Goal: Task Accomplishment & Management: Complete application form

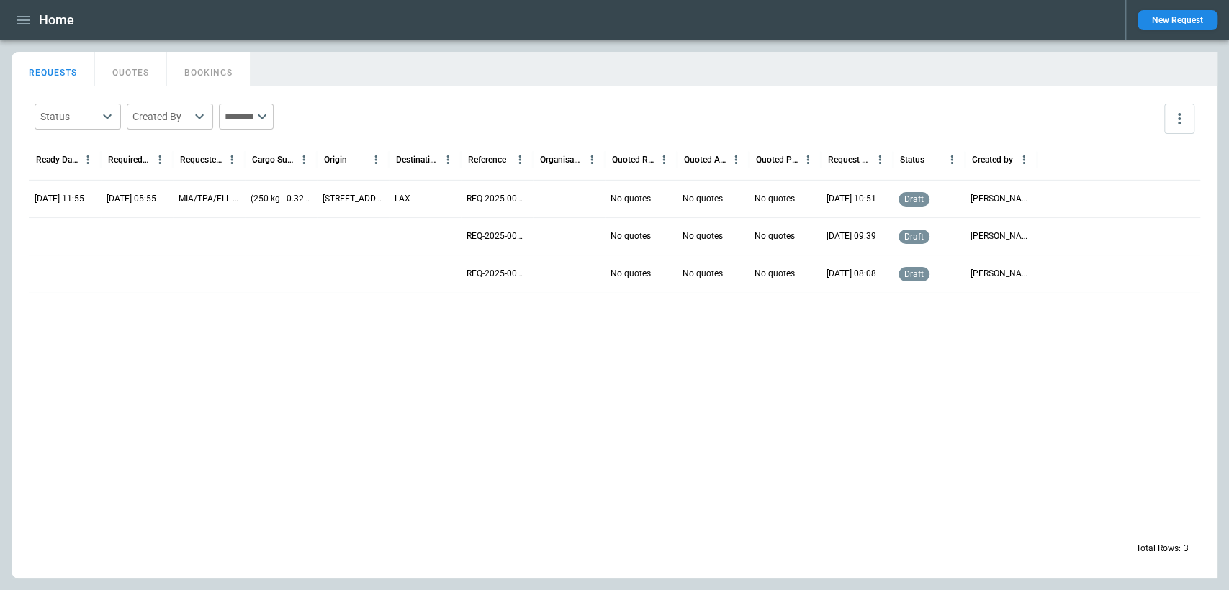
click at [27, 27] on icon "button" at bounding box center [23, 20] width 17 height 17
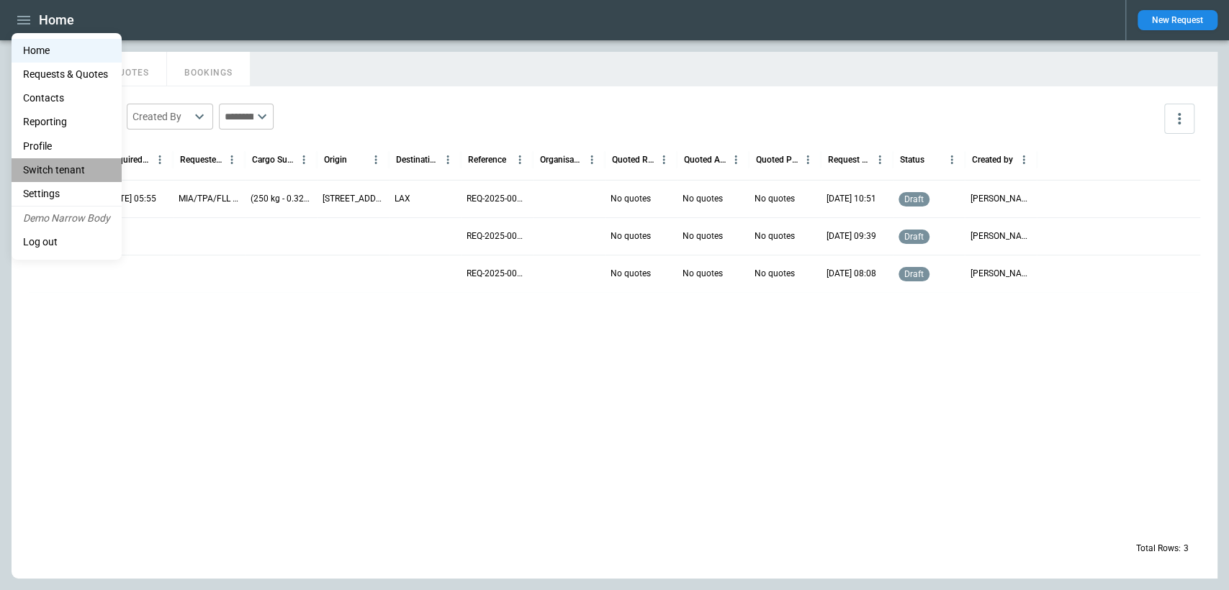
click at [68, 167] on li "Switch tenant" at bounding box center [67, 170] width 110 height 24
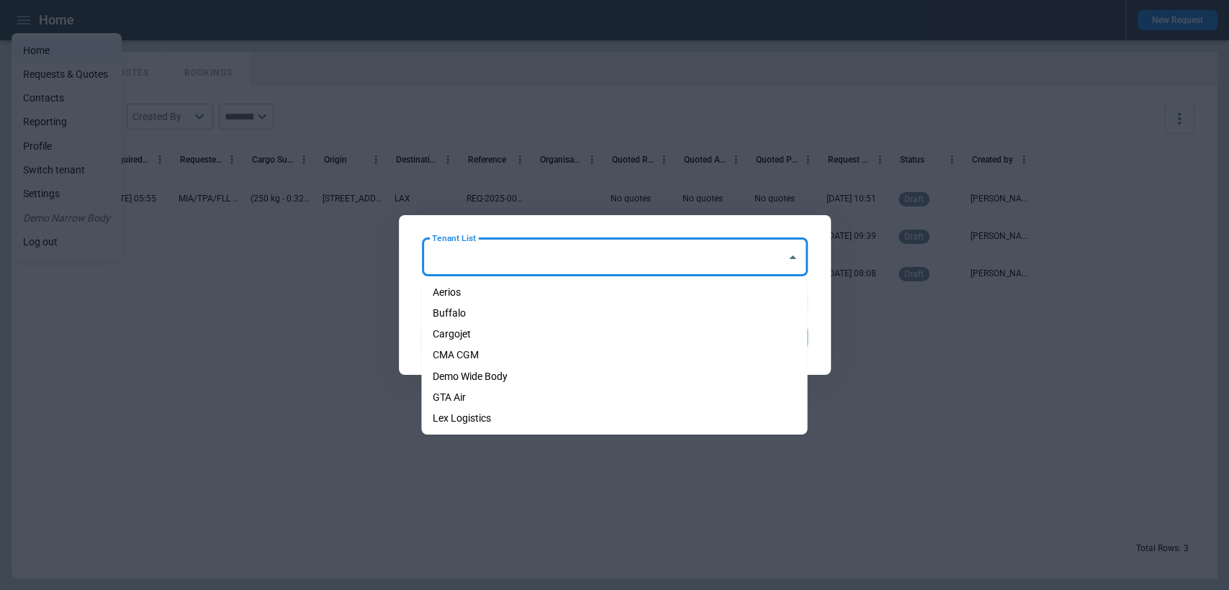
click at [531, 264] on input "Tenant List" at bounding box center [603, 257] width 351 height 25
click at [887, 349] on div at bounding box center [614, 295] width 1229 height 590
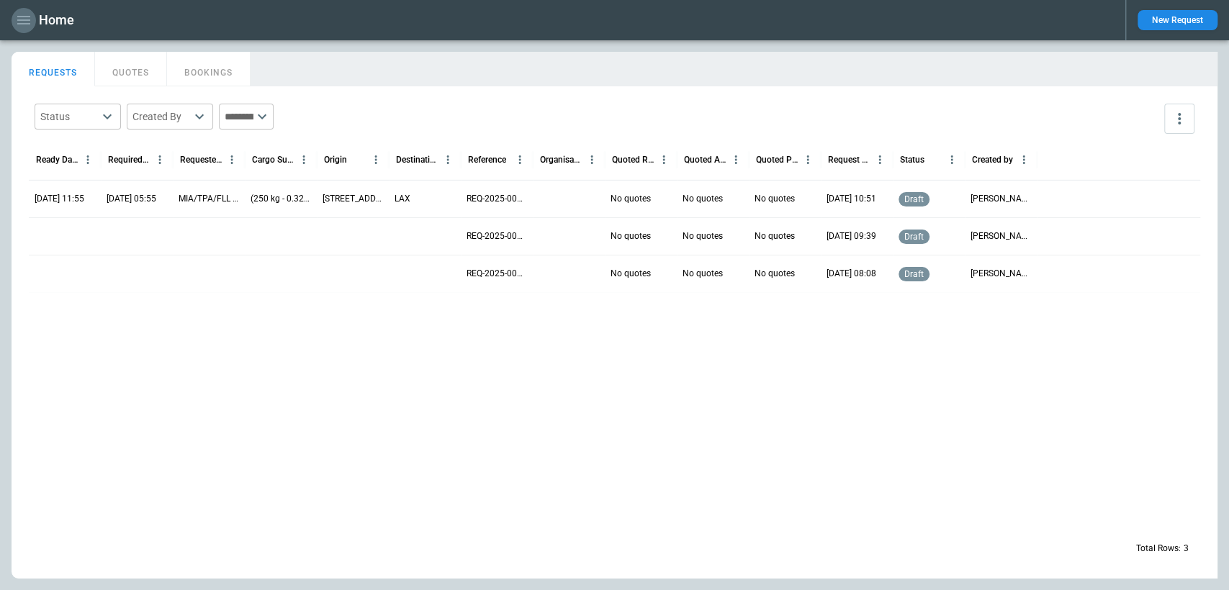
click at [32, 24] on icon "button" at bounding box center [23, 20] width 17 height 17
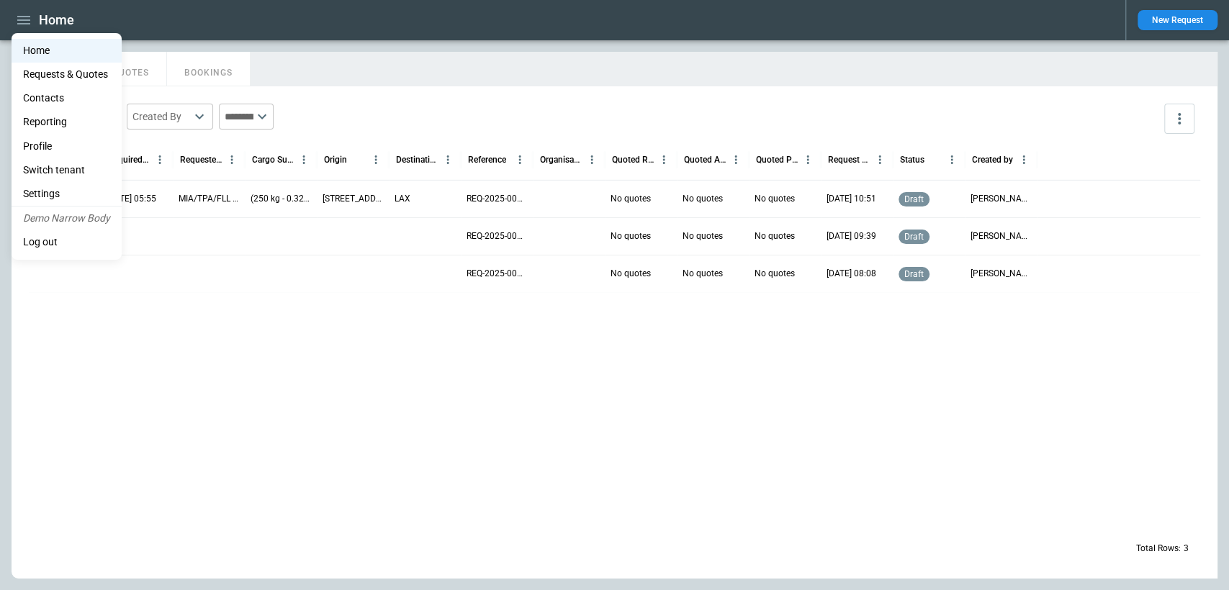
click at [57, 186] on li "Settings" at bounding box center [67, 194] width 110 height 24
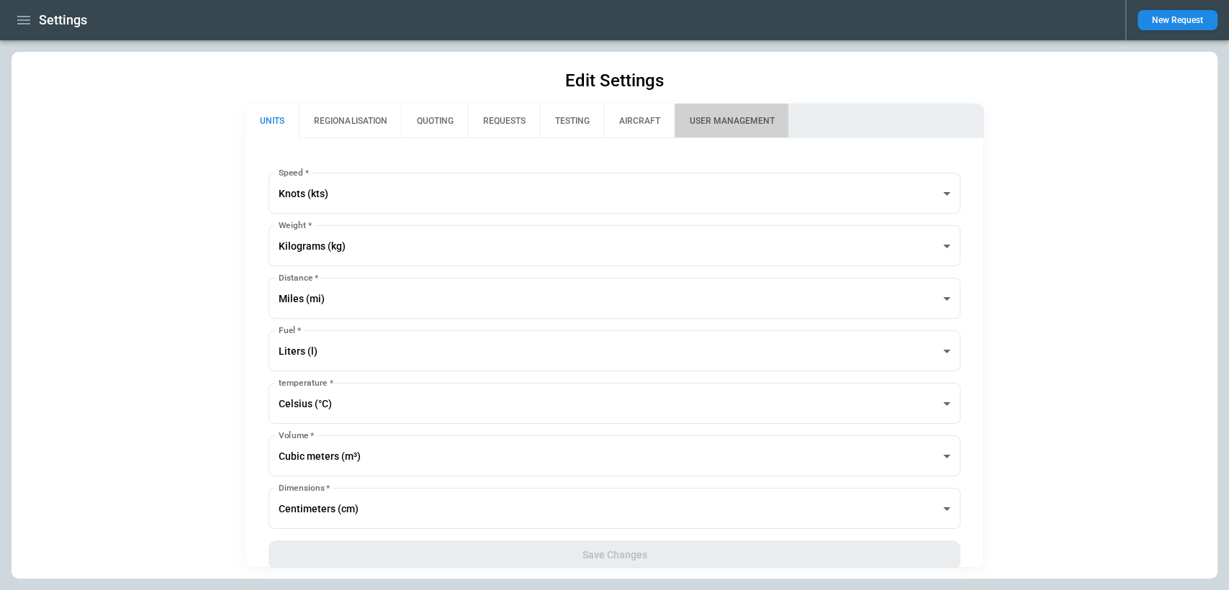
click at [748, 119] on button "USER MANAGEMENT" at bounding box center [731, 121] width 114 height 35
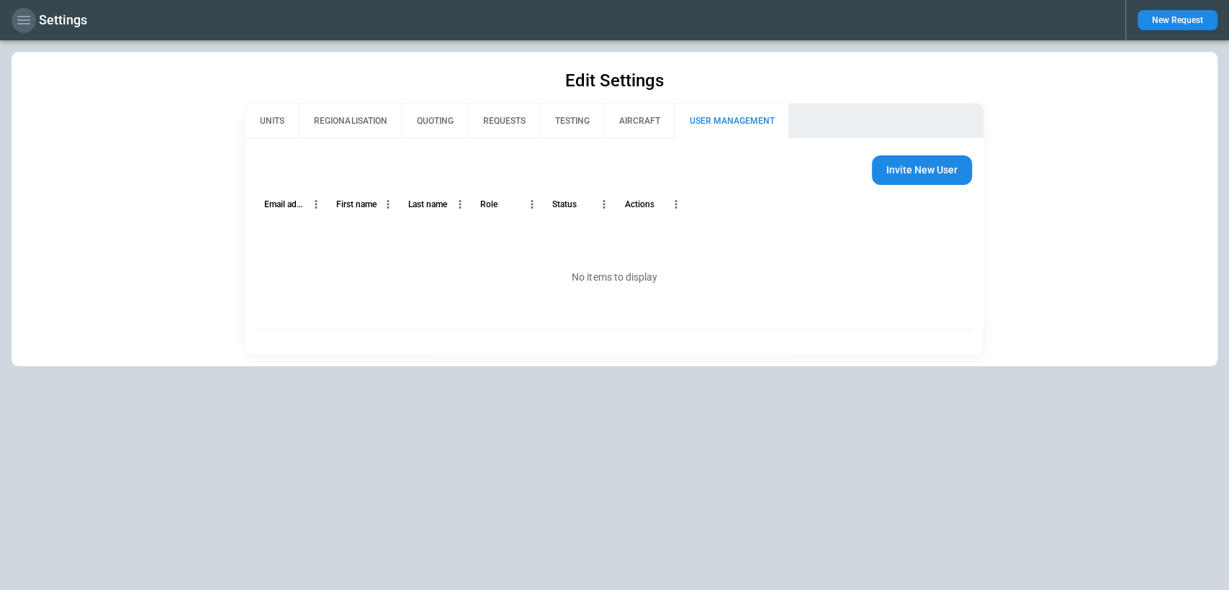
click at [24, 19] on icon "button" at bounding box center [23, 20] width 17 height 17
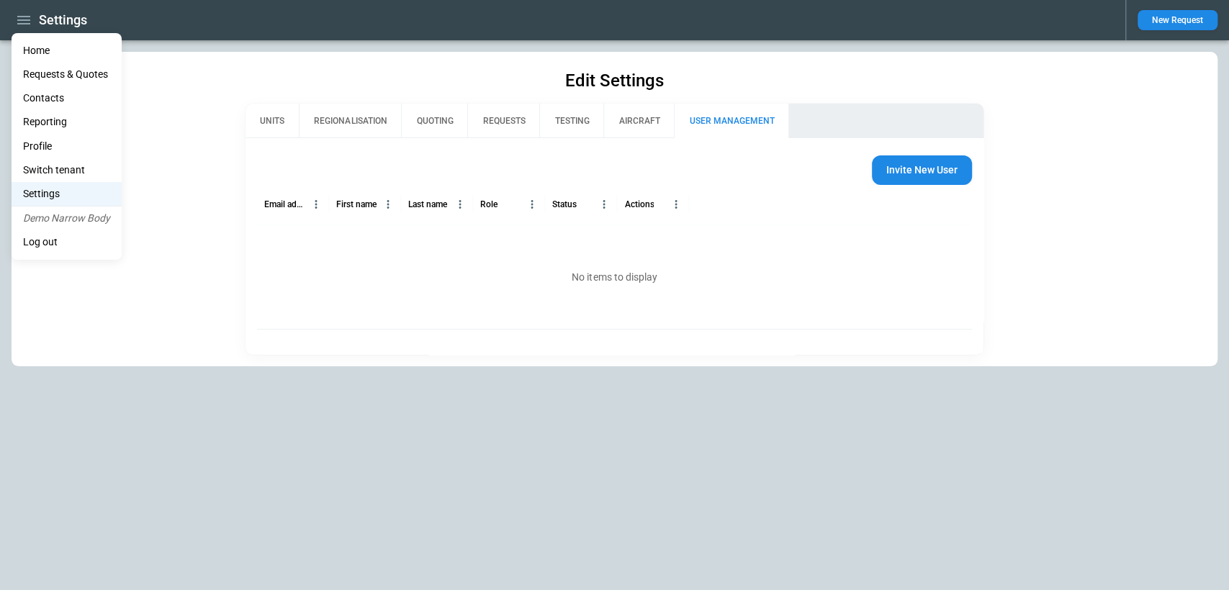
click at [54, 148] on li "Profile" at bounding box center [67, 147] width 110 height 24
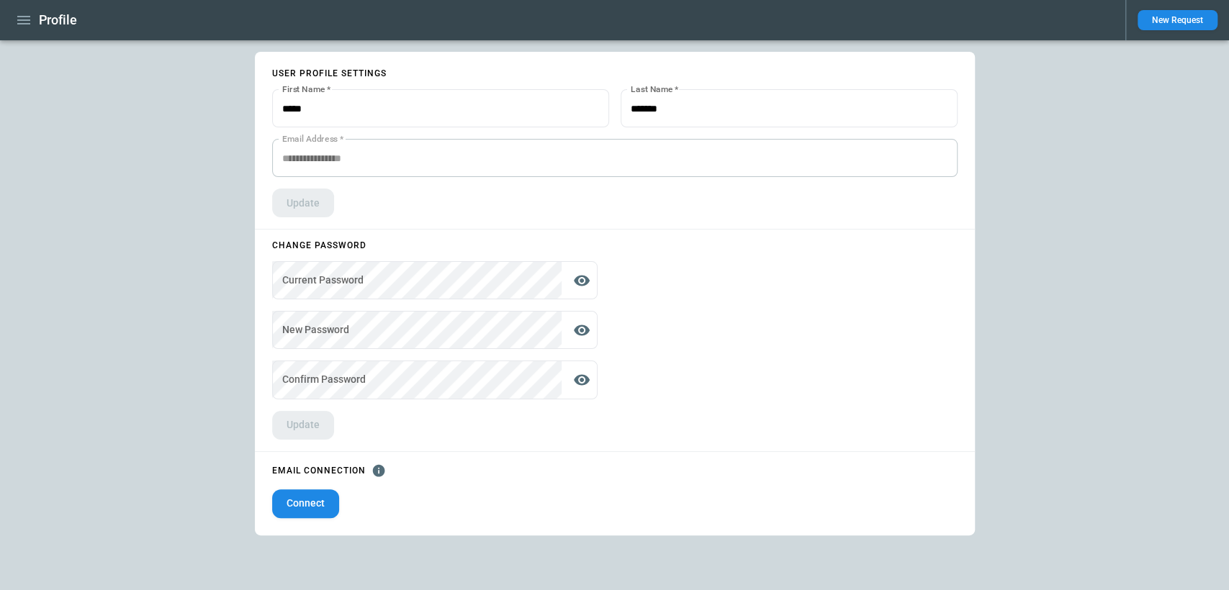
click at [27, 15] on icon "button" at bounding box center [23, 20] width 17 height 17
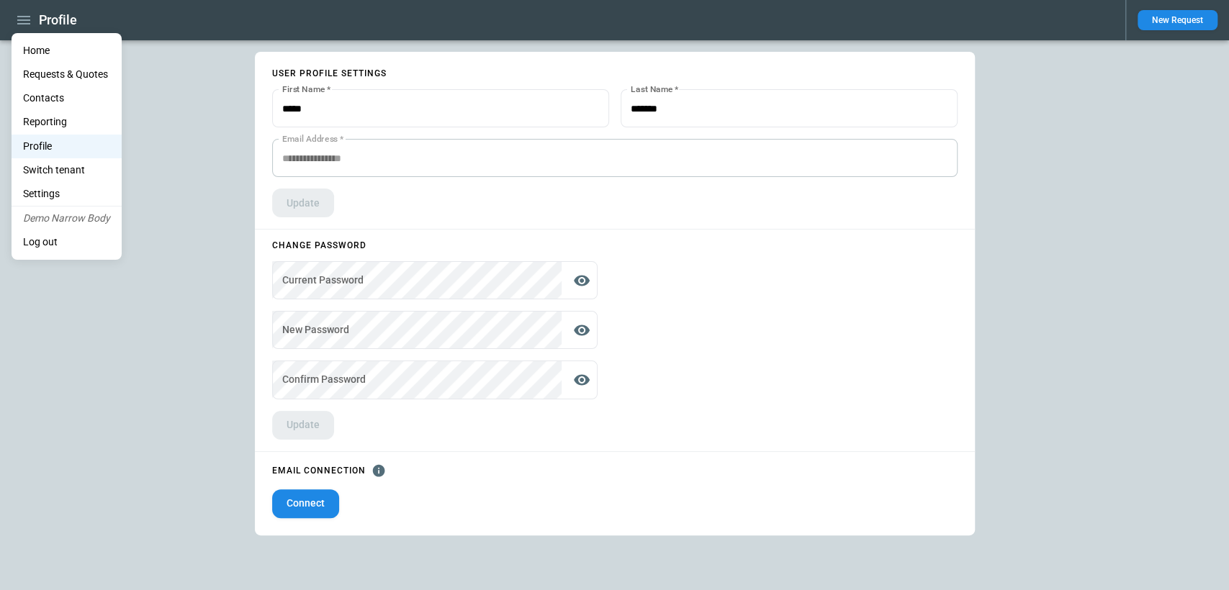
click at [71, 174] on li "Switch tenant" at bounding box center [67, 170] width 110 height 24
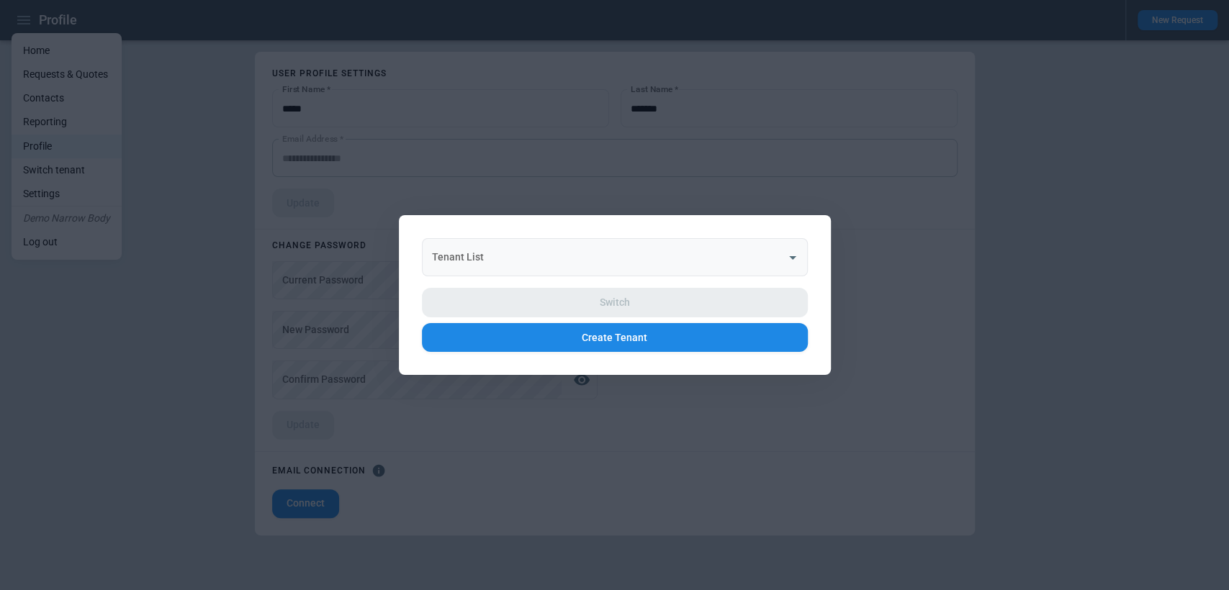
click at [546, 270] on div "Tenant List" at bounding box center [615, 257] width 386 height 38
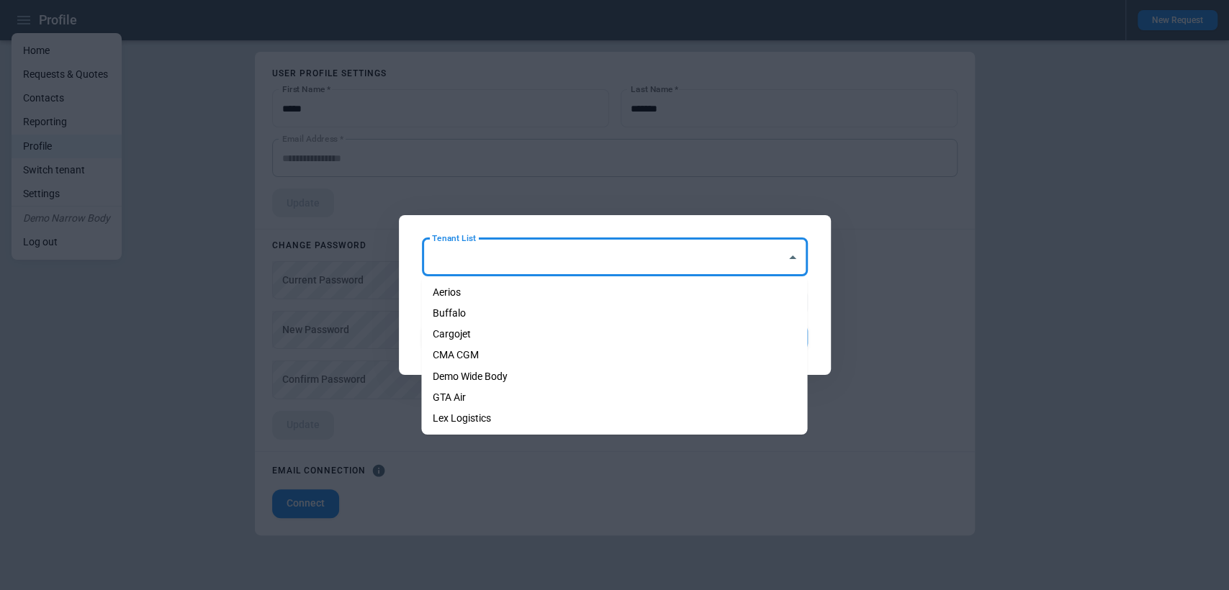
click at [521, 378] on li "Demo Wide Body" at bounding box center [614, 376] width 386 height 21
type input "**********"
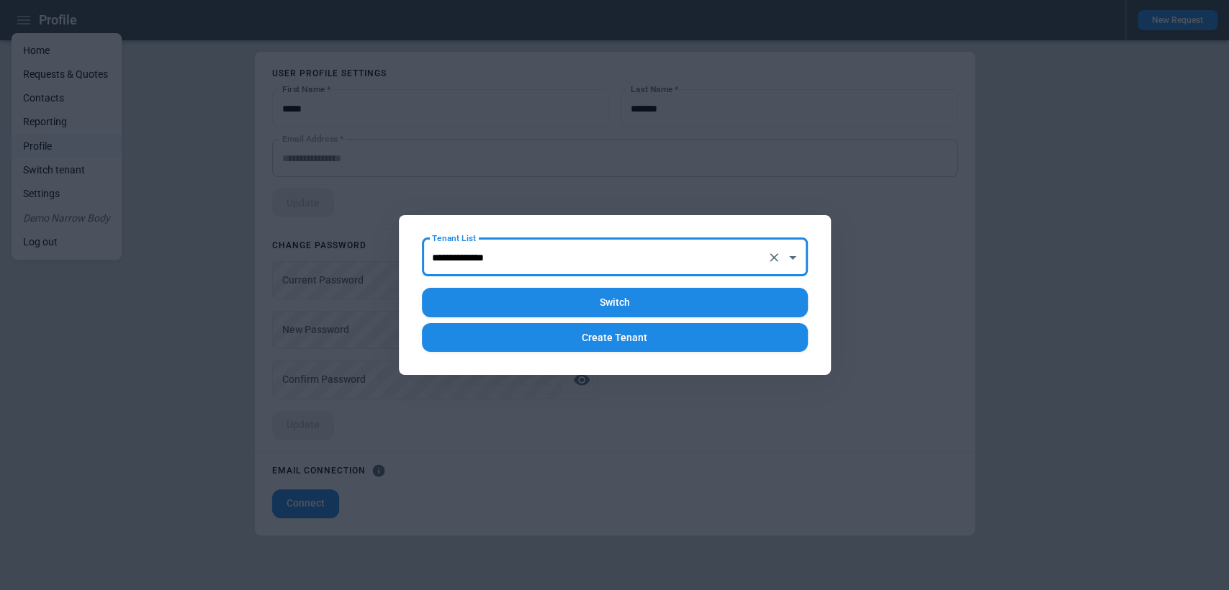
click at [564, 297] on button "Switch" at bounding box center [615, 303] width 386 height 30
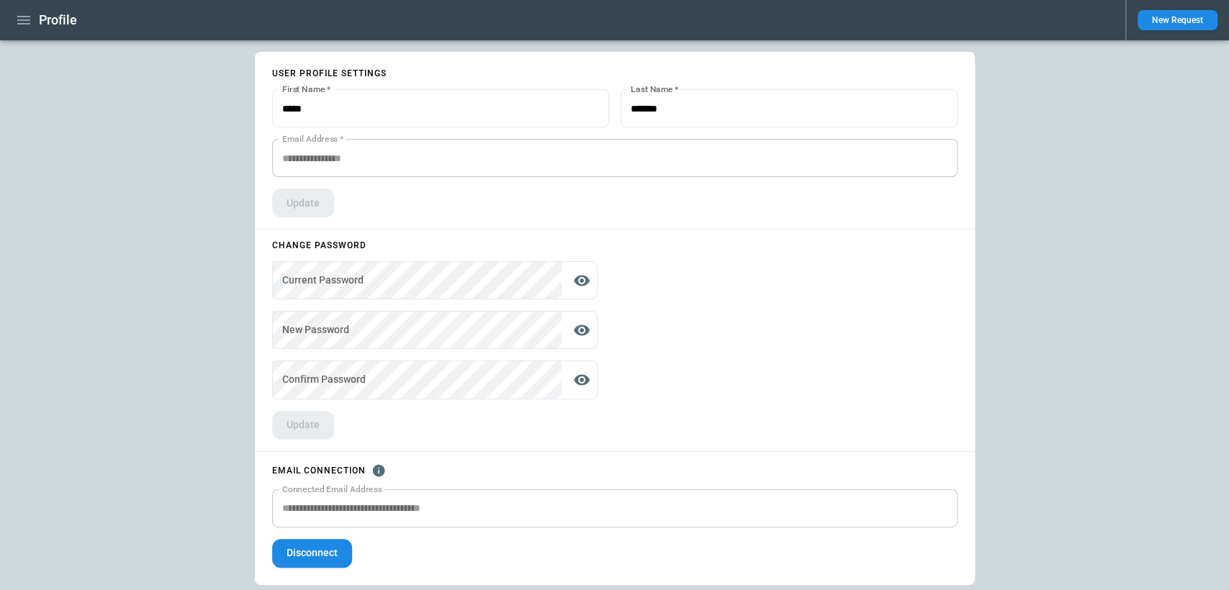
click at [799, 282] on div "**********" at bounding box center [615, 319] width 720 height 534
click at [408, 564] on div "EMAIL CONNECTION Connected Email Address Connected Email Address Disconnect" at bounding box center [615, 525] width 720 height 122
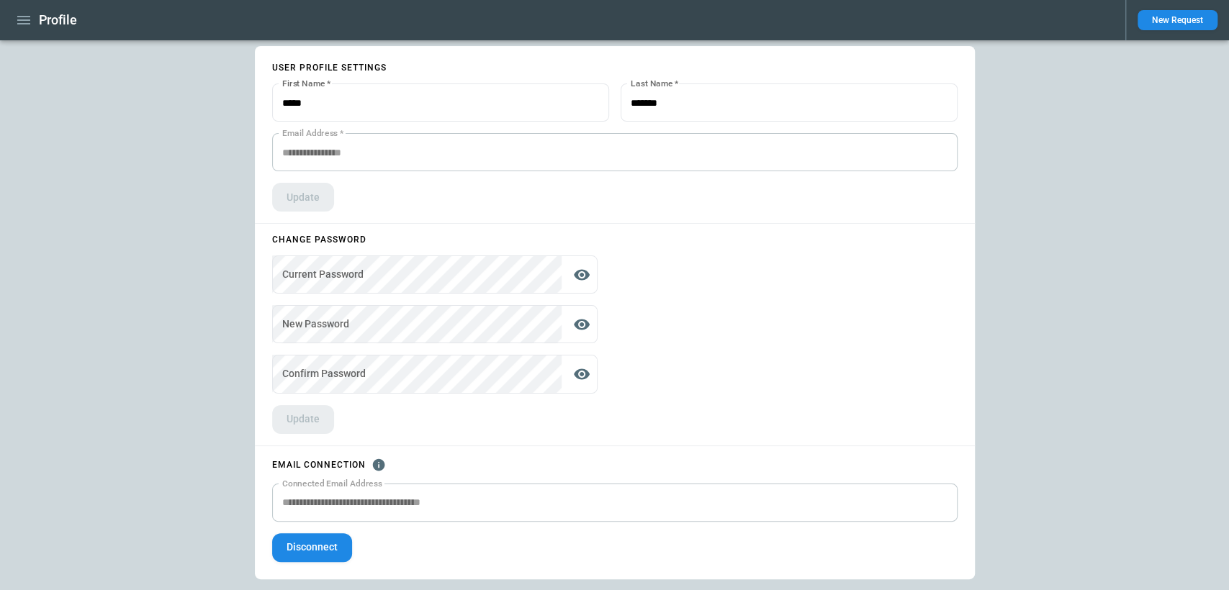
click at [314, 541] on button "Disconnect" at bounding box center [312, 548] width 80 height 29
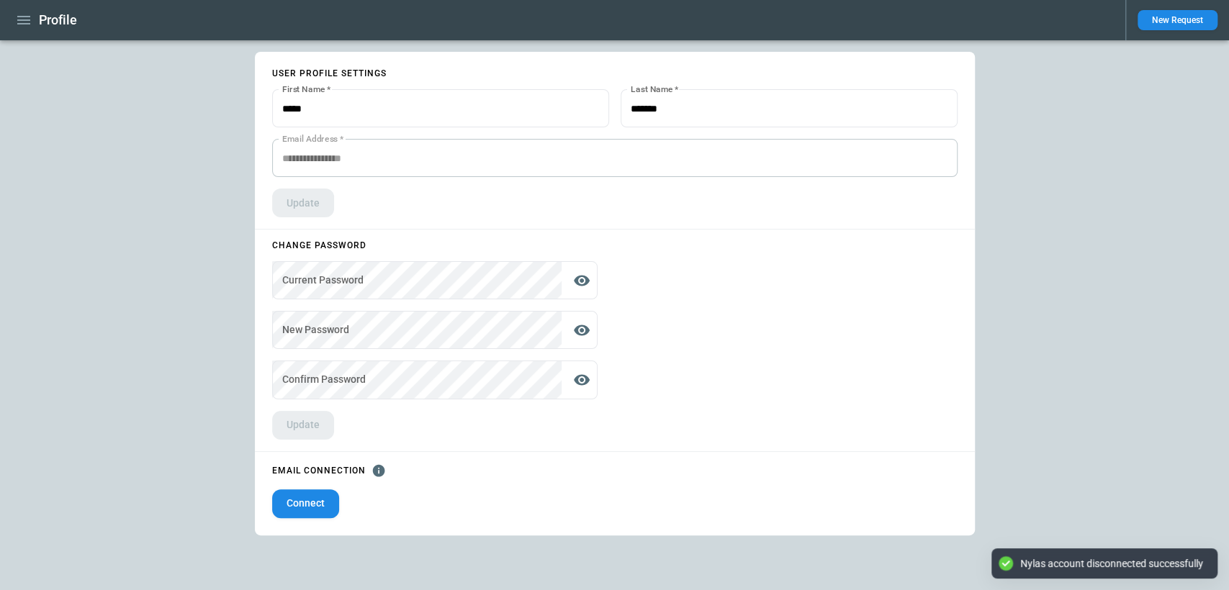
scroll to position [0, 0]
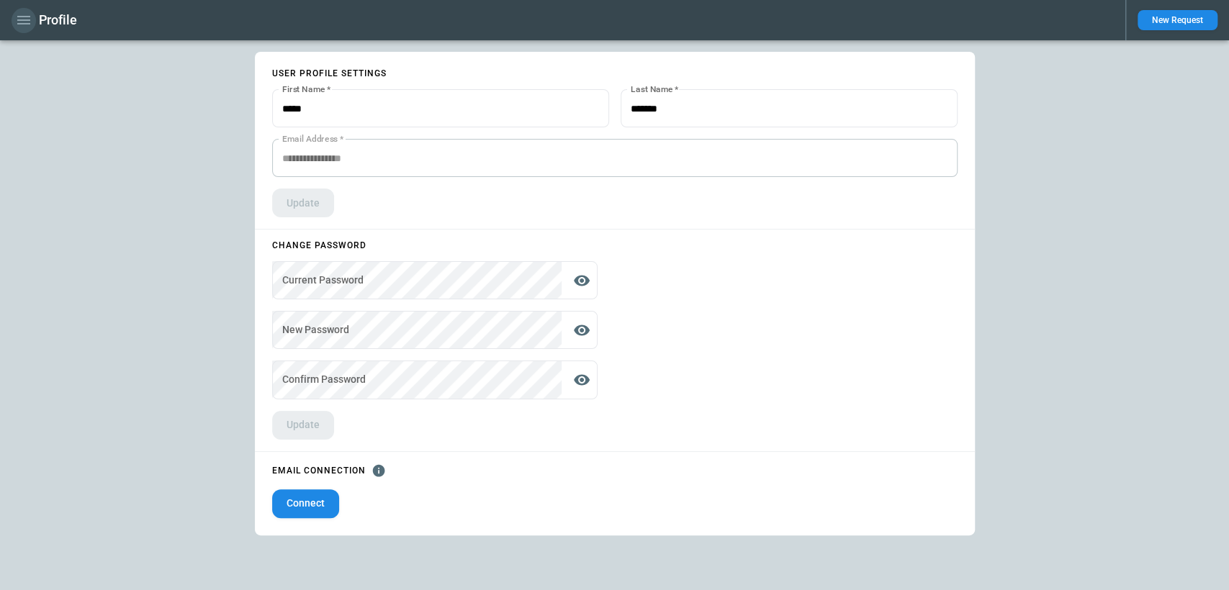
click at [30, 24] on icon "button" at bounding box center [23, 20] width 13 height 9
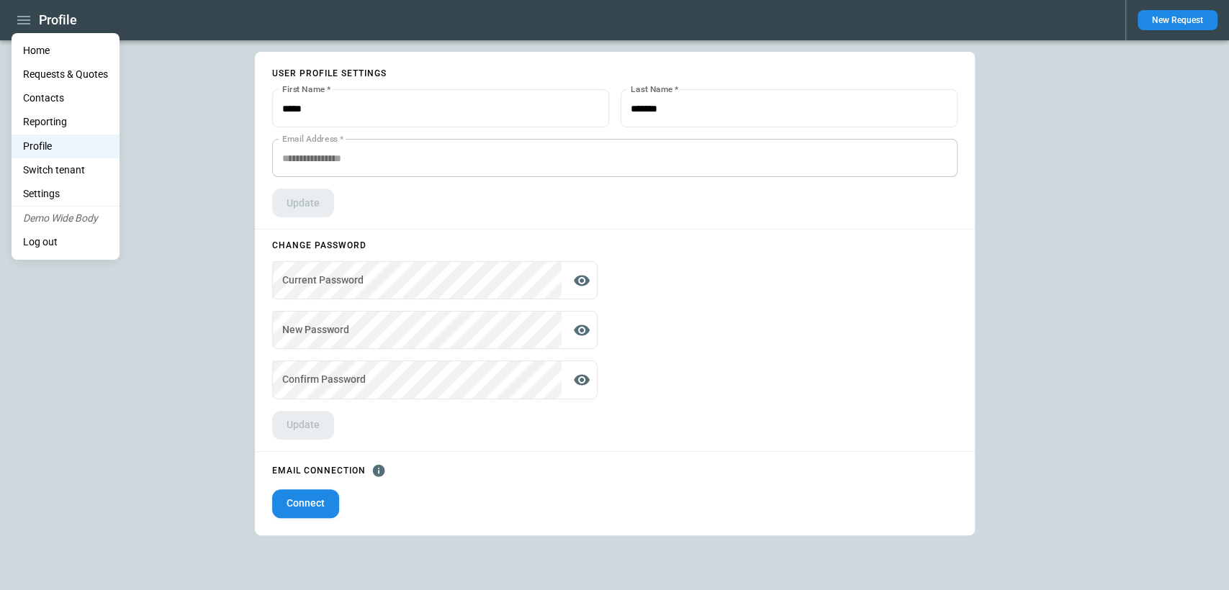
click at [53, 166] on li "Switch tenant" at bounding box center [66, 170] width 108 height 24
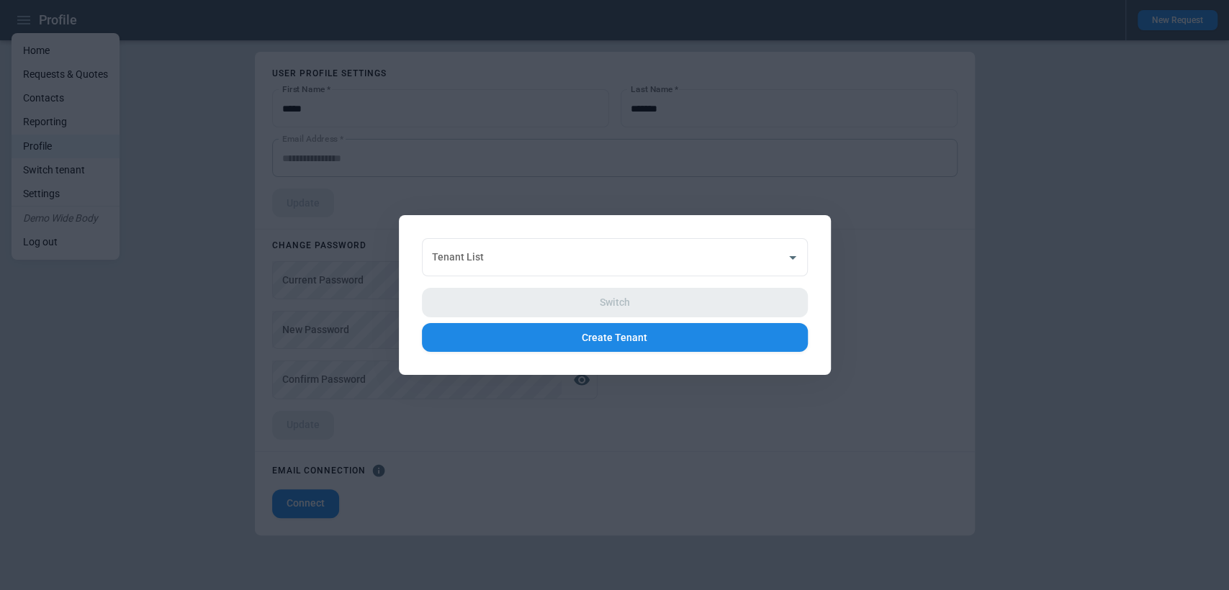
click at [464, 256] on input "Tenant List" at bounding box center [603, 257] width 351 height 25
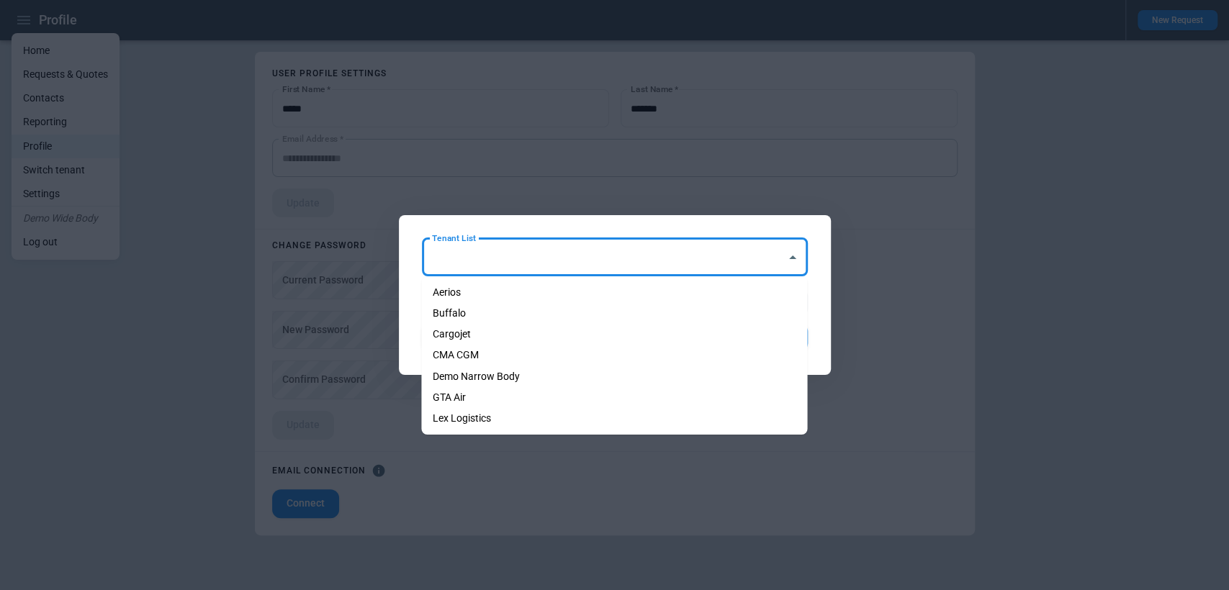
click at [484, 369] on li "Demo Narrow Body" at bounding box center [614, 376] width 386 height 21
type input "**********"
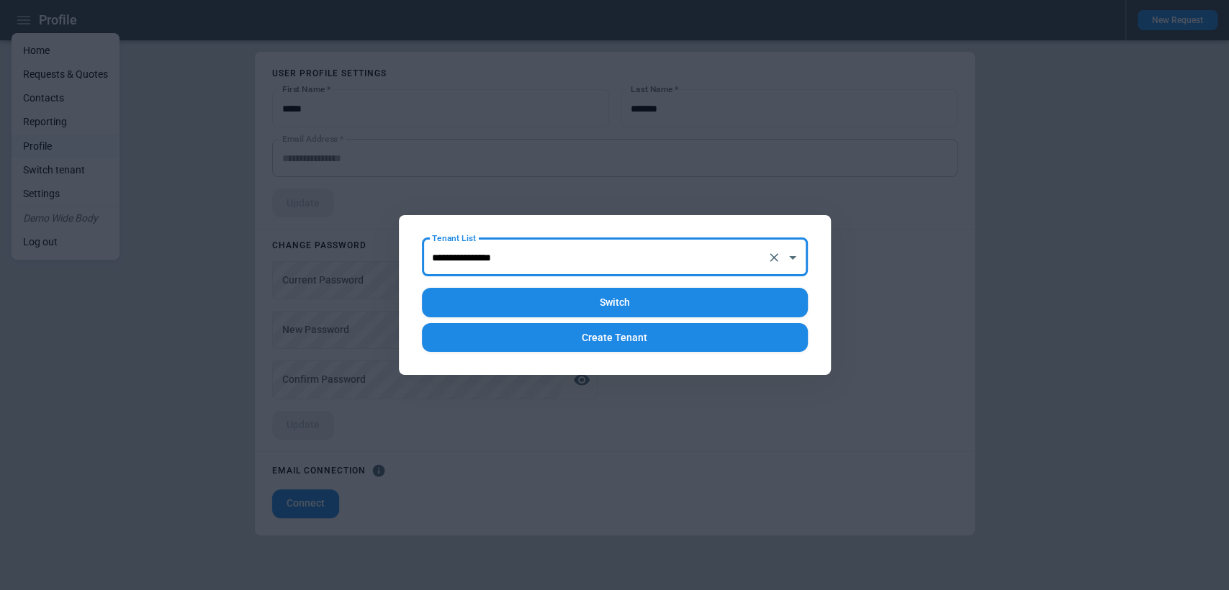
click at [600, 304] on button "Switch" at bounding box center [615, 303] width 386 height 30
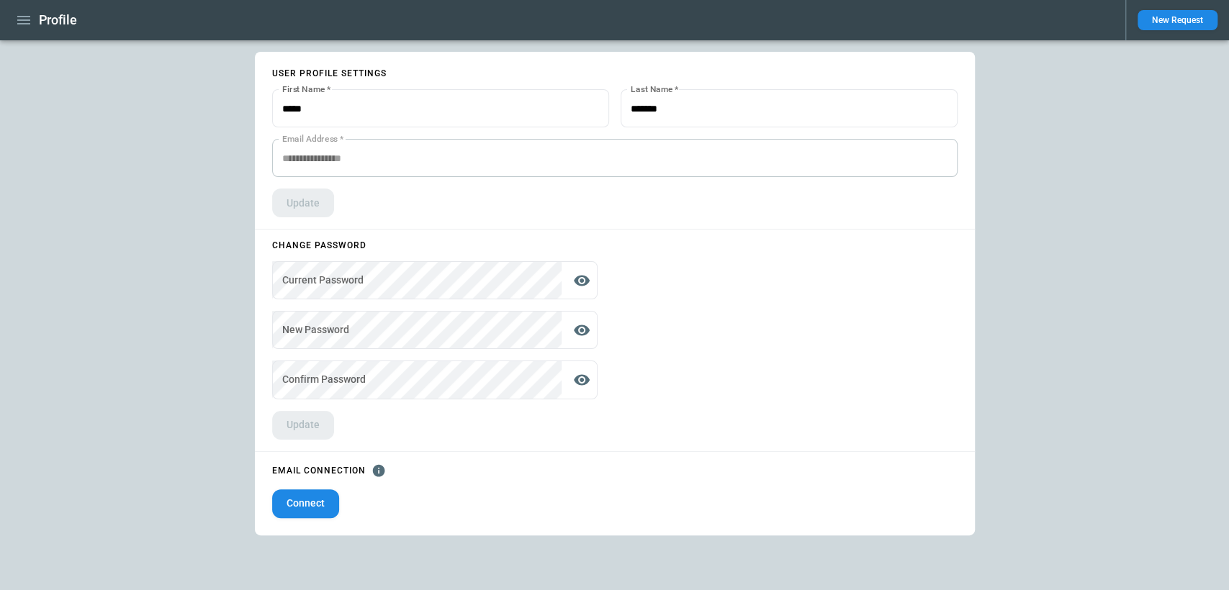
click at [294, 502] on button "Connect" at bounding box center [305, 504] width 67 height 29
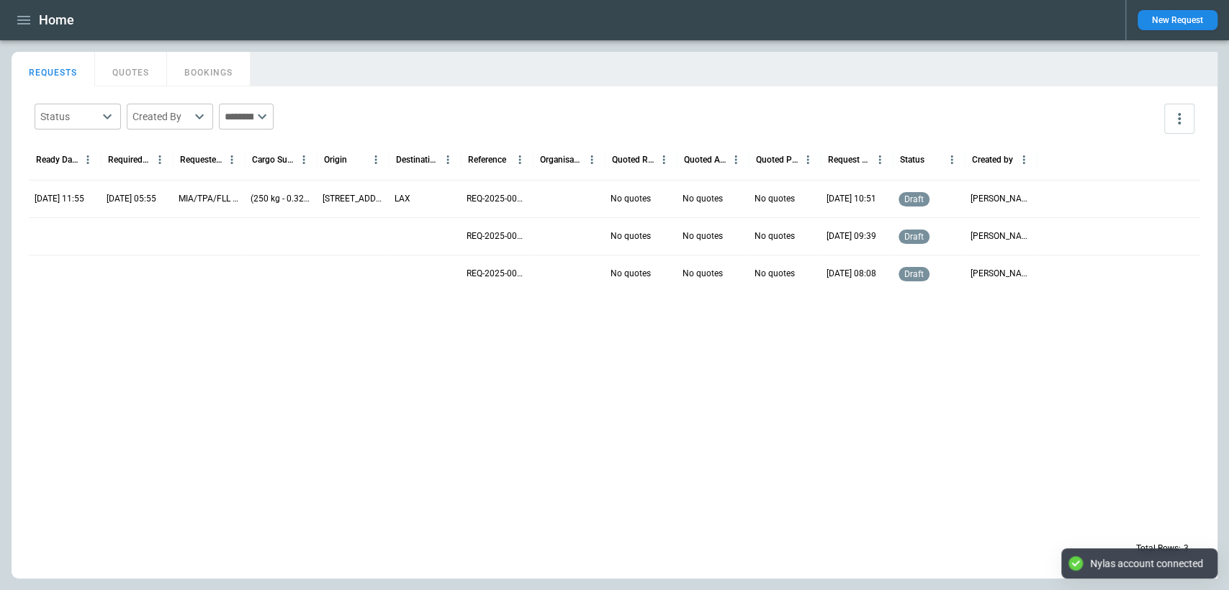
click at [22, 24] on icon "button" at bounding box center [23, 20] width 13 height 9
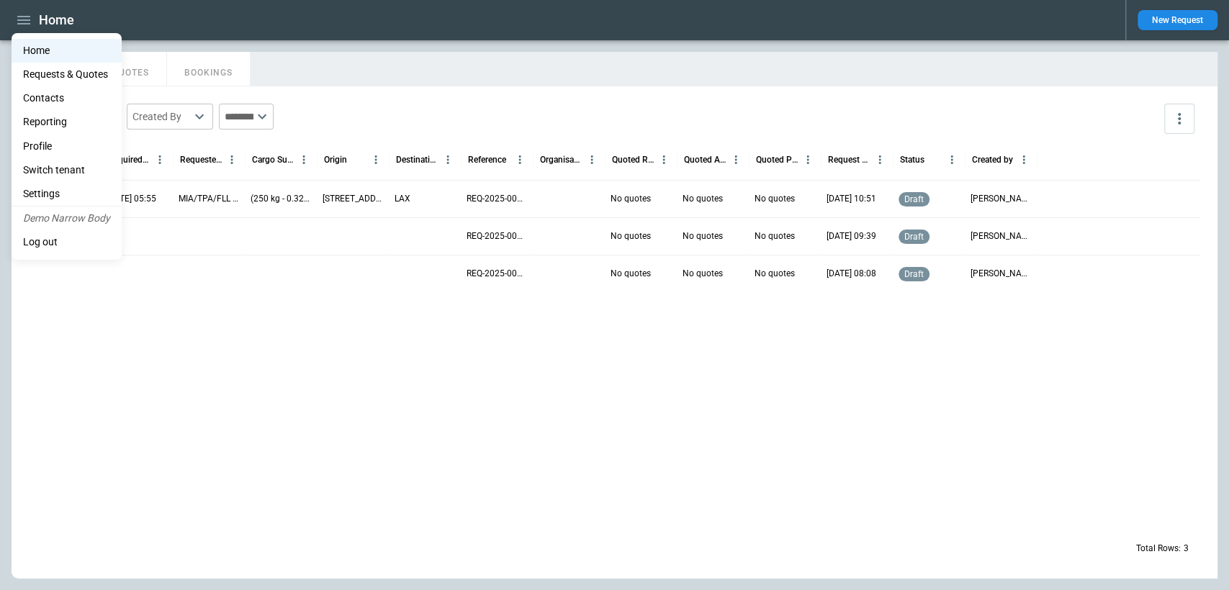
click at [1115, 362] on div at bounding box center [614, 295] width 1229 height 590
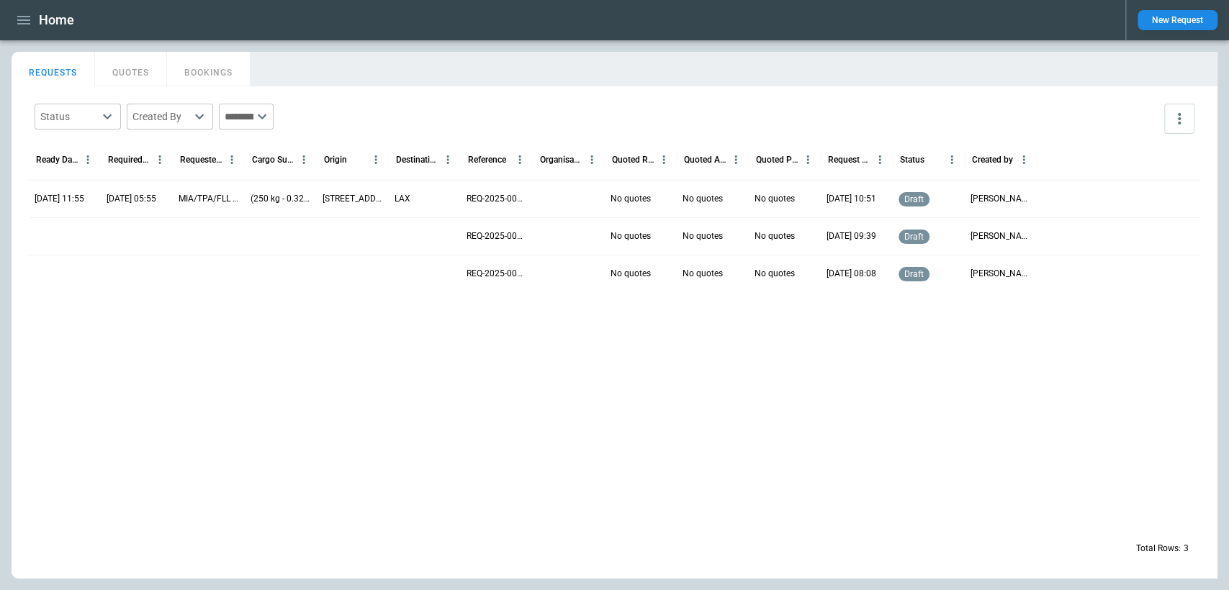
click at [803, 106] on div "Status ​ Created By ​ ​" at bounding box center [614, 119] width 1171 height 42
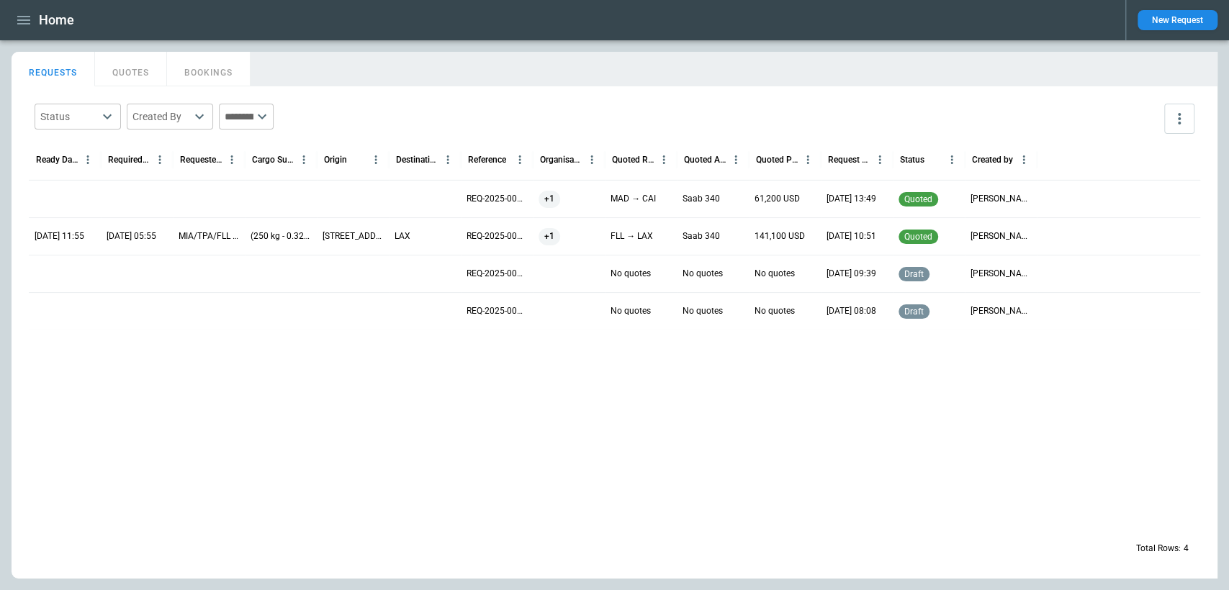
click at [376, 428] on div at bounding box center [614, 429] width 1171 height 199
click at [1120, 120] on div "Status ​ Created By ​ ​" at bounding box center [614, 119] width 1171 height 42
click at [1186, 118] on icon "more" at bounding box center [1179, 118] width 17 height 17
click at [1186, 118] on div at bounding box center [614, 295] width 1229 height 590
click at [1186, 118] on icon "more" at bounding box center [1179, 118] width 17 height 17
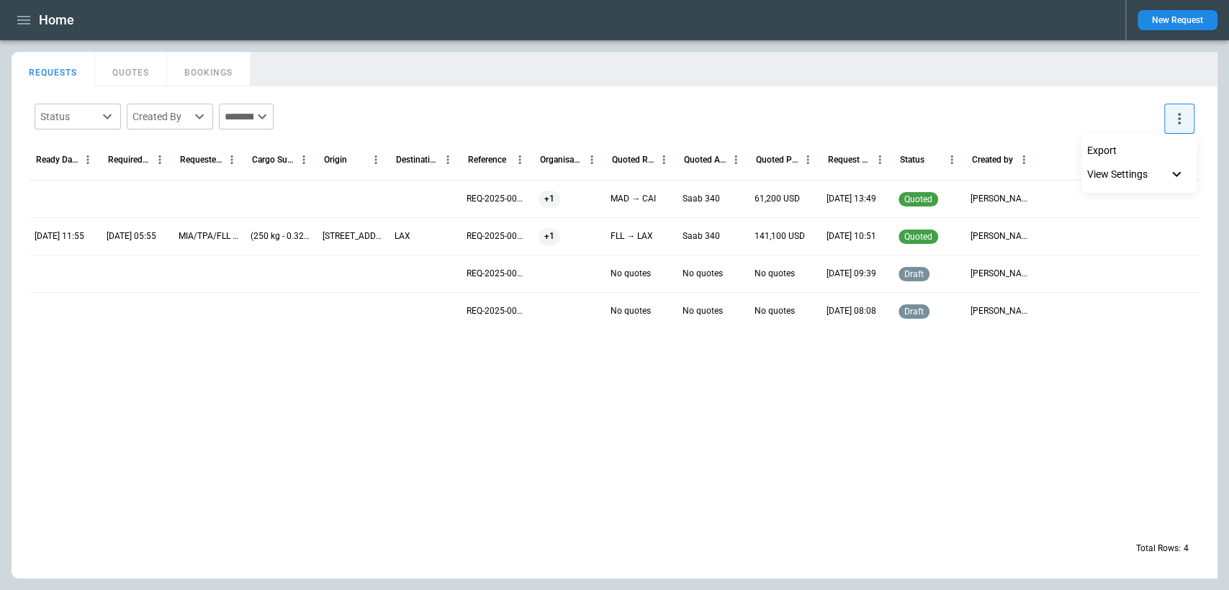
click at [1144, 119] on div at bounding box center [614, 295] width 1229 height 590
click at [1187, 125] on icon "more" at bounding box center [1179, 118] width 17 height 17
click at [1150, 168] on div "View Settings" at bounding box center [1136, 174] width 98 height 17
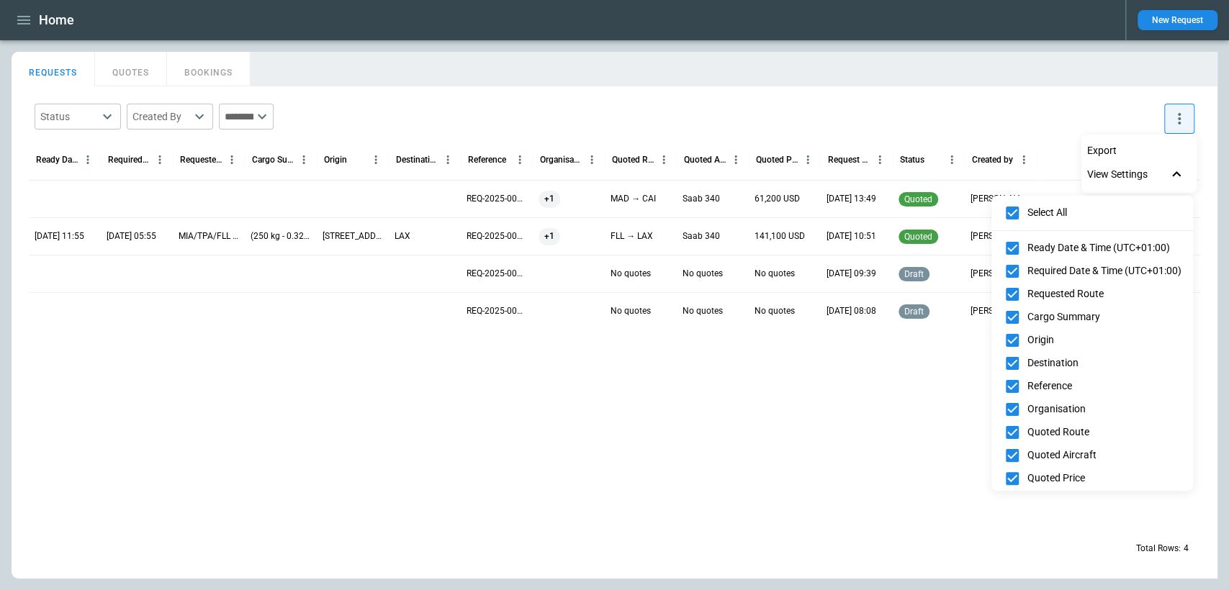
click at [805, 379] on div at bounding box center [614, 295] width 1229 height 590
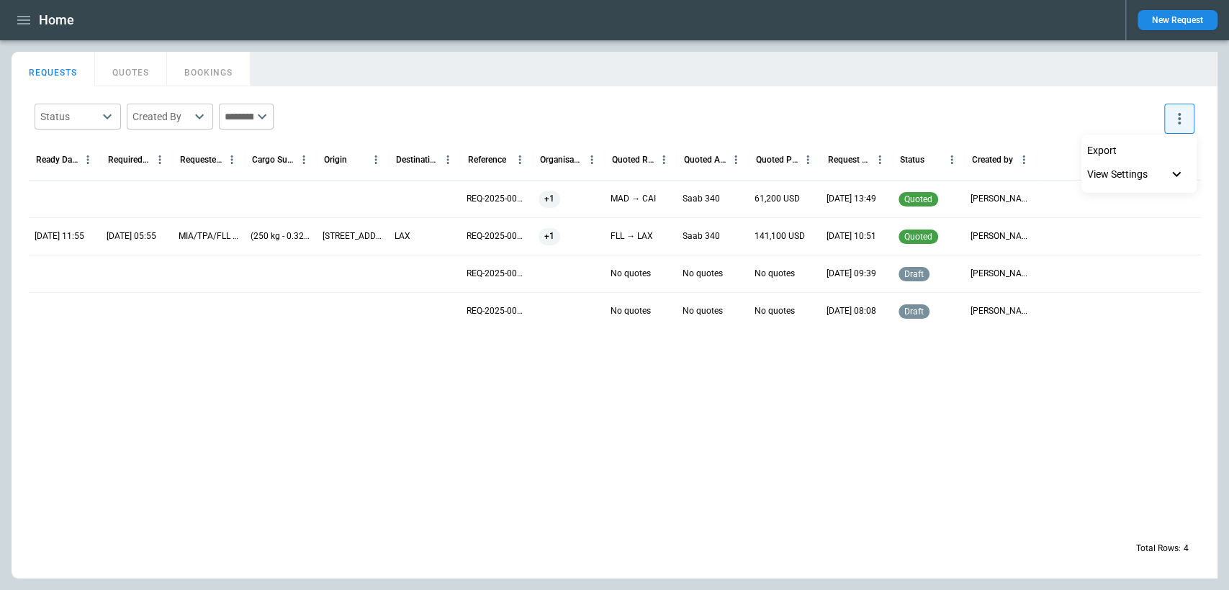
click at [485, 161] on div at bounding box center [614, 295] width 1229 height 590
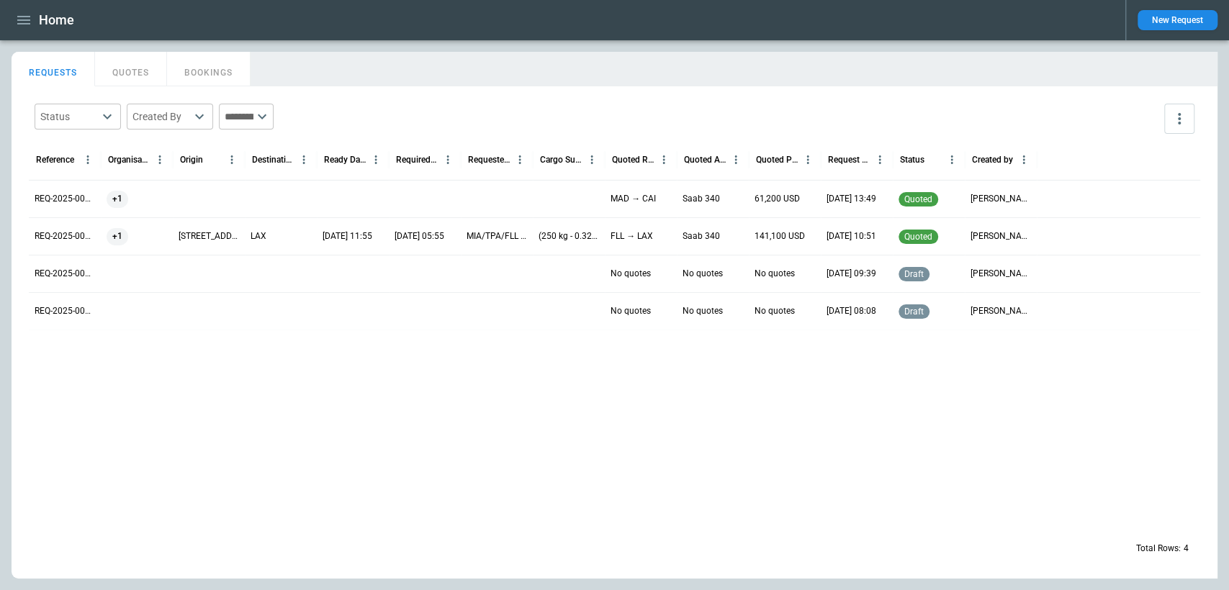
click at [456, 379] on div at bounding box center [614, 429] width 1171 height 199
click at [642, 112] on div "Status ​ Created By ​ ​" at bounding box center [614, 119] width 1171 height 42
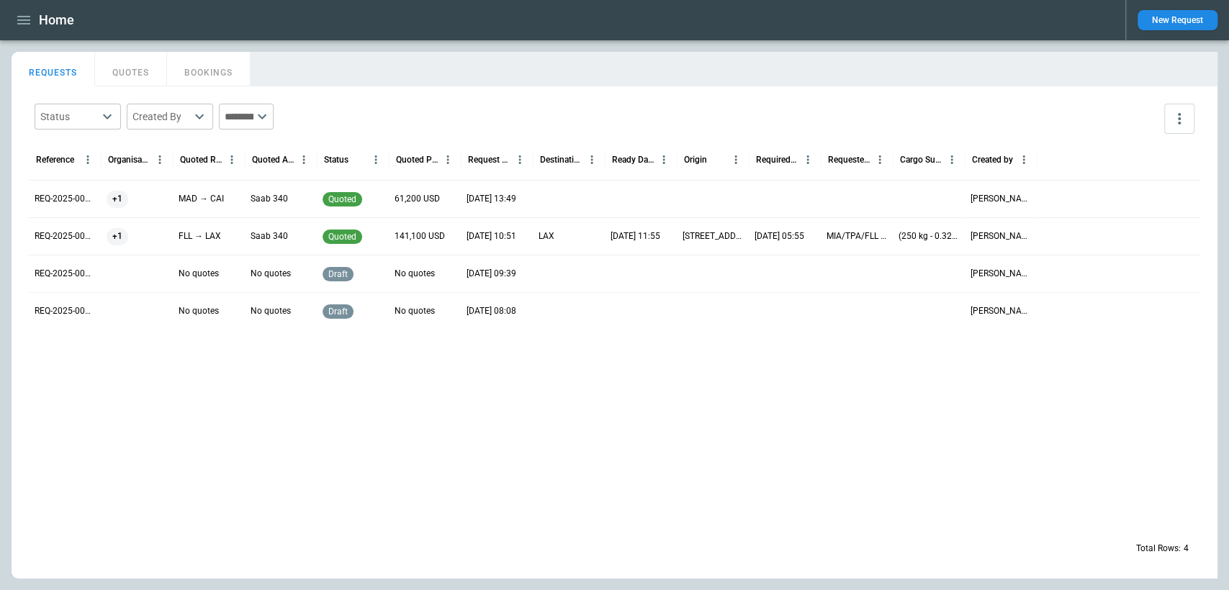
click at [743, 348] on div at bounding box center [614, 429] width 1171 height 199
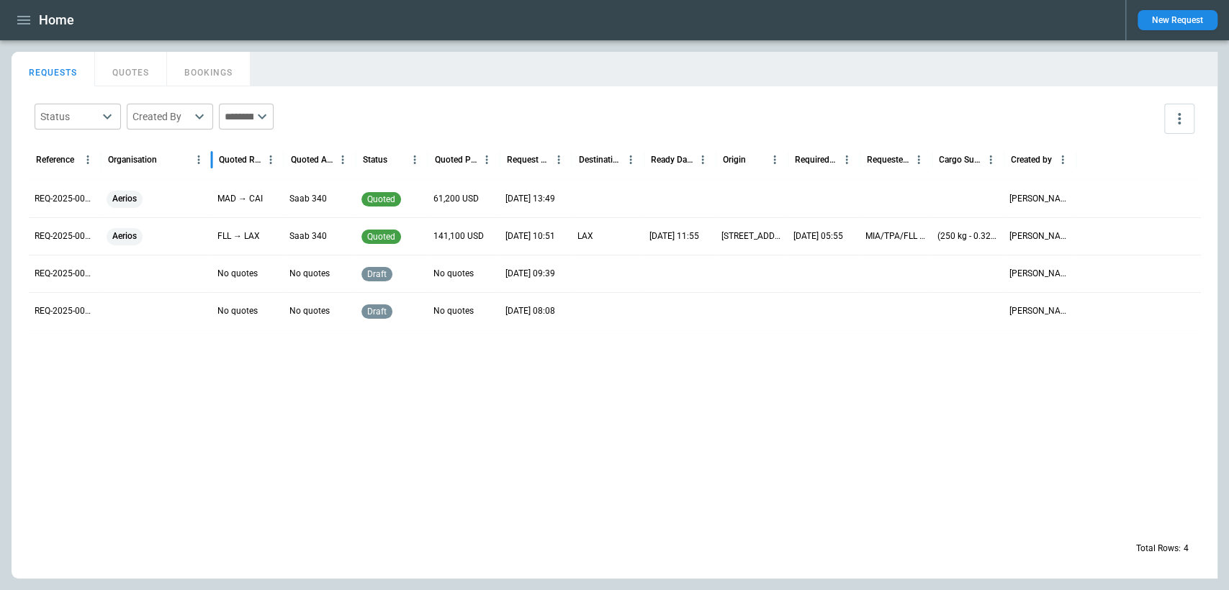
drag, startPoint x: 175, startPoint y: 161, endPoint x: 213, endPoint y: 162, distance: 38.2
click at [214, 162] on div at bounding box center [211, 160] width 7 height 40
click at [281, 366] on div at bounding box center [614, 429] width 1171 height 199
drag, startPoint x: 713, startPoint y: 161, endPoint x: 698, endPoint y: 171, distance: 17.6
click at [698, 171] on div at bounding box center [701, 160] width 7 height 40
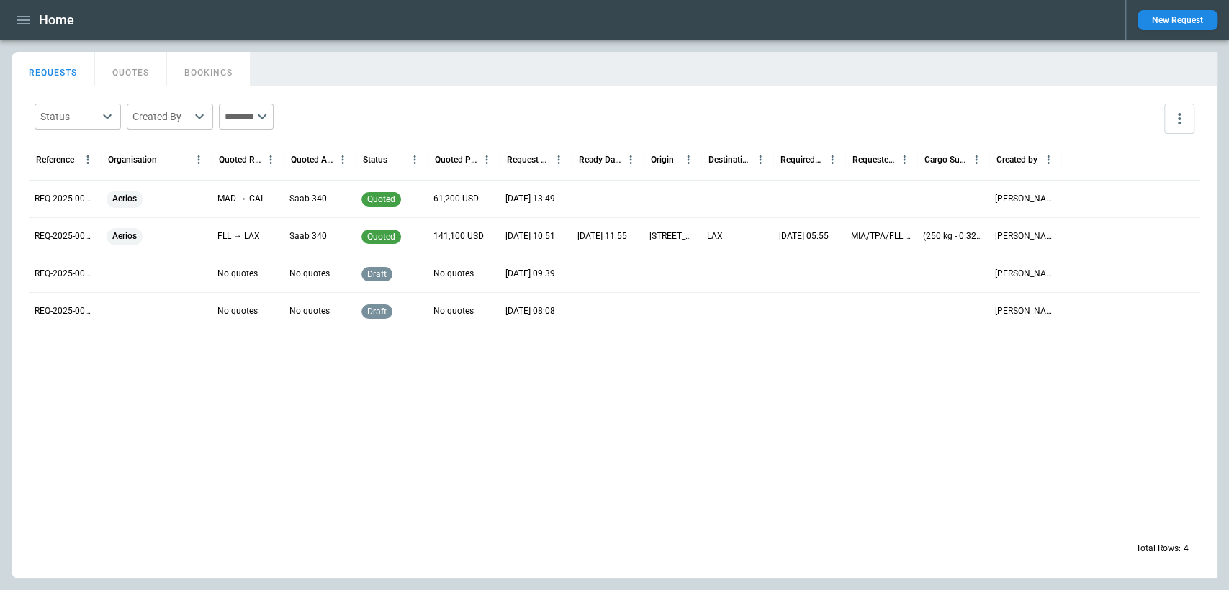
click at [721, 344] on div at bounding box center [614, 429] width 1171 height 199
click at [132, 79] on button "QUOTES" at bounding box center [131, 69] width 72 height 35
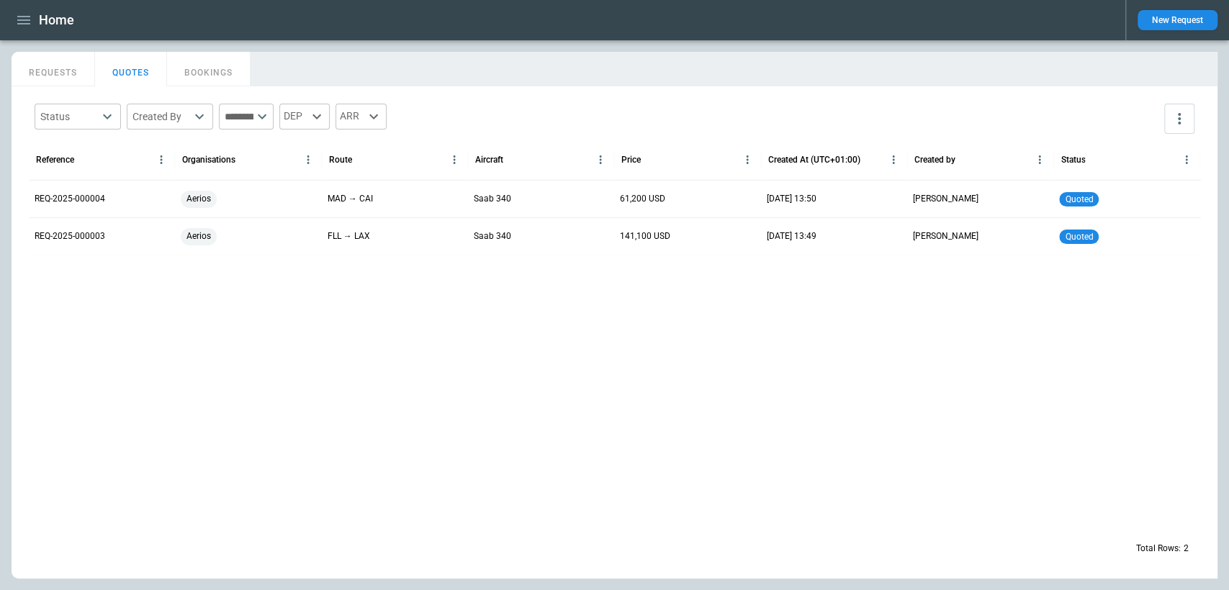
click at [216, 77] on button "BOOKINGS" at bounding box center [209, 69] width 84 height 35
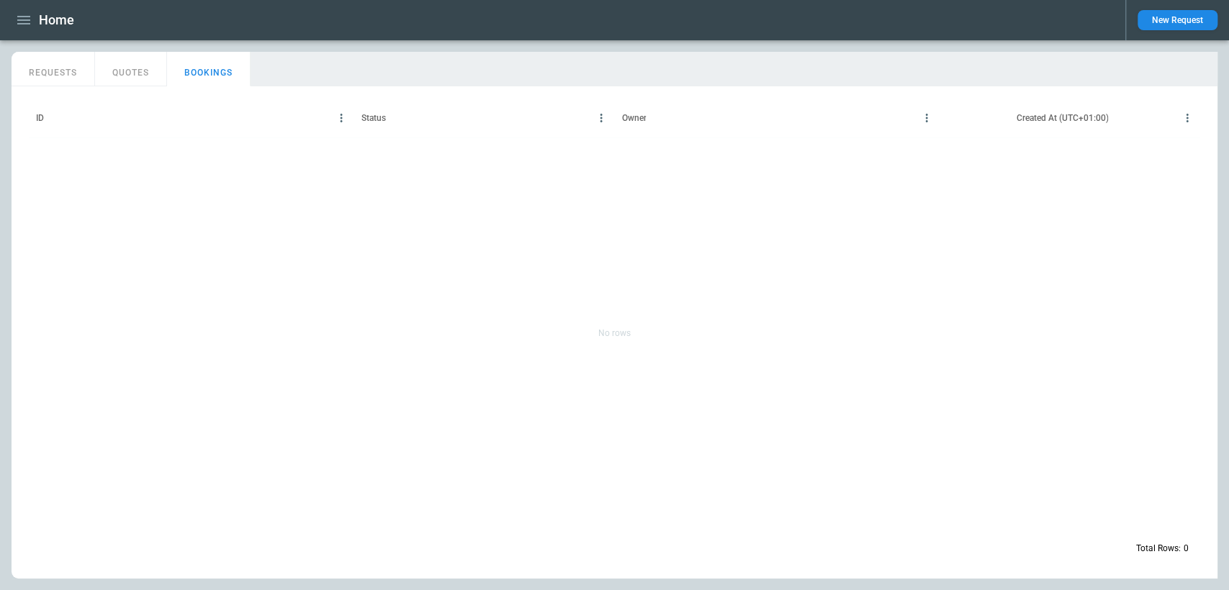
click at [138, 65] on button "QUOTES" at bounding box center [131, 69] width 72 height 35
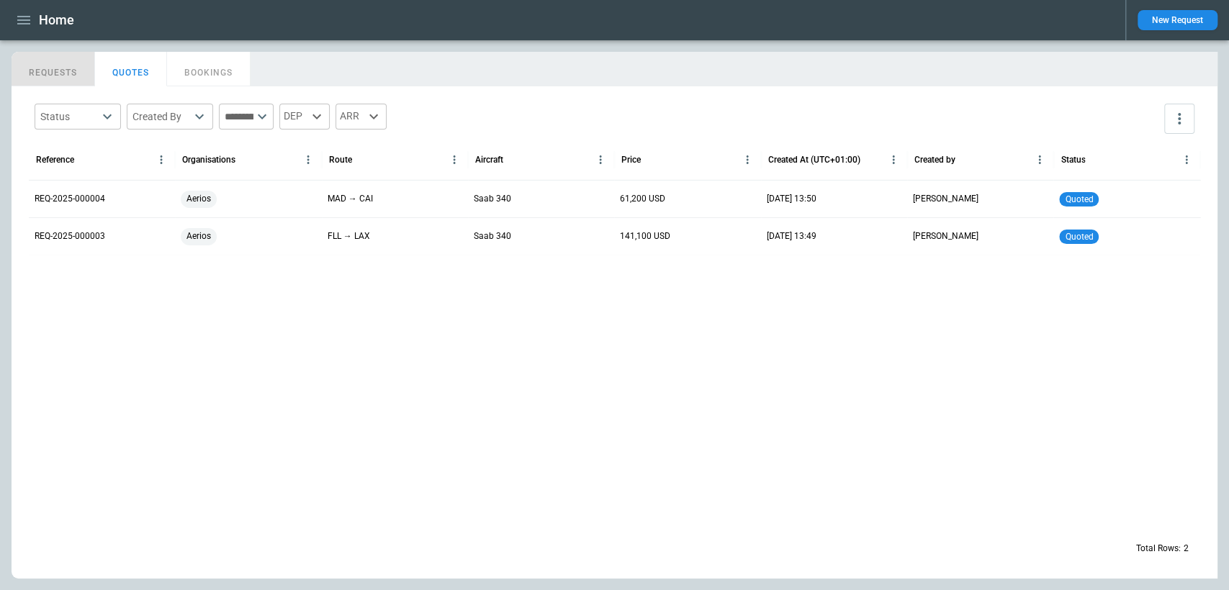
click at [57, 71] on button "REQUESTS" at bounding box center [54, 69] width 84 height 35
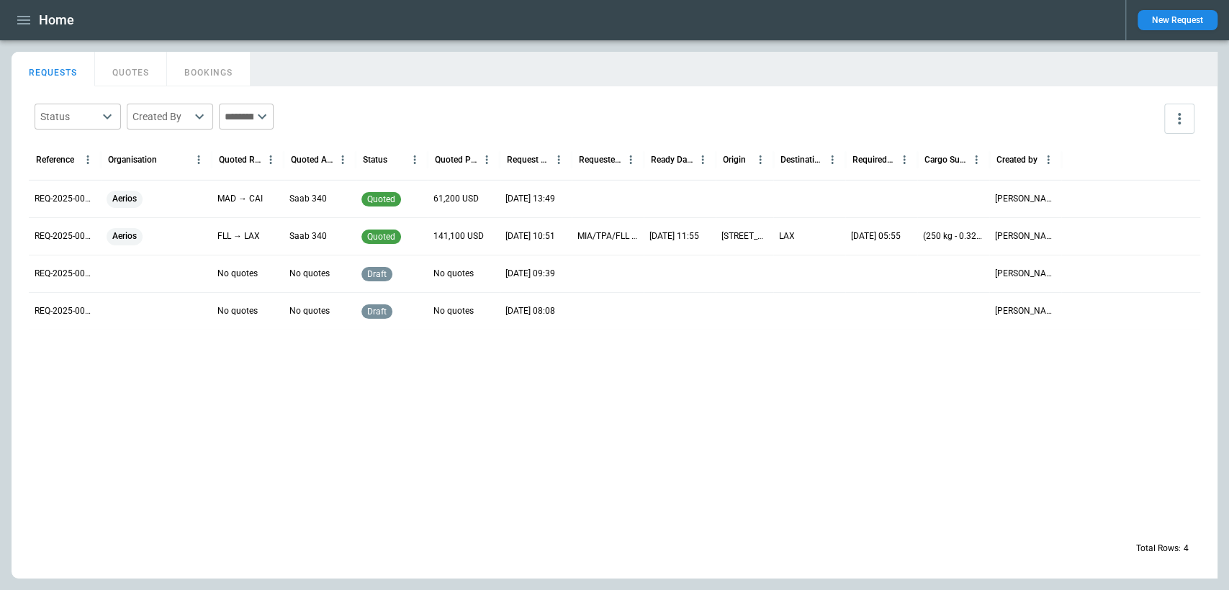
click at [464, 115] on div "Status ​ Created By ​ ​" at bounding box center [614, 119] width 1171 height 42
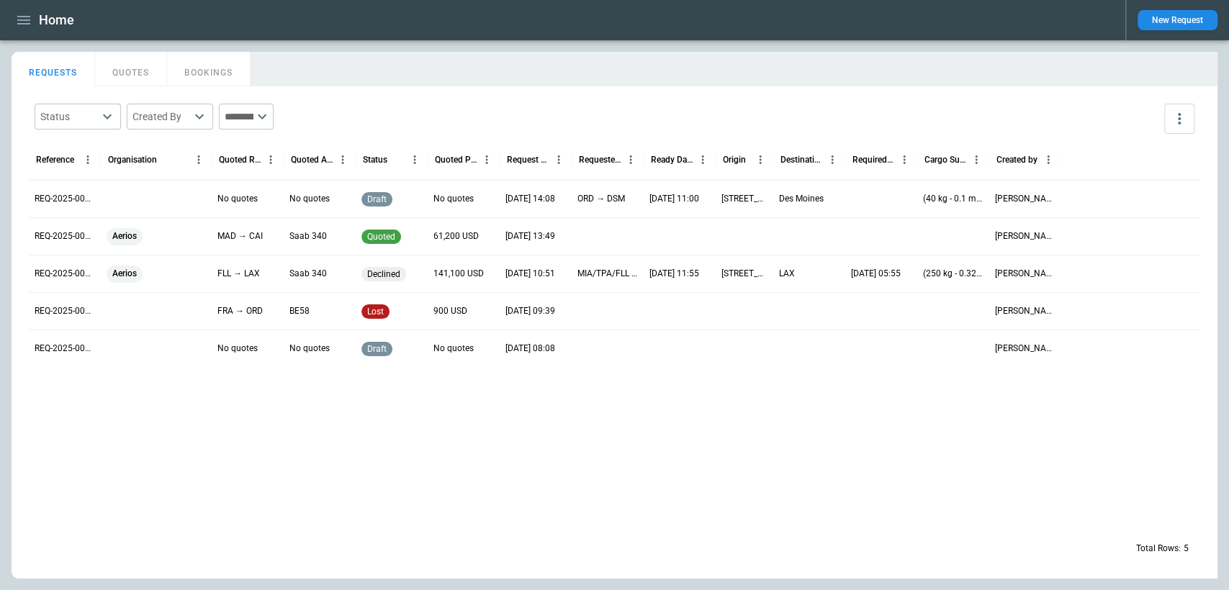
click at [27, 12] on icon "button" at bounding box center [23, 20] width 17 height 17
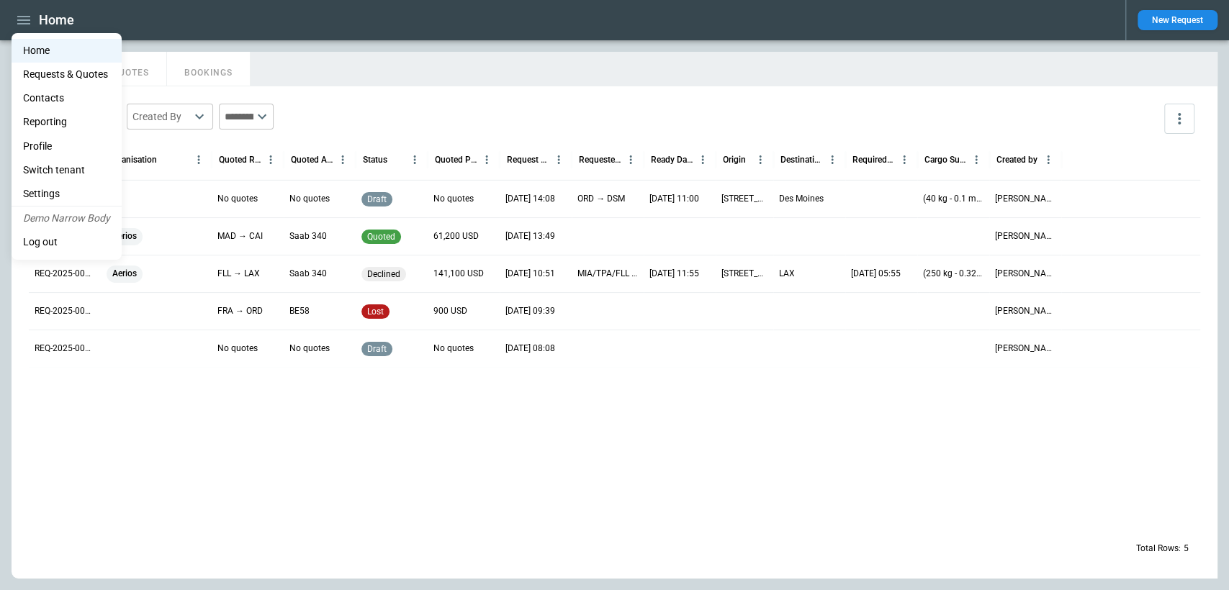
click at [60, 190] on li "Settings" at bounding box center [67, 194] width 110 height 24
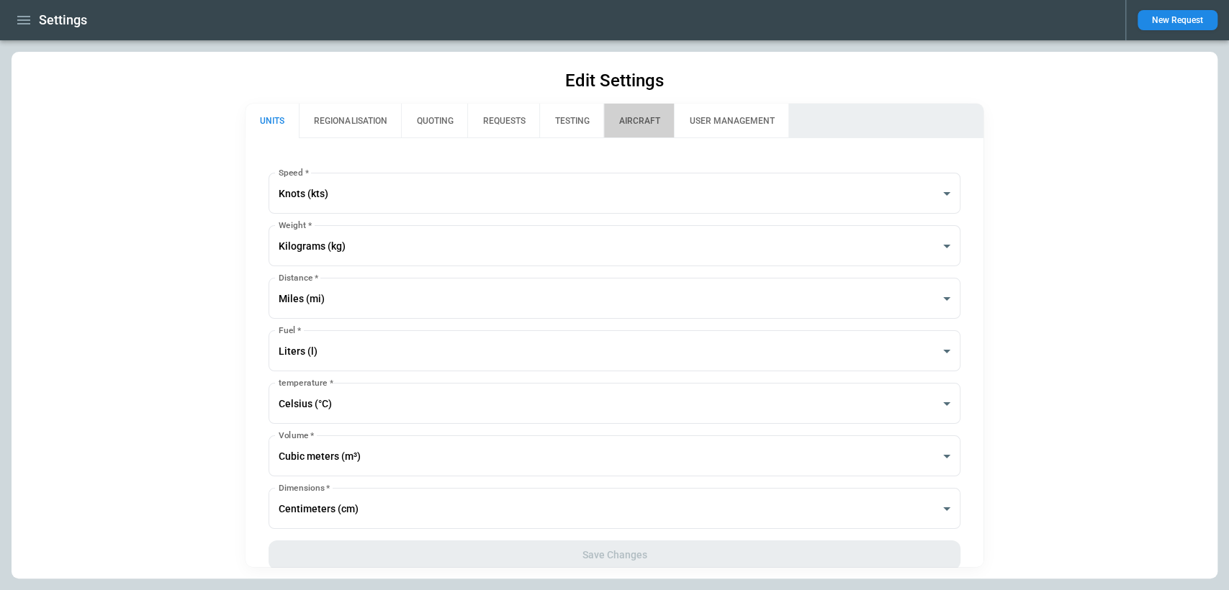
click at [634, 130] on button "AIRCRAFT" at bounding box center [638, 121] width 71 height 35
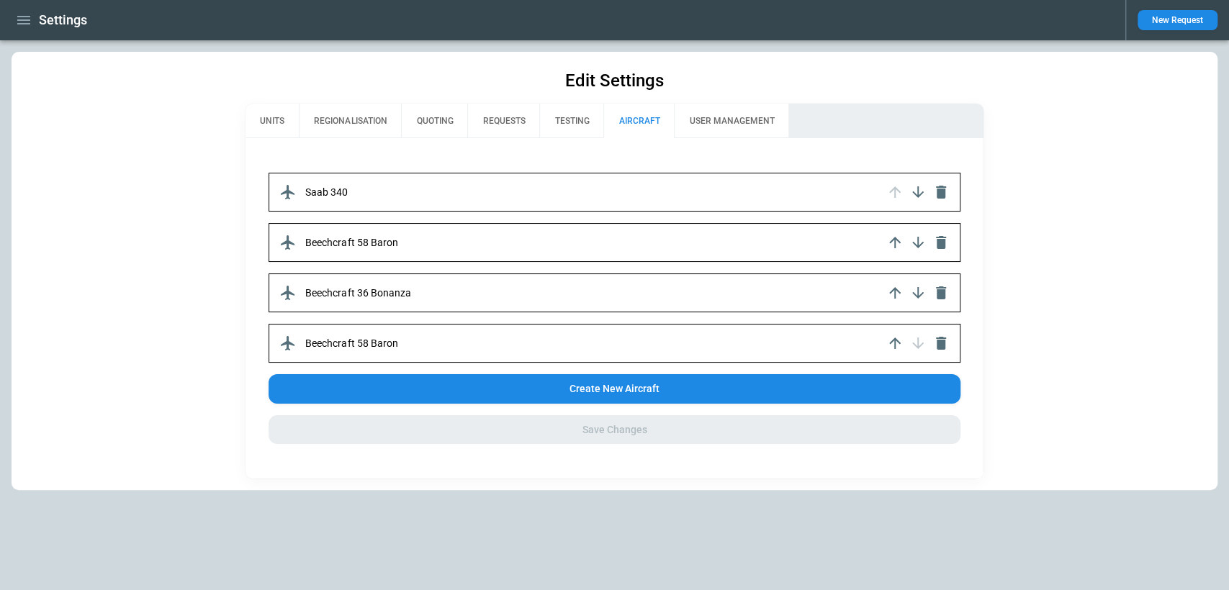
click at [745, 194] on div "Saab 340" at bounding box center [614, 192] width 691 height 39
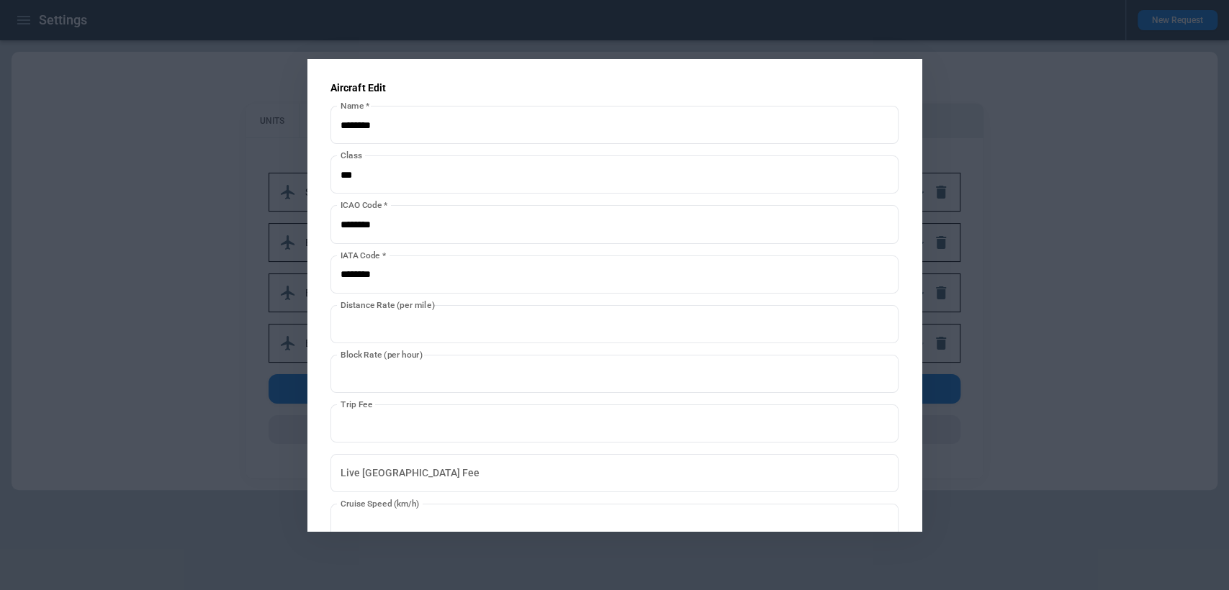
scroll to position [269, 0]
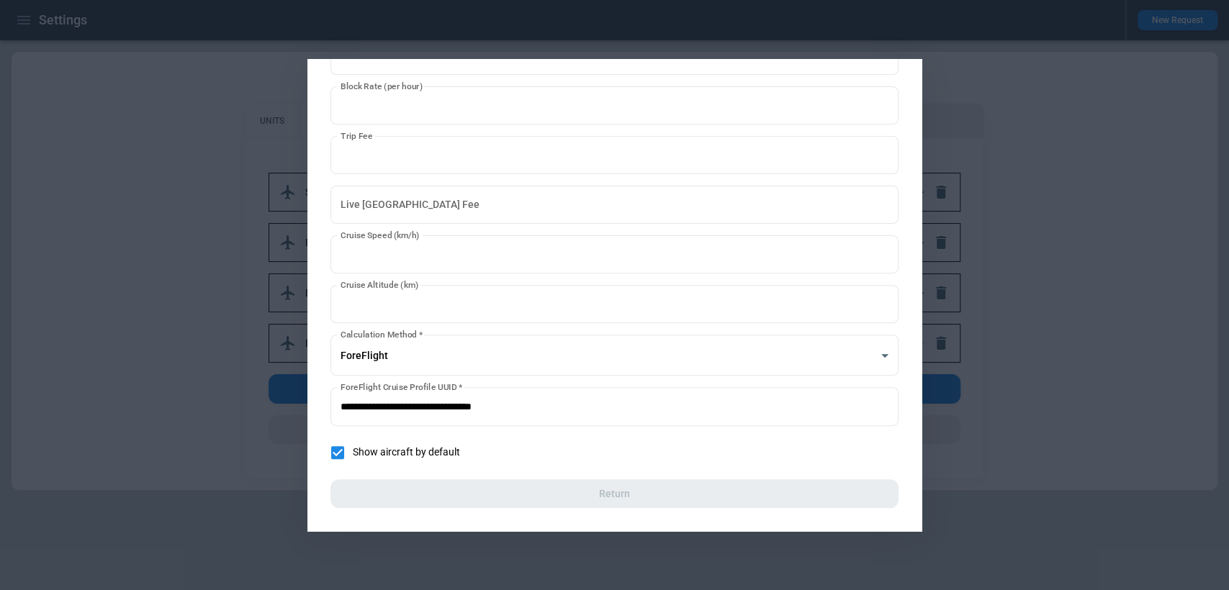
click at [1078, 381] on div at bounding box center [614, 295] width 1229 height 590
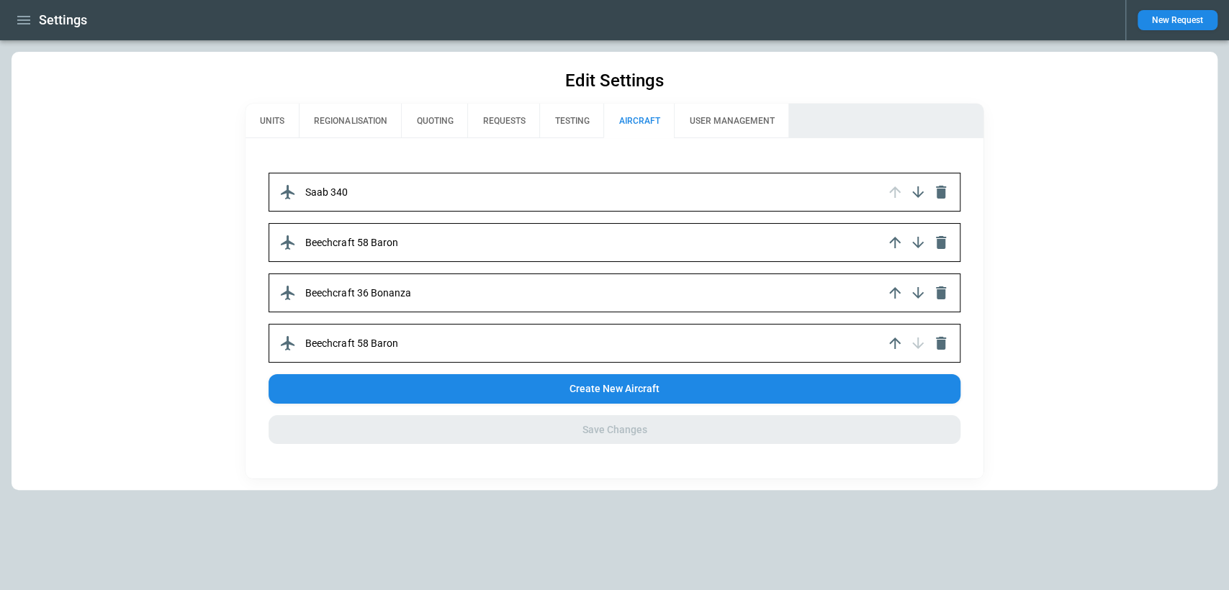
click at [269, 118] on button "UNITS" at bounding box center [272, 121] width 53 height 35
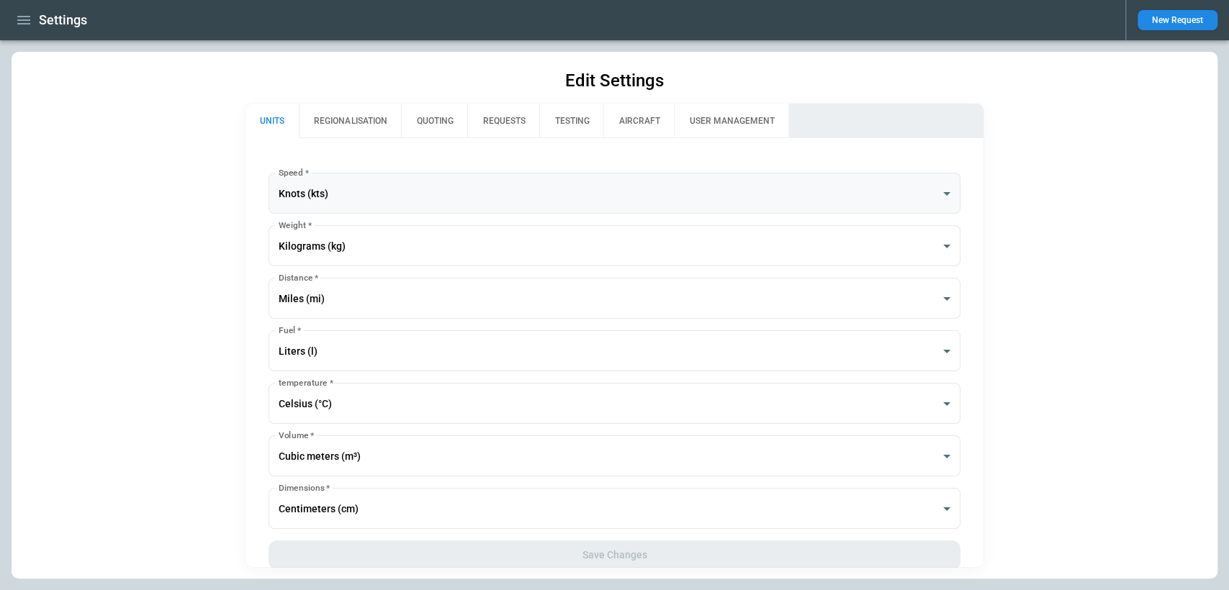
click at [373, 192] on body "**********" at bounding box center [614, 295] width 1229 height 590
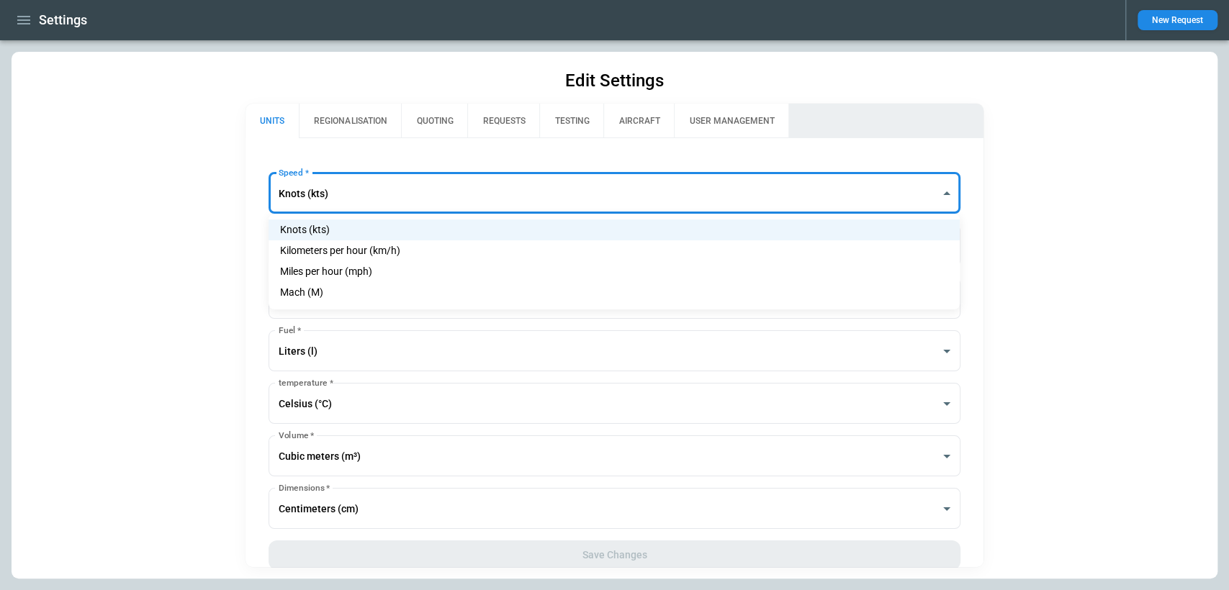
click at [340, 228] on li "Knots (kts)" at bounding box center [614, 230] width 691 height 21
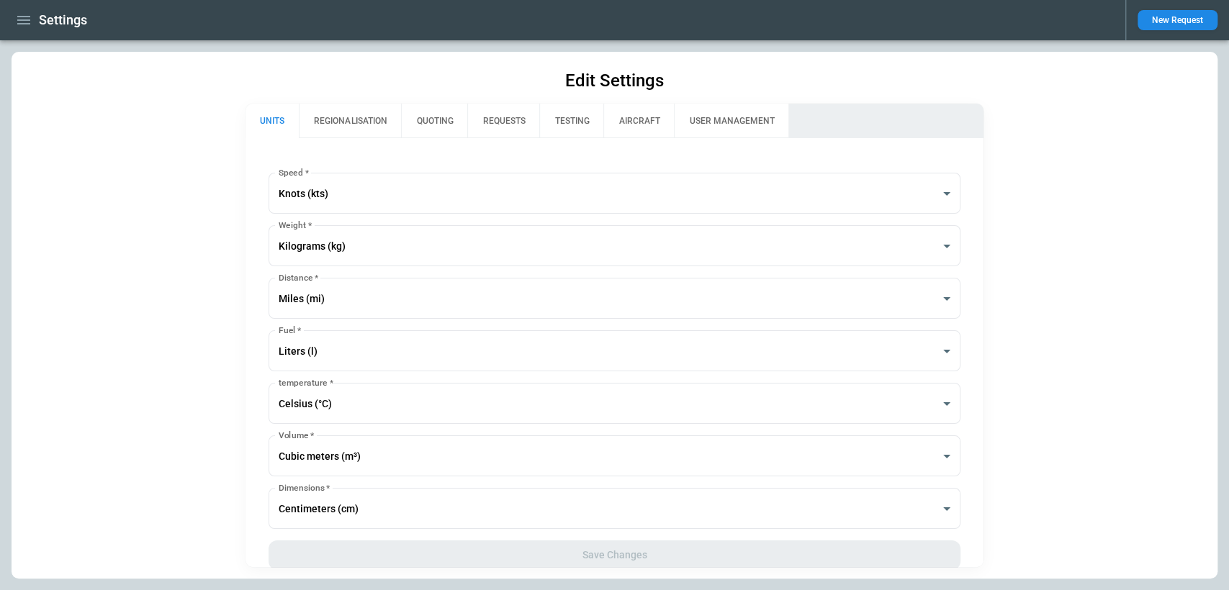
click at [648, 126] on button "AIRCRAFT" at bounding box center [638, 121] width 71 height 35
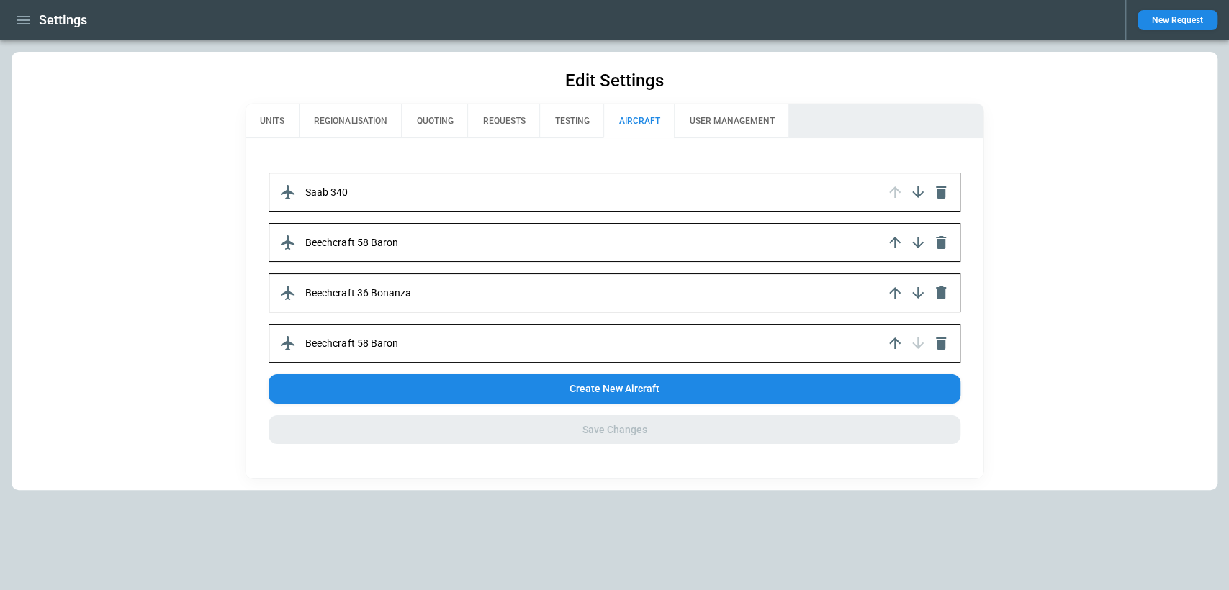
click at [456, 199] on div "Saab 340" at bounding box center [614, 192] width 691 height 39
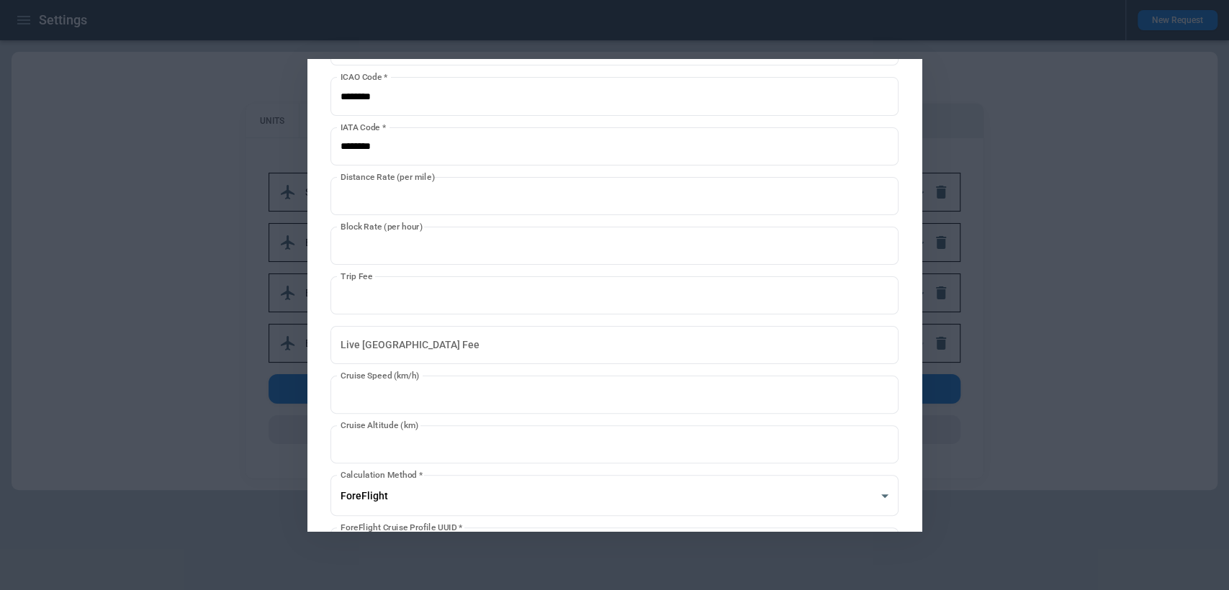
scroll to position [130, 0]
click at [420, 341] on input "Live [GEOGRAPHIC_DATA] Fee" at bounding box center [614, 343] width 569 height 38
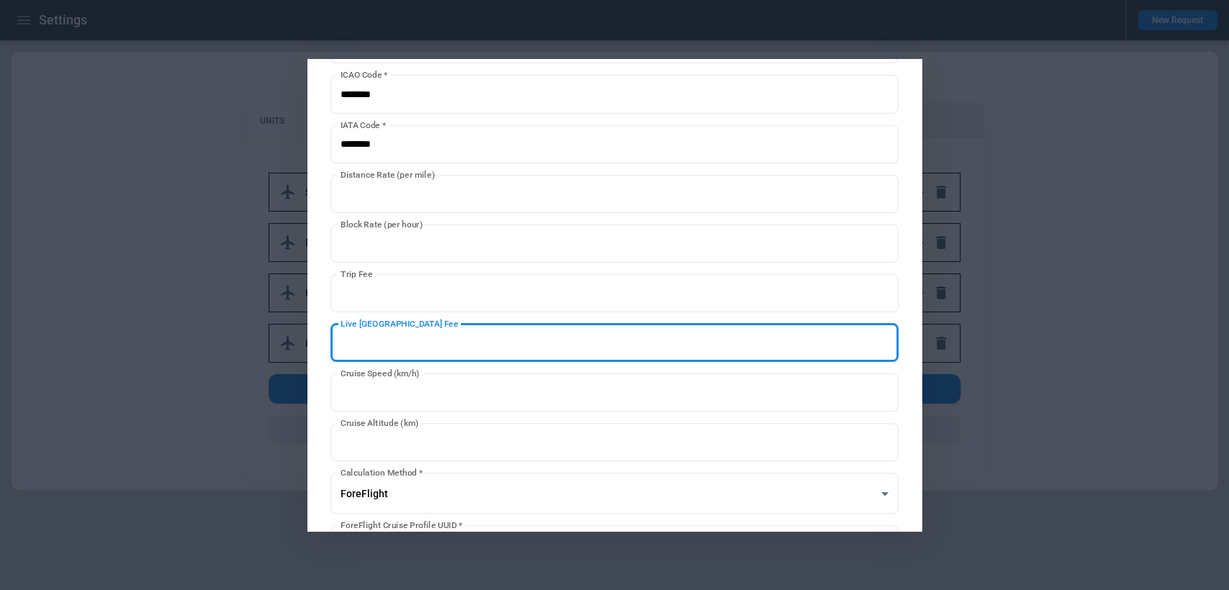
click at [1060, 351] on div at bounding box center [614, 295] width 1229 height 590
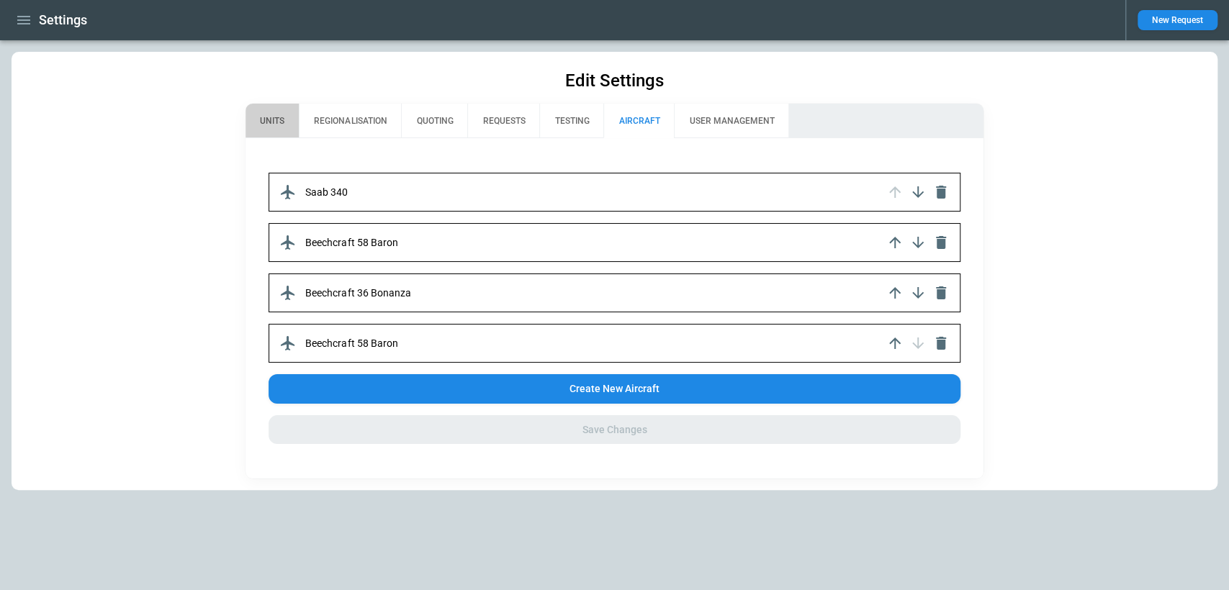
click at [284, 112] on button "UNITS" at bounding box center [272, 121] width 53 height 35
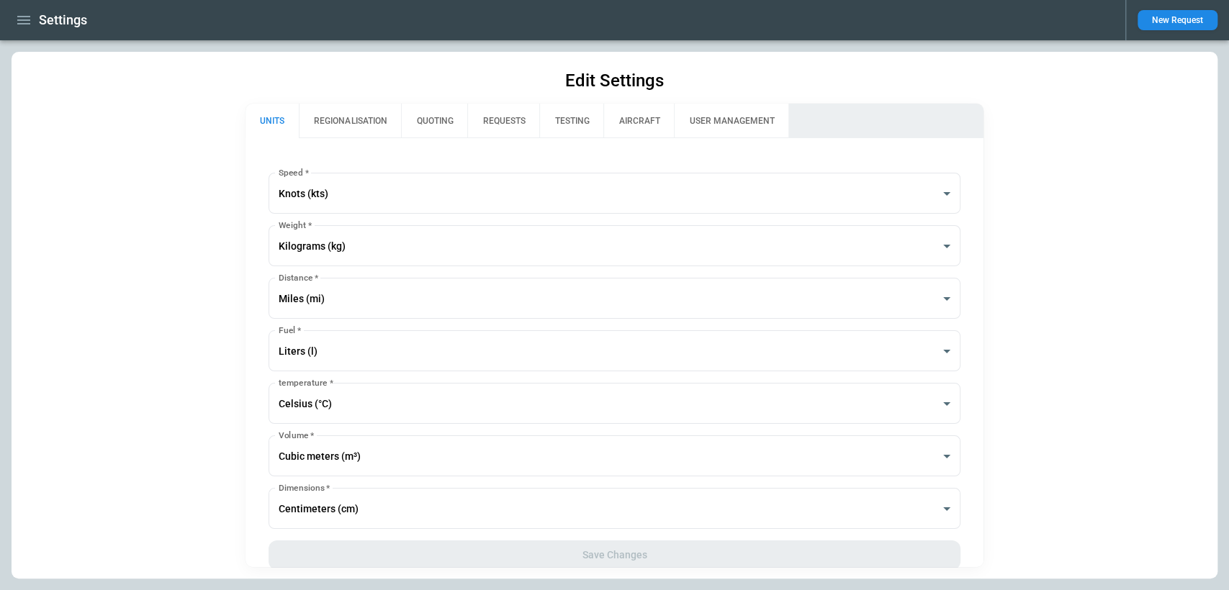
click at [1044, 174] on div "**********" at bounding box center [615, 315] width 1206 height 527
click at [637, 127] on button "AIRCRAFT" at bounding box center [638, 121] width 71 height 35
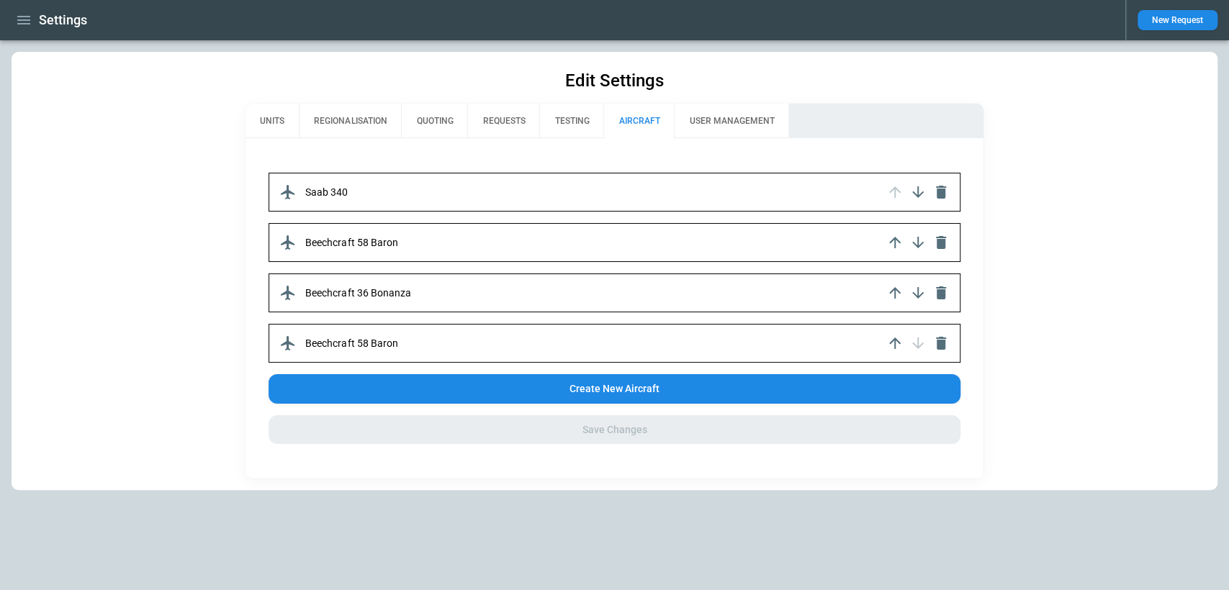
click at [629, 194] on div "Saab 340" at bounding box center [614, 192] width 691 height 39
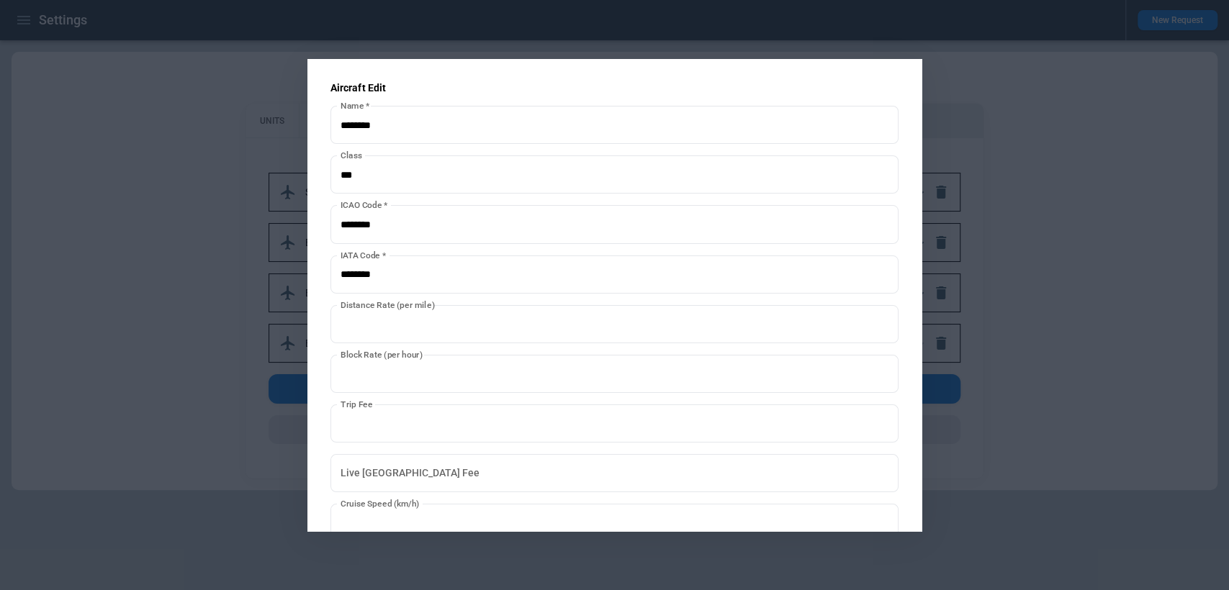
click at [160, 208] on div at bounding box center [614, 295] width 1229 height 590
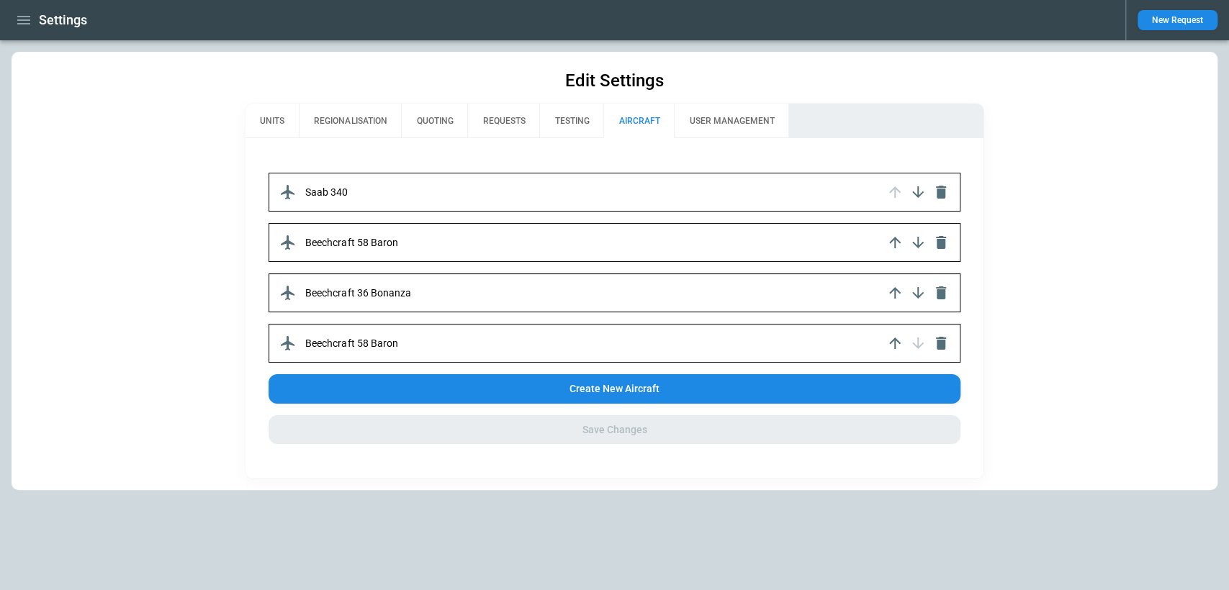
click at [621, 189] on div "Saab 340" at bounding box center [614, 192] width 691 height 39
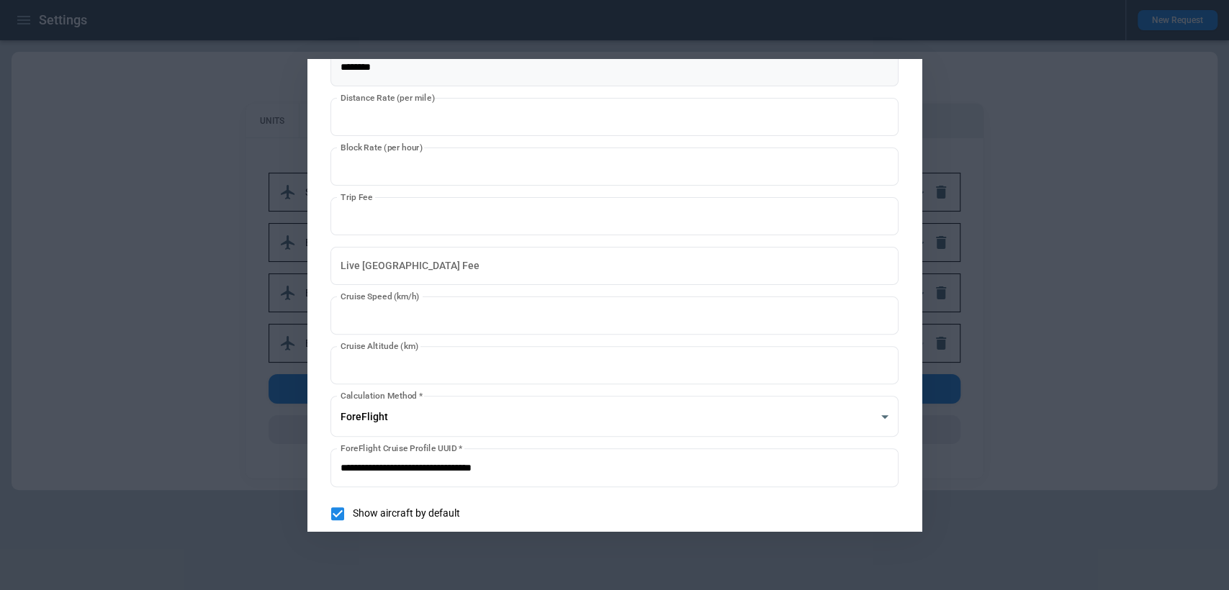
scroll to position [208, 0]
click at [493, 323] on input "***" at bounding box center [614, 315] width 569 height 38
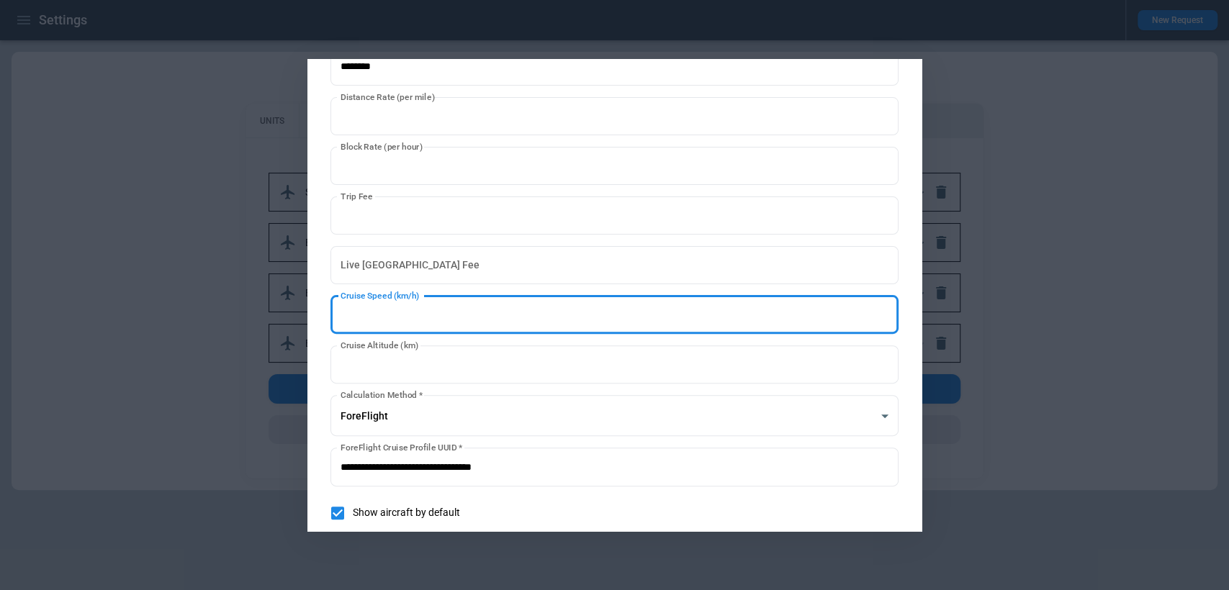
click at [884, 311] on input "***" at bounding box center [614, 315] width 569 height 38
type input "***"
click at [884, 323] on input "***" at bounding box center [614, 315] width 569 height 38
click at [1059, 325] on div at bounding box center [614, 295] width 1229 height 590
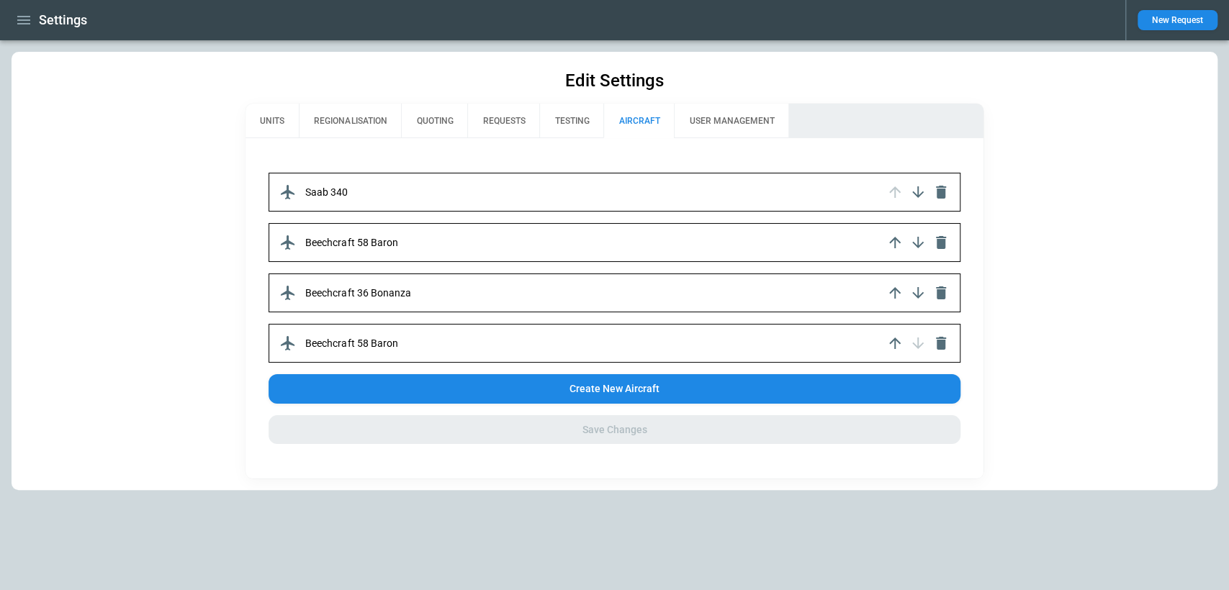
click at [739, 195] on div "Saab 340" at bounding box center [614, 192] width 691 height 39
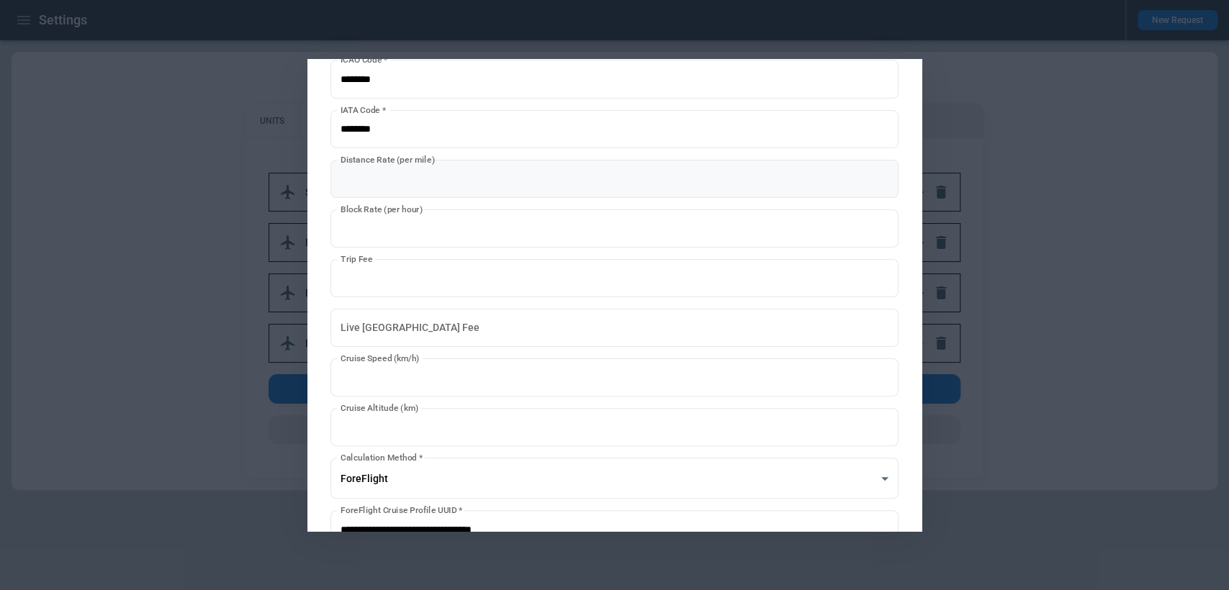
scroll to position [269, 0]
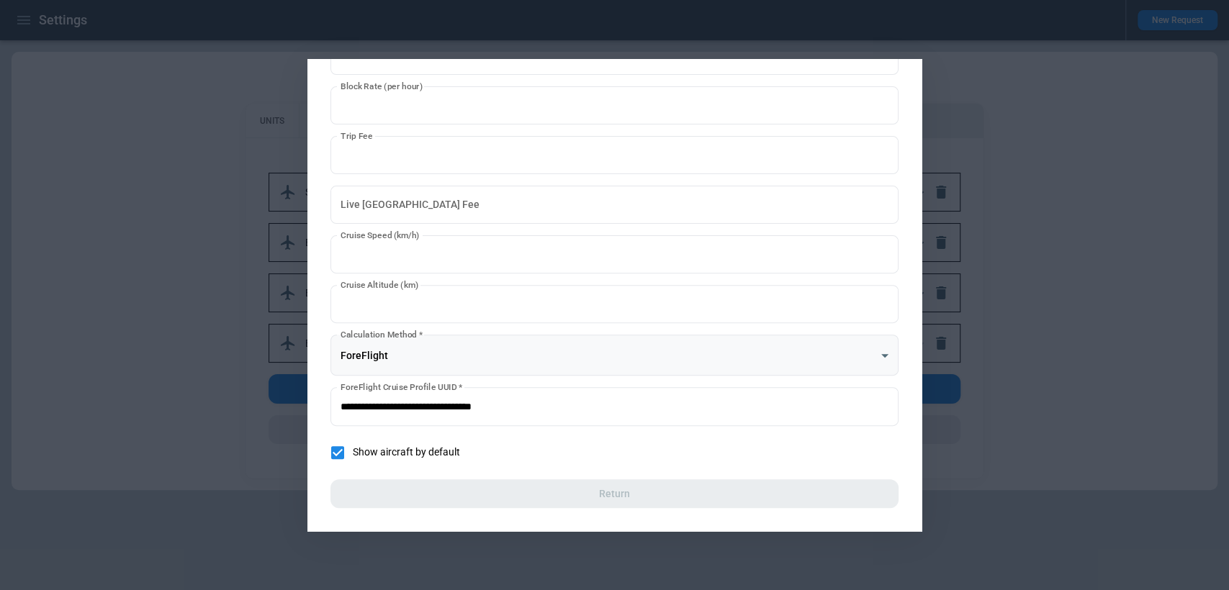
click at [490, 344] on body "**********" at bounding box center [614, 295] width 1229 height 590
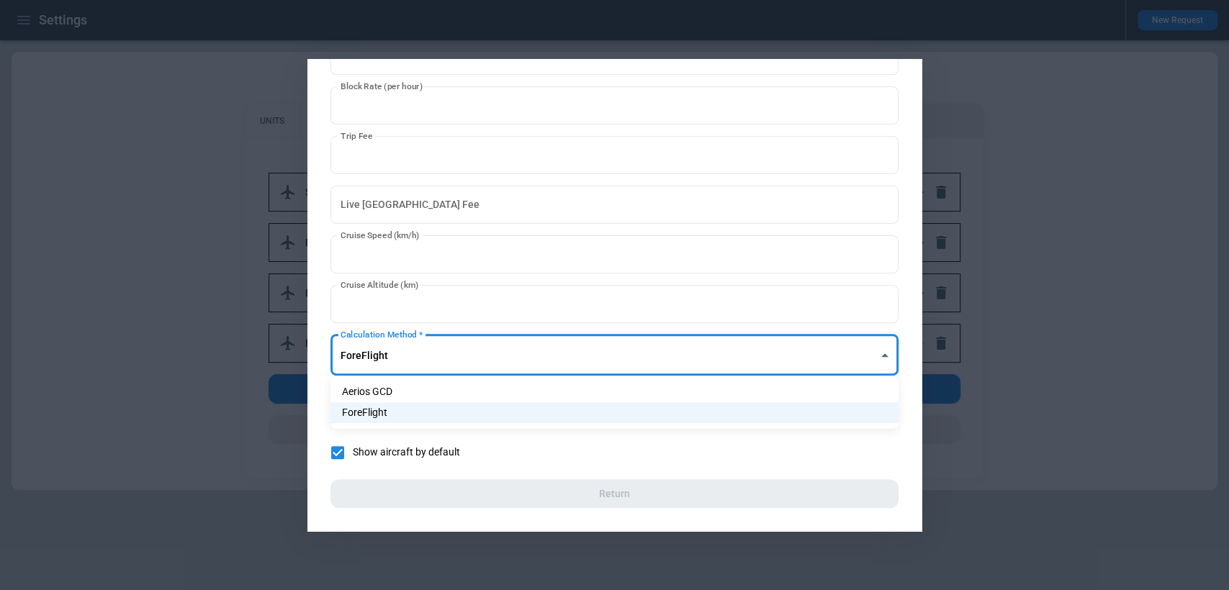
click at [490, 344] on div at bounding box center [614, 295] width 1229 height 590
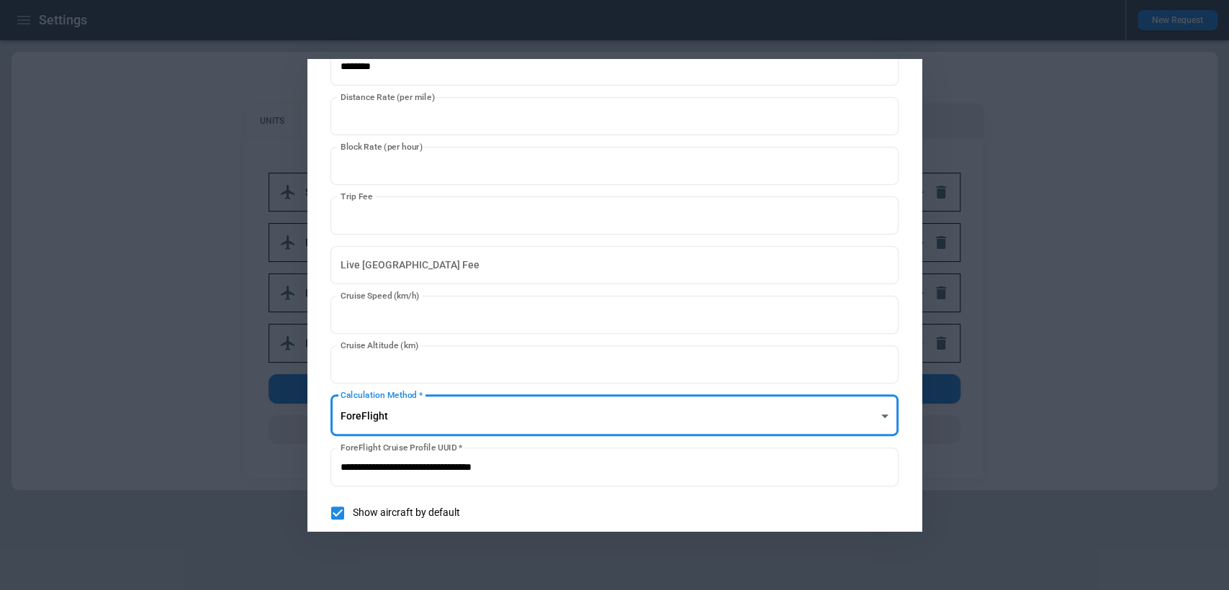
scroll to position [215, 0]
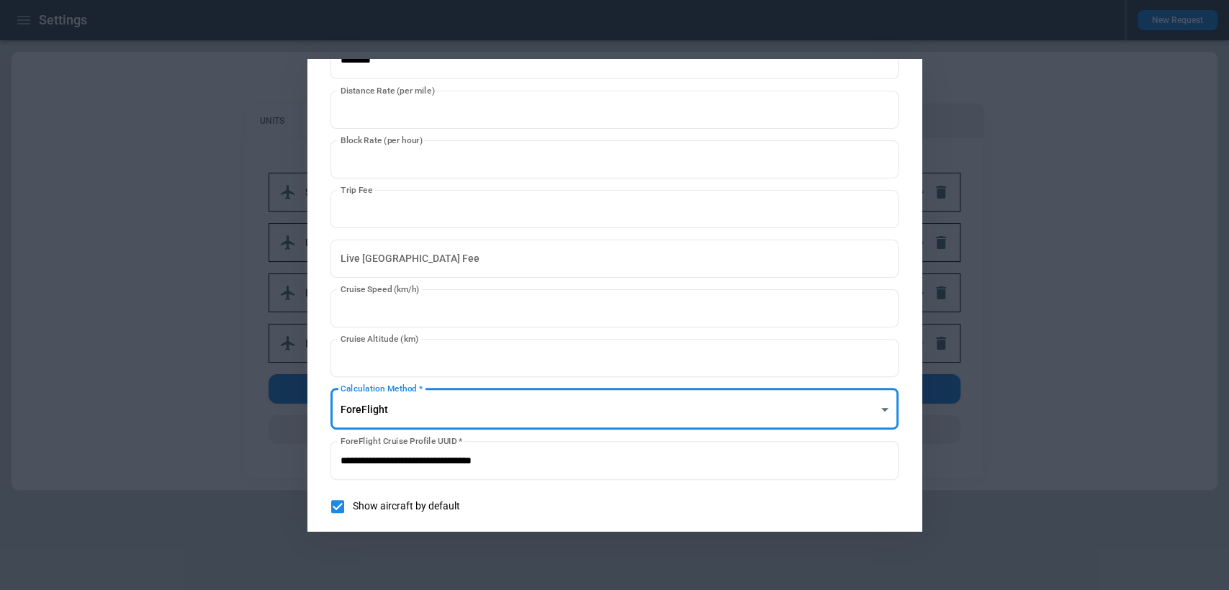
click at [1084, 249] on div at bounding box center [614, 295] width 1229 height 590
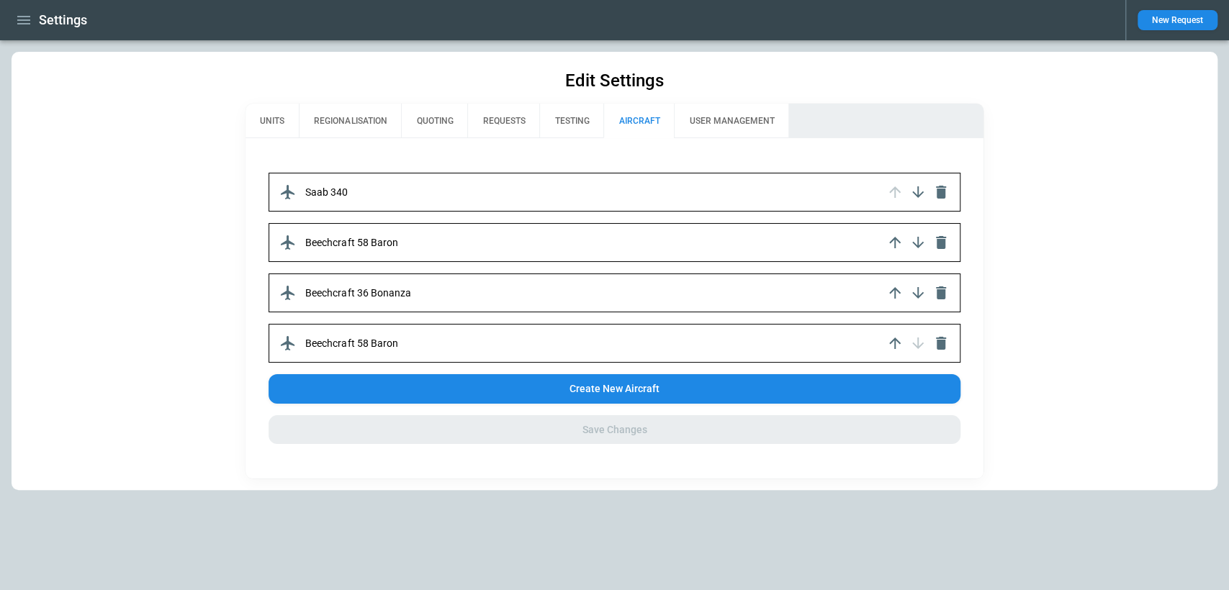
click at [279, 125] on button "UNITS" at bounding box center [272, 121] width 53 height 35
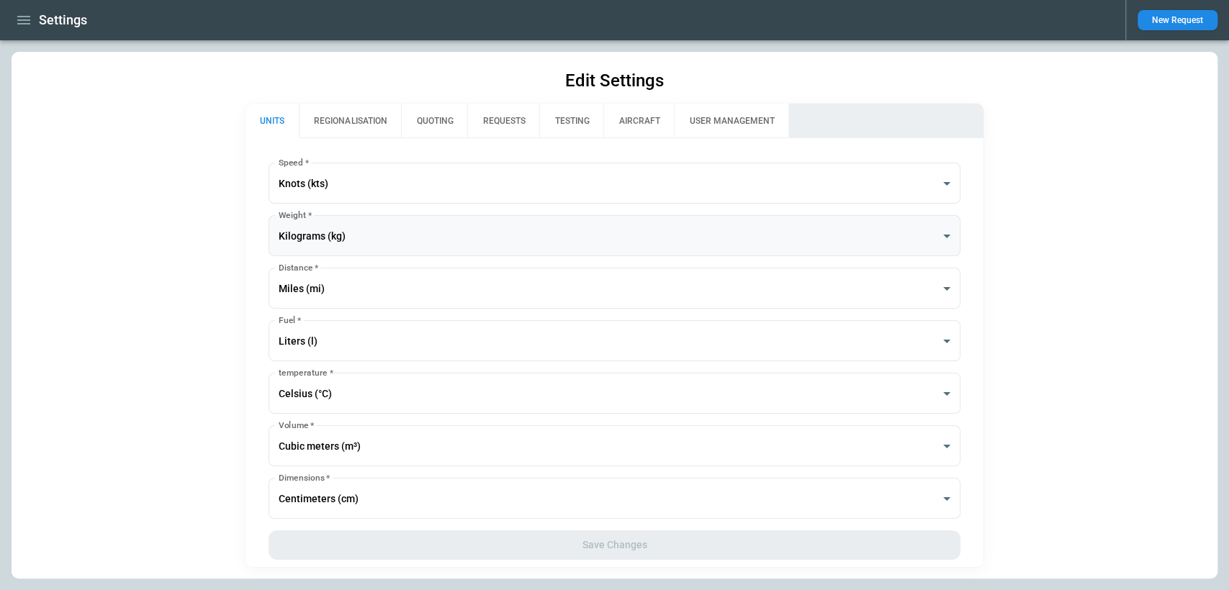
scroll to position [0, 0]
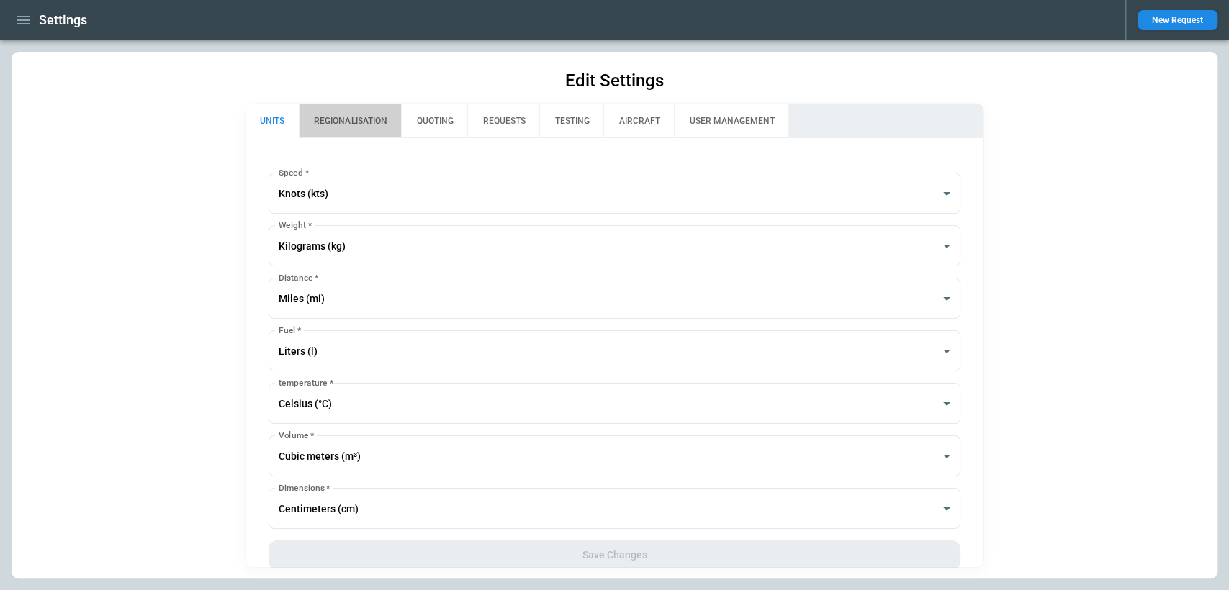
click at [355, 115] on button "REGIONALISATION" at bounding box center [350, 121] width 102 height 35
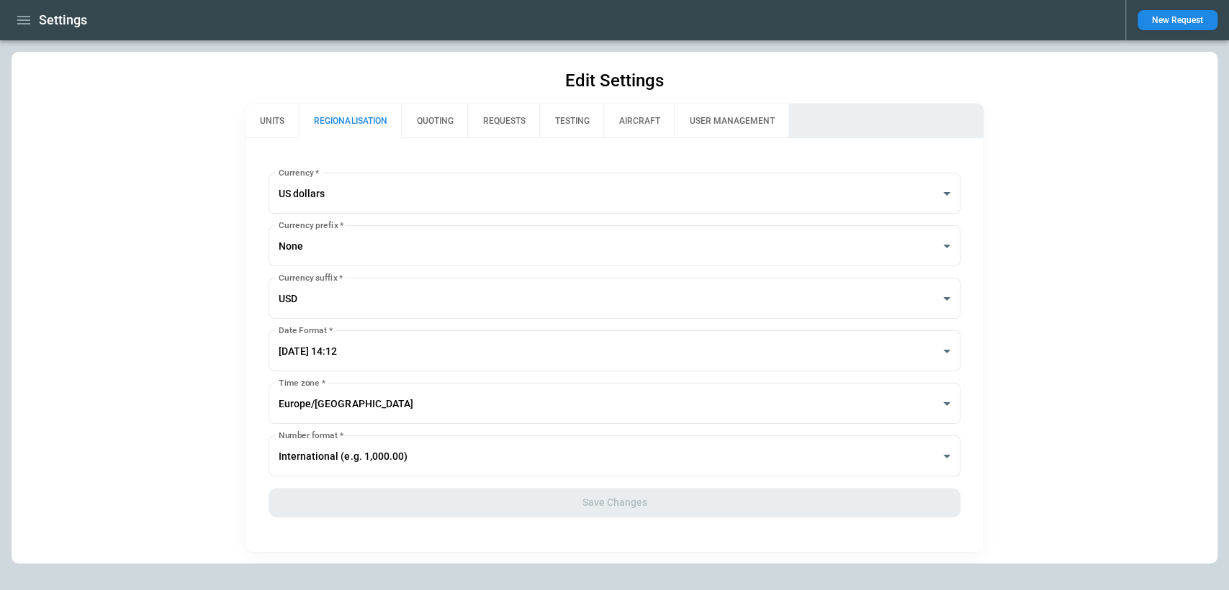
click at [276, 109] on button "UNITS" at bounding box center [272, 121] width 53 height 35
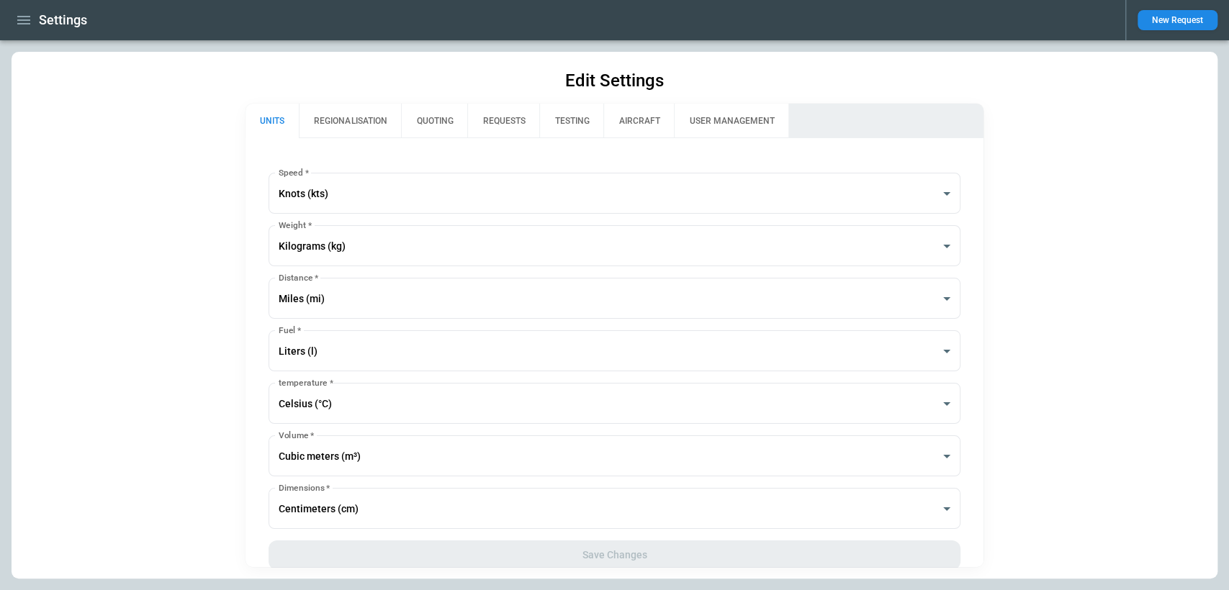
click at [647, 131] on button "AIRCRAFT" at bounding box center [638, 121] width 71 height 35
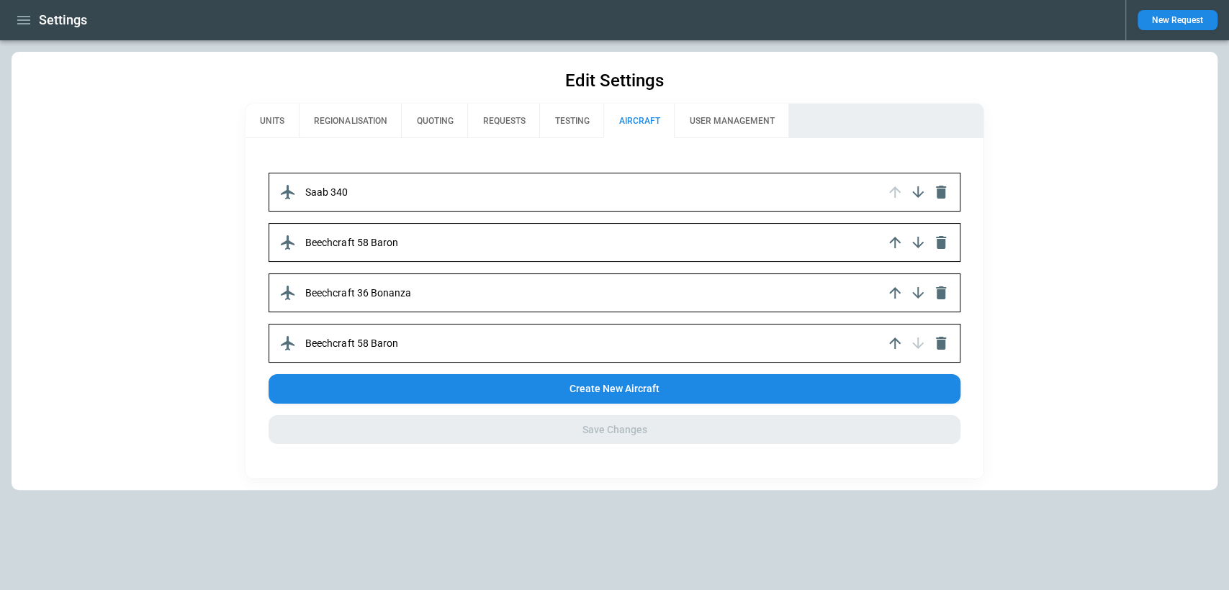
click at [570, 197] on div "Saab 340" at bounding box center [614, 192] width 691 height 39
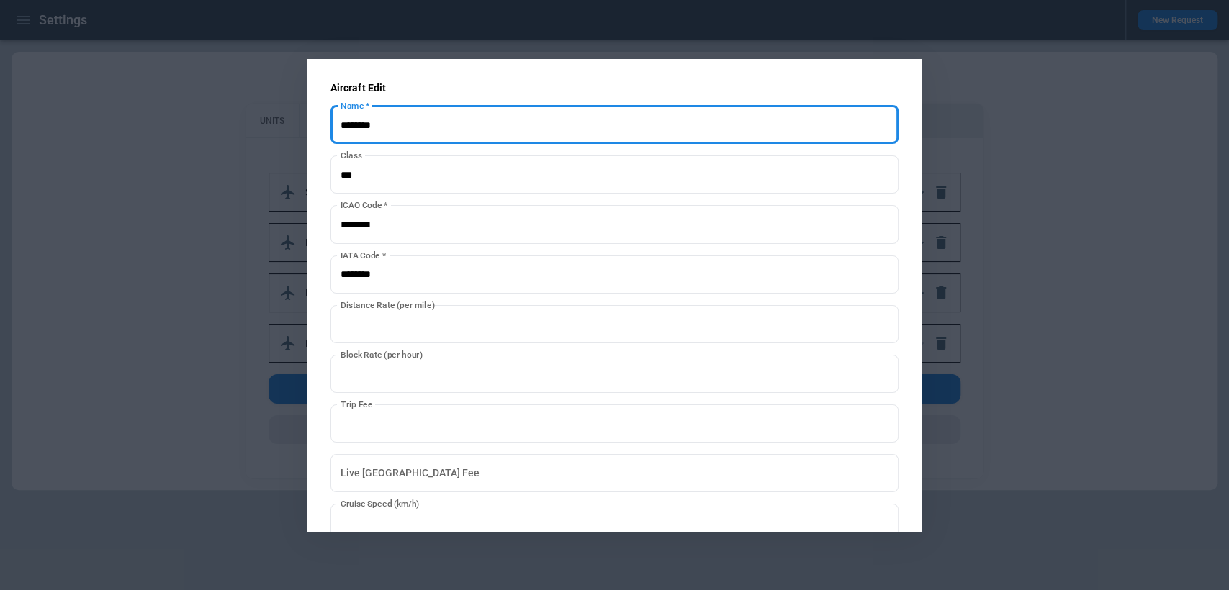
click at [400, 129] on input "Name   *" at bounding box center [614, 125] width 569 height 38
click at [354, 130] on input "Name   *" at bounding box center [614, 125] width 569 height 38
type input "******"
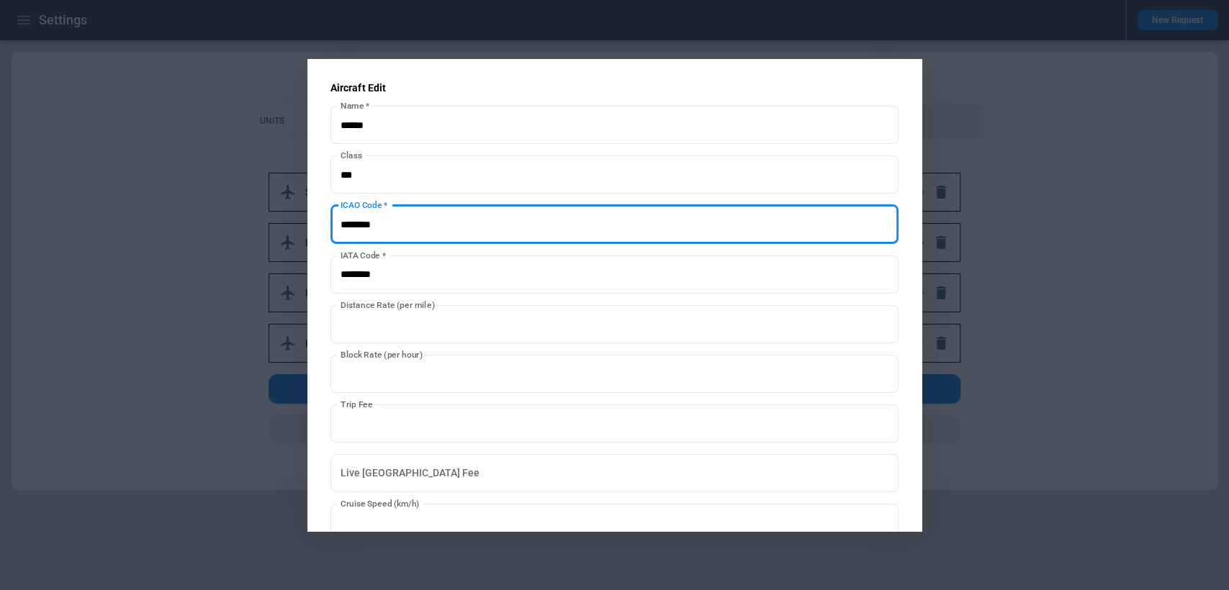
click at [390, 214] on input "ICAO Code   *" at bounding box center [614, 224] width 569 height 38
type input "******"
click at [394, 275] on input "IATA Code   *" at bounding box center [614, 275] width 569 height 38
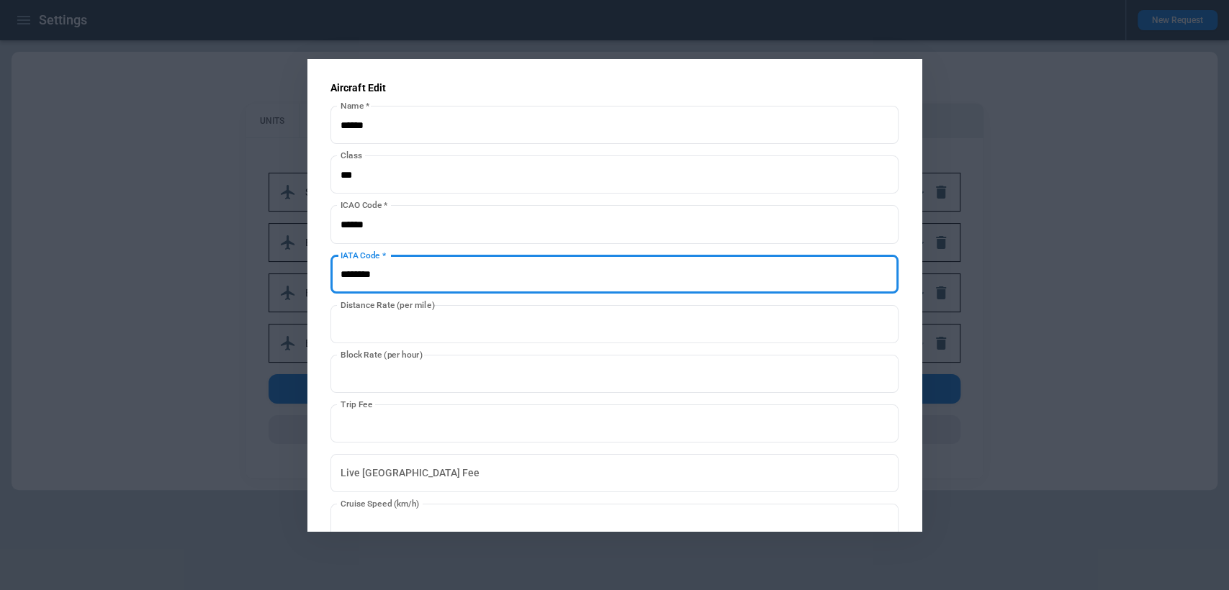
click at [394, 275] on input "IATA Code   *" at bounding box center [614, 275] width 569 height 38
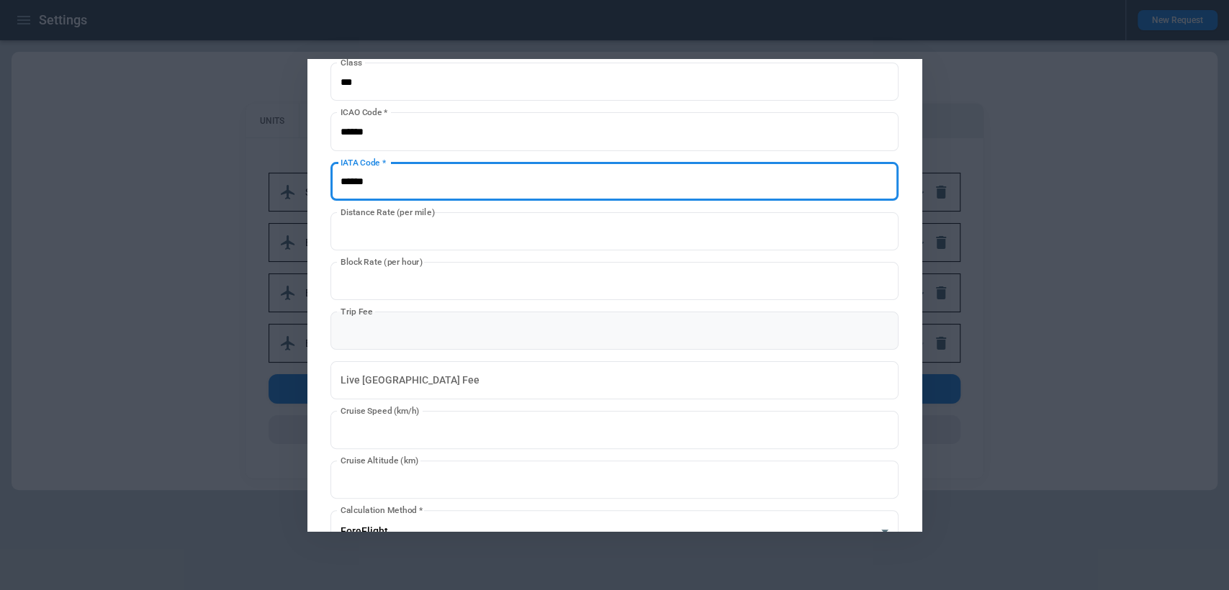
scroll to position [113, 0]
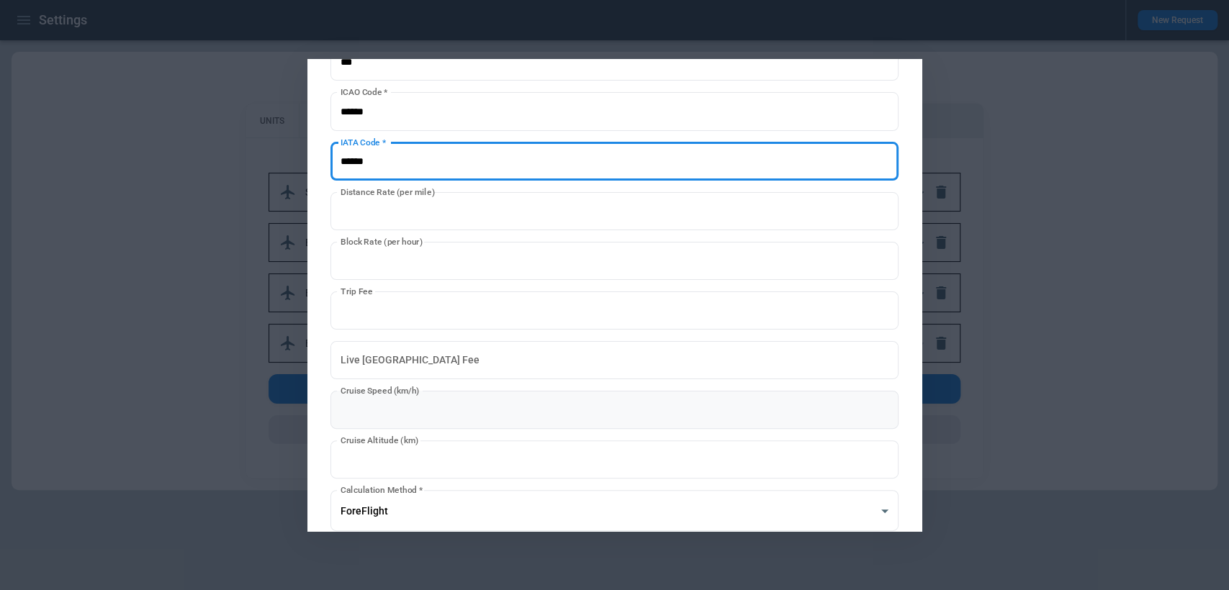
type input "******"
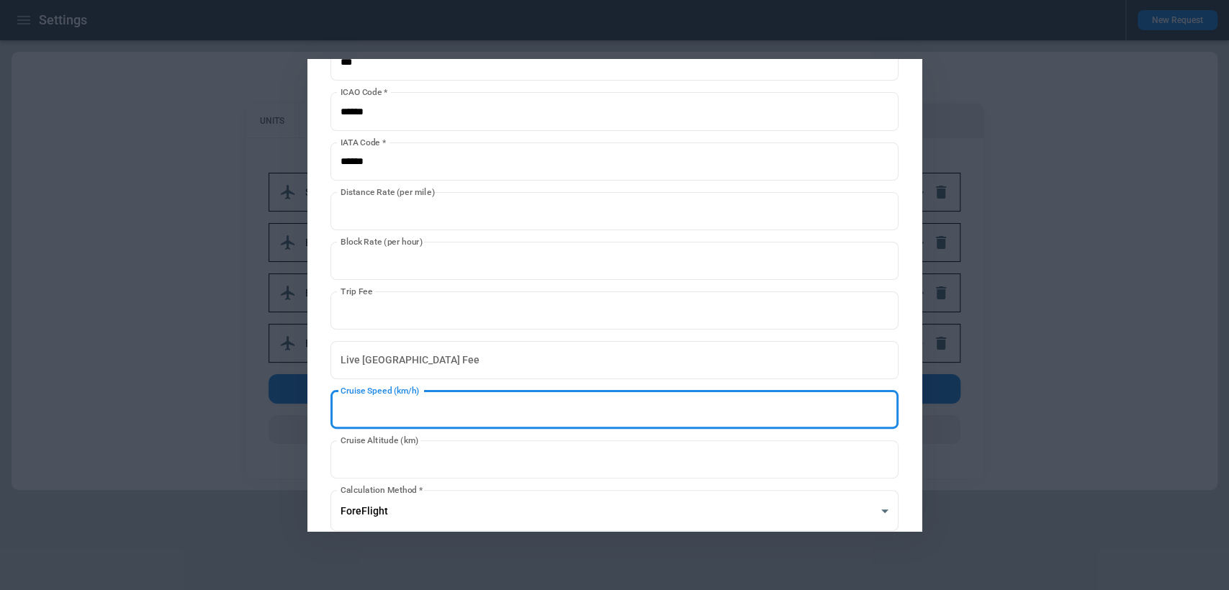
click at [408, 418] on input "***" at bounding box center [614, 410] width 569 height 38
type input "***"
click at [915, 384] on div "**********" at bounding box center [614, 295] width 615 height 472
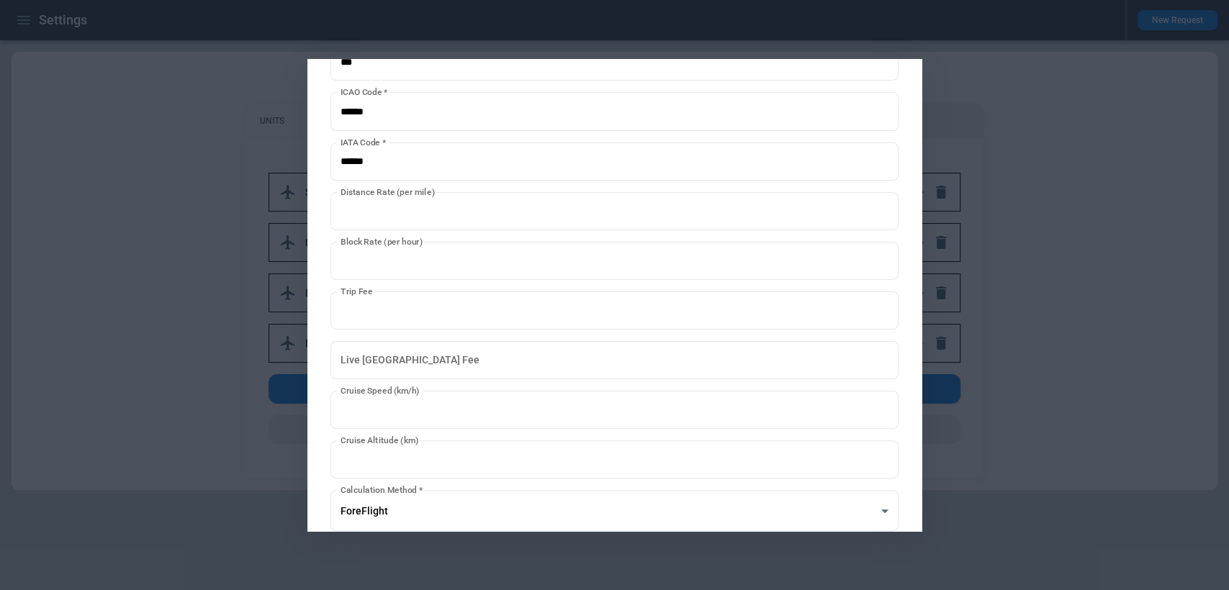
scroll to position [269, 0]
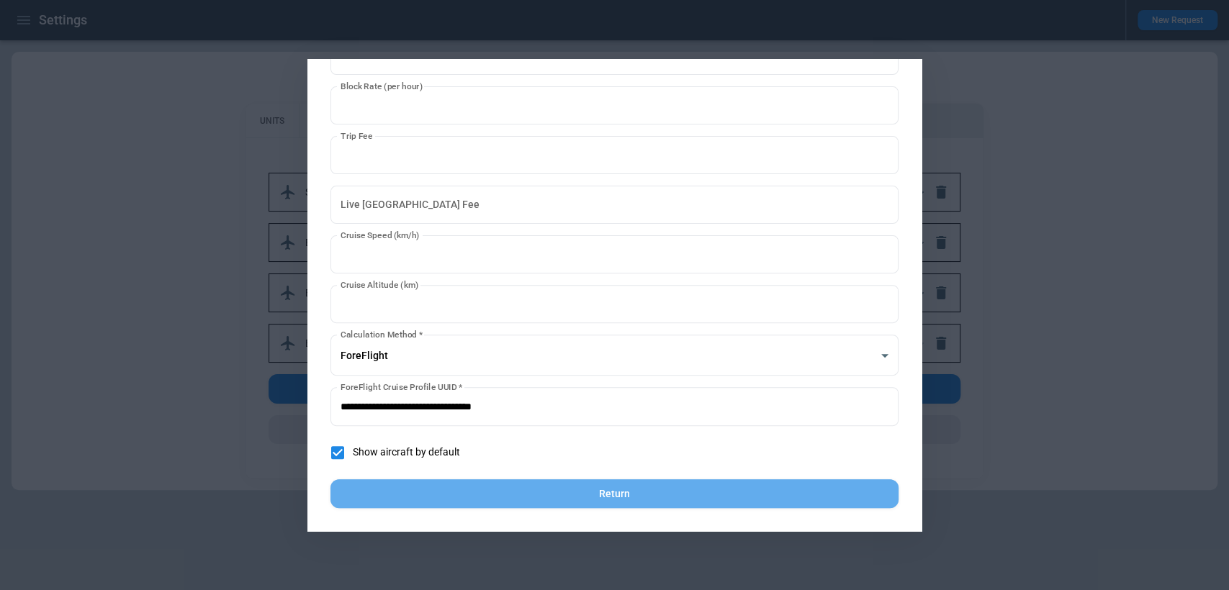
click at [799, 502] on button "Return" at bounding box center [614, 495] width 569 height 30
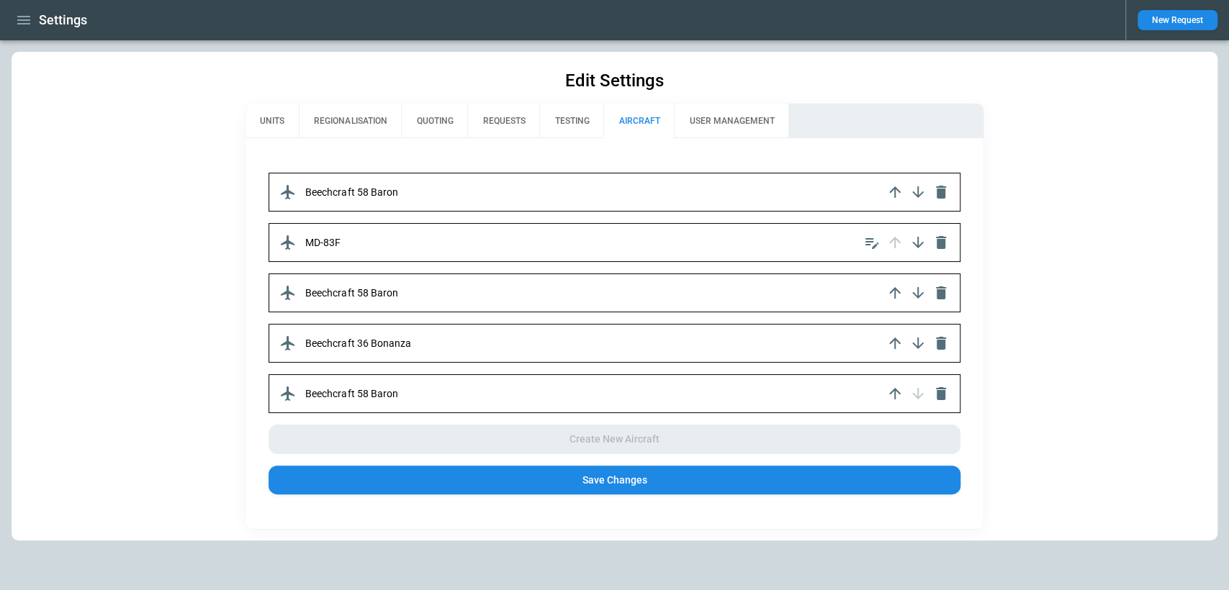
click at [723, 237] on div "MD-83F" at bounding box center [614, 242] width 691 height 39
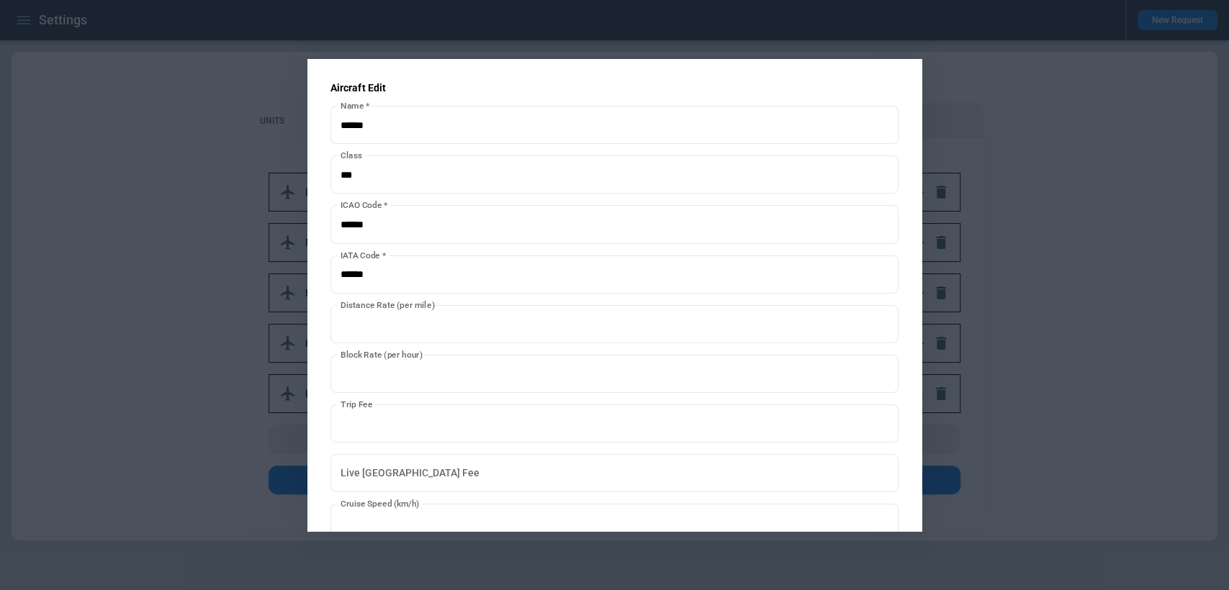
click at [1096, 351] on div at bounding box center [614, 295] width 1229 height 590
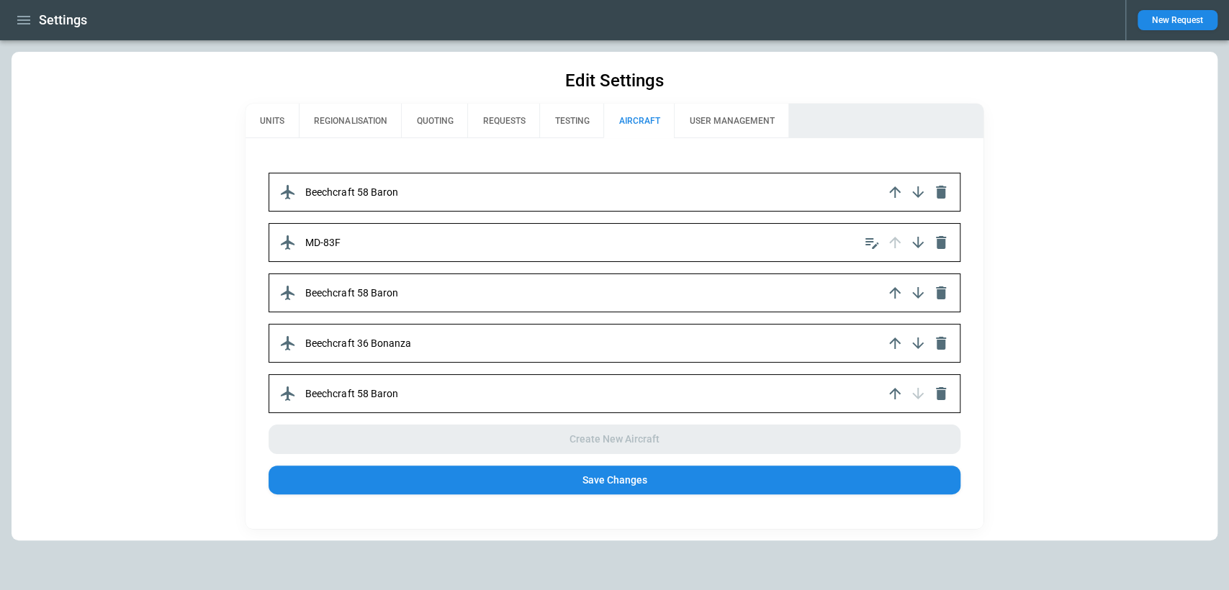
click at [1060, 204] on div "Edit Settings UNITS REGIONALISATION QUOTING REQUESTS TESTING AIRCRAFT USER MANA…" at bounding box center [615, 296] width 1206 height 489
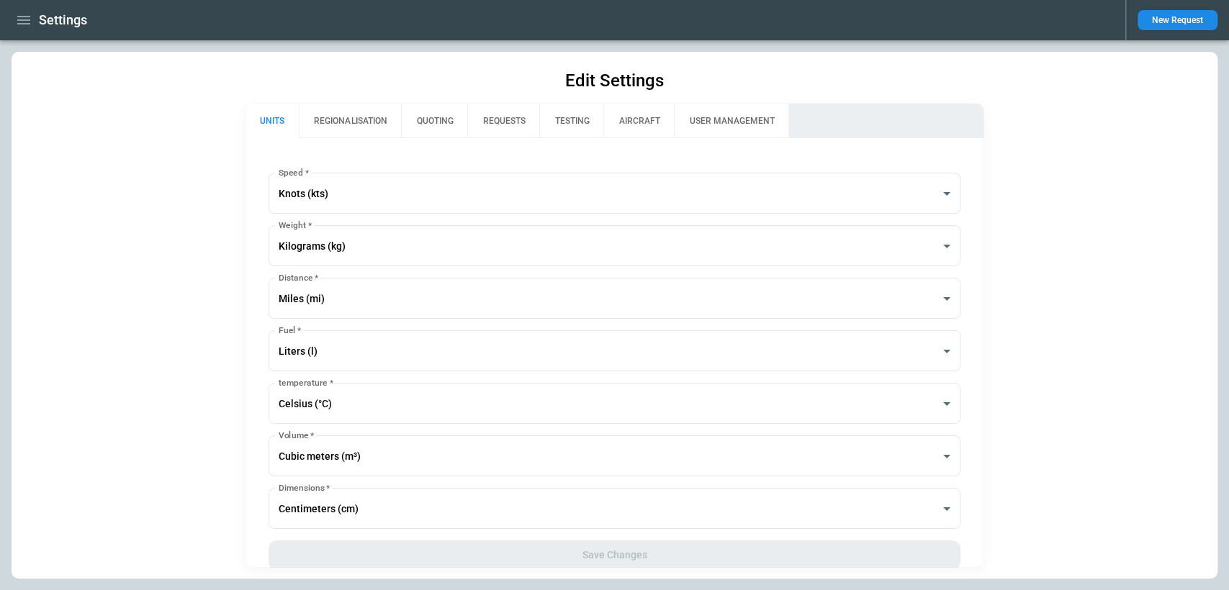
click at [618, 124] on button "AIRCRAFT" at bounding box center [638, 121] width 71 height 35
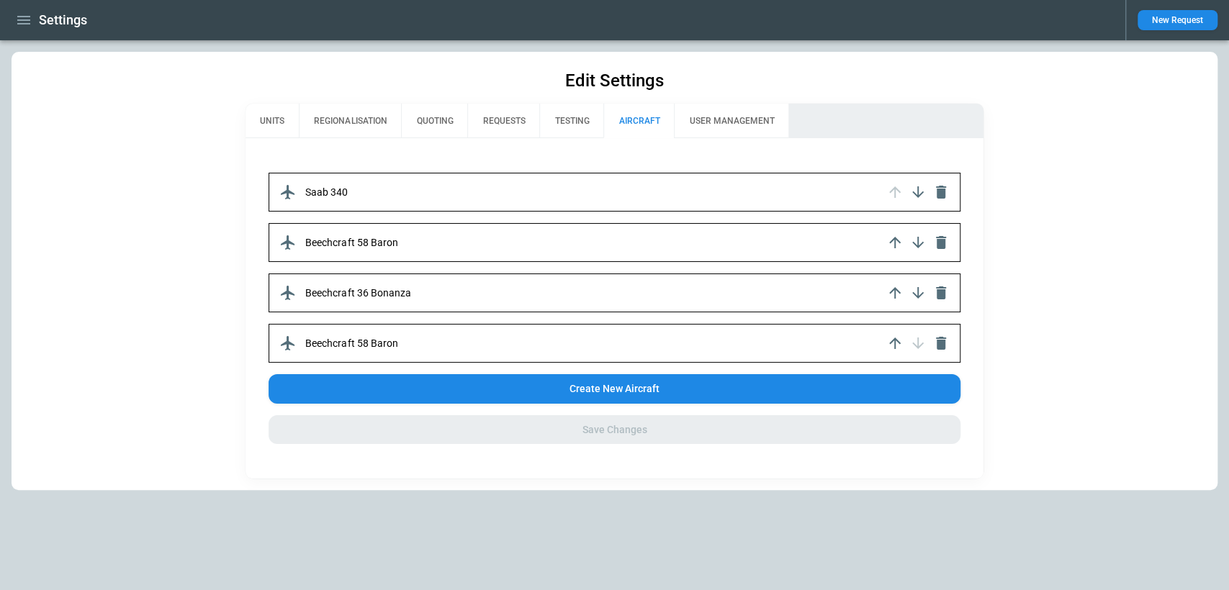
click at [713, 192] on div "Saab 340" at bounding box center [614, 192] width 691 height 39
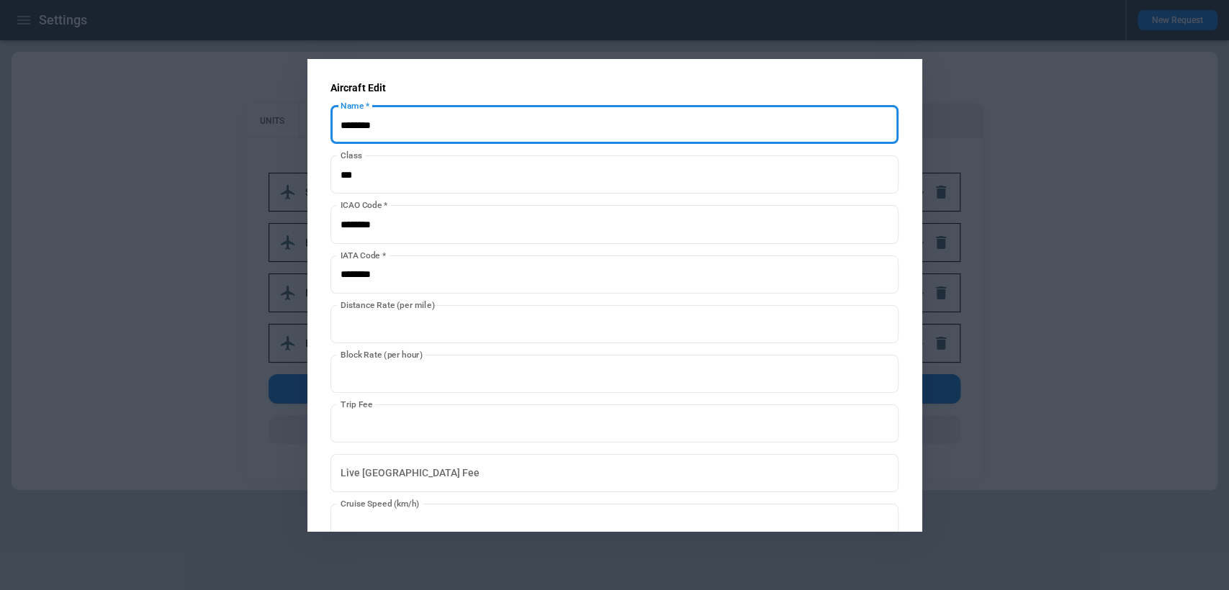
click at [668, 127] on input "Name   *" at bounding box center [614, 125] width 569 height 38
type input "******"
click at [554, 243] on input "ICAO Code   *" at bounding box center [614, 224] width 569 height 38
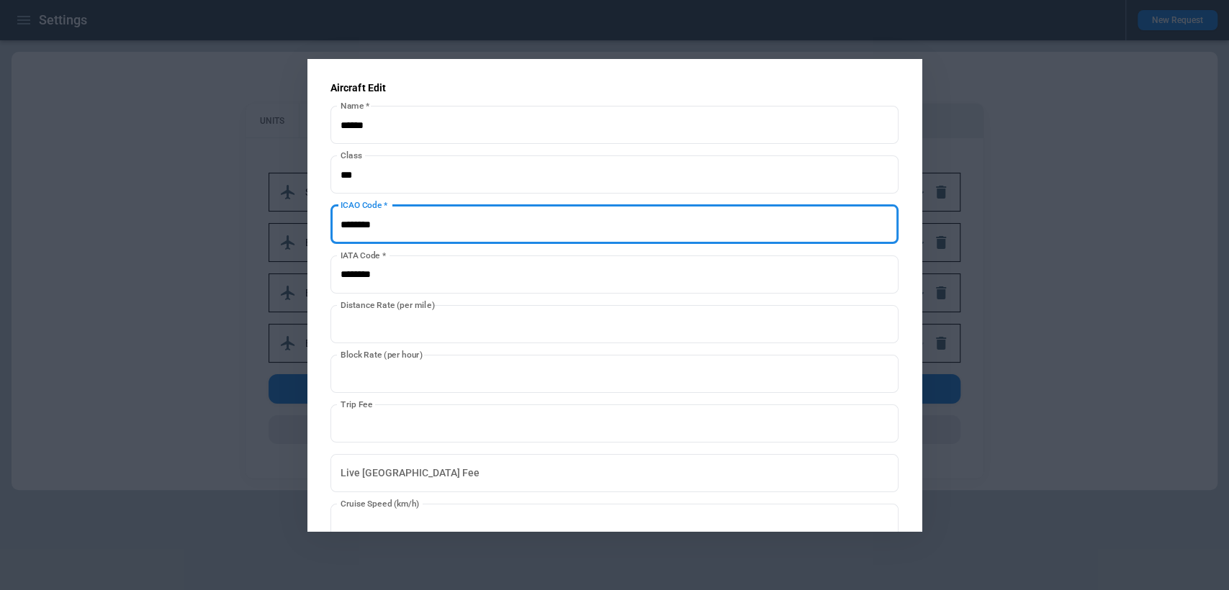
click at [554, 243] on input "ICAO Code   *" at bounding box center [614, 224] width 569 height 38
type input "******"
click at [506, 283] on input "IATA Code   *" at bounding box center [614, 275] width 569 height 38
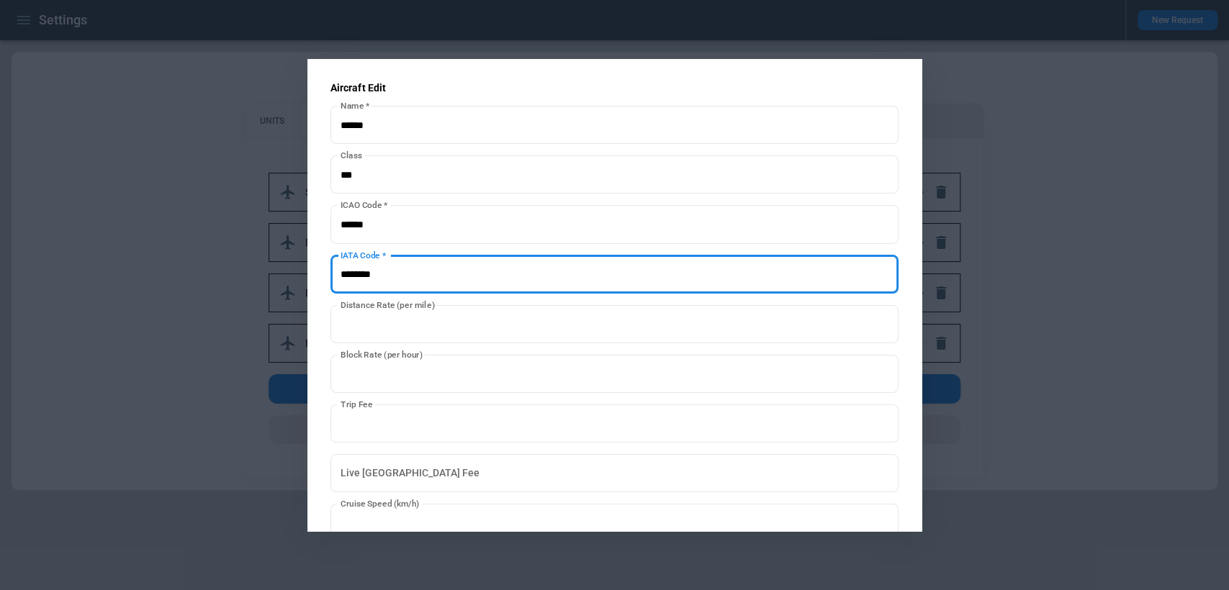
click at [506, 283] on input "IATA Code   *" at bounding box center [614, 275] width 569 height 38
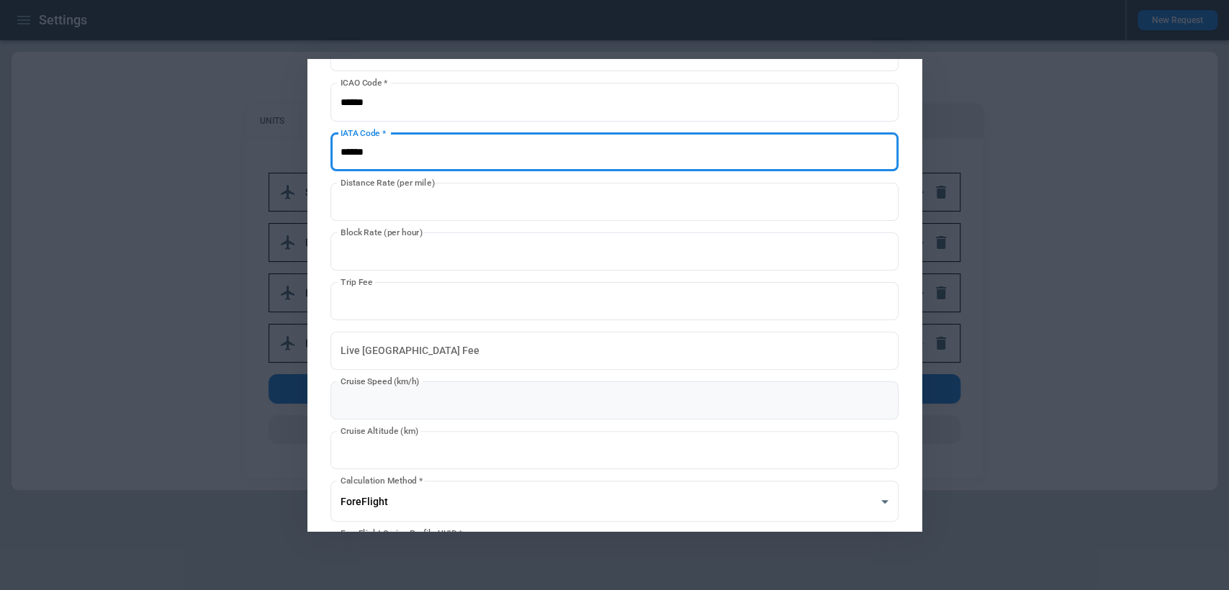
type input "******"
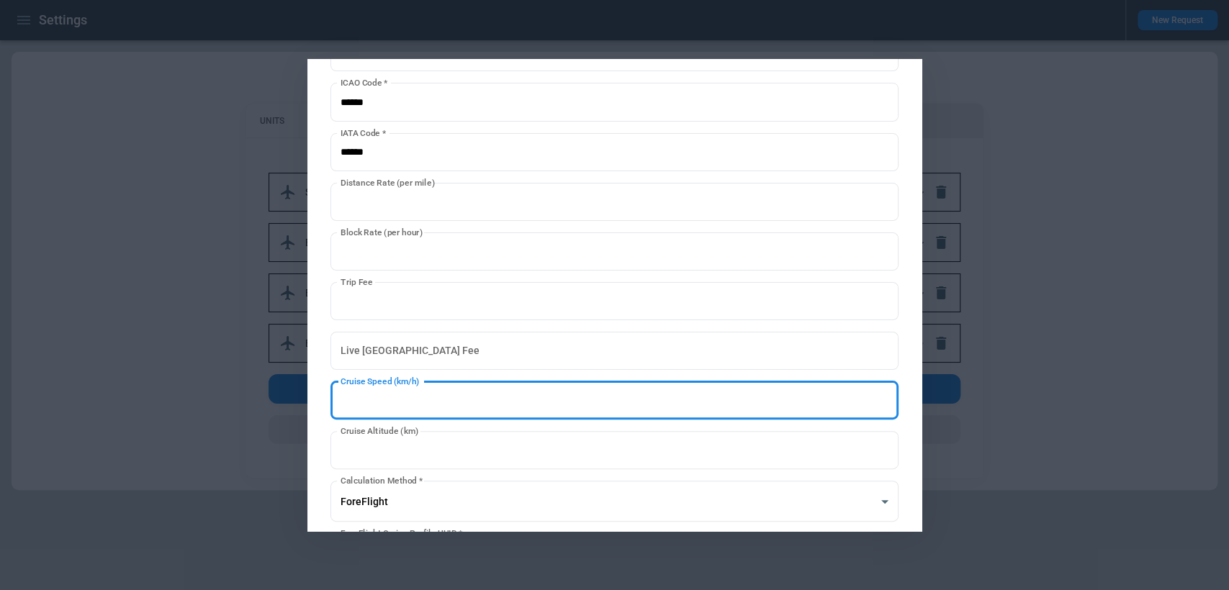
click at [430, 412] on input "***" at bounding box center [614, 401] width 569 height 38
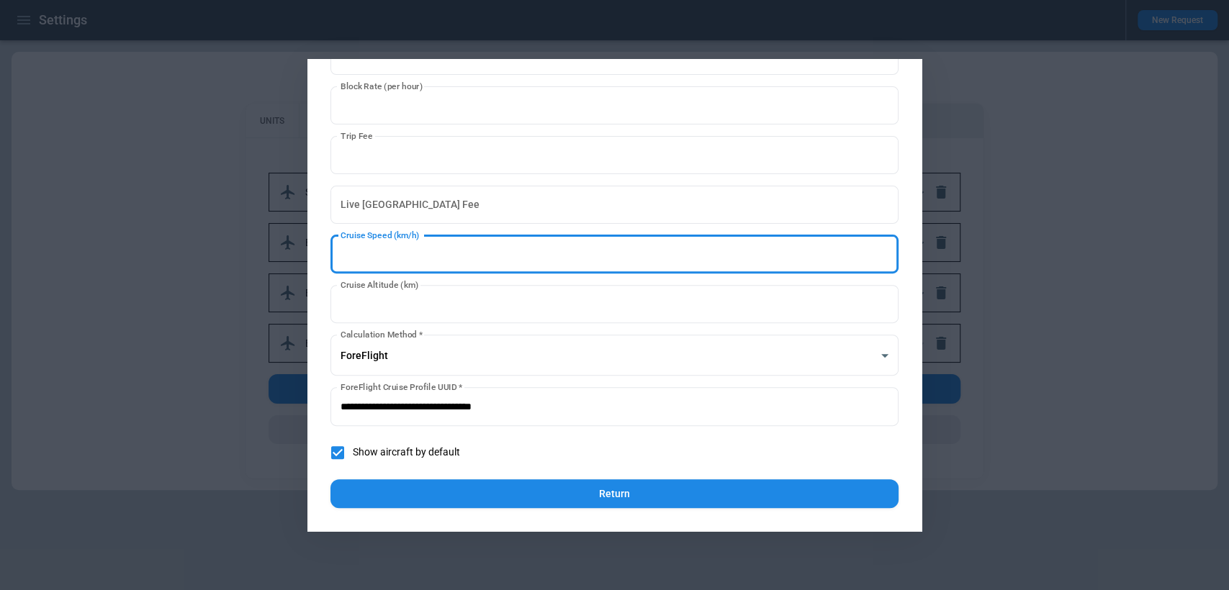
type input "***"
click at [460, 495] on button "Return" at bounding box center [614, 495] width 569 height 30
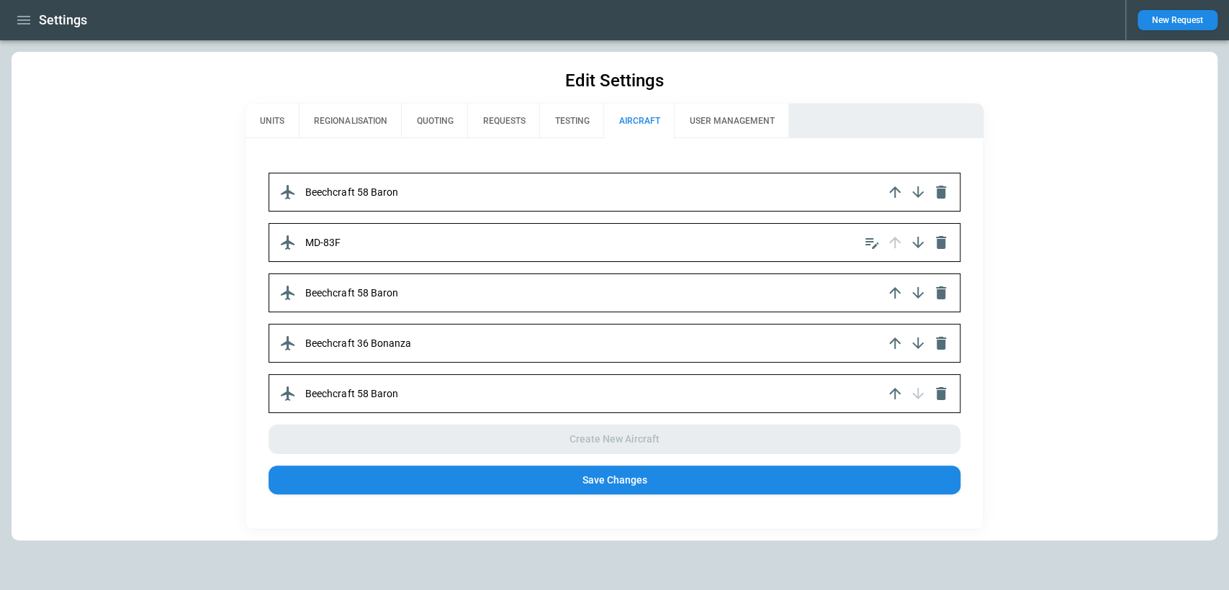
click at [487, 482] on button "Save Changes" at bounding box center [614, 481] width 691 height 30
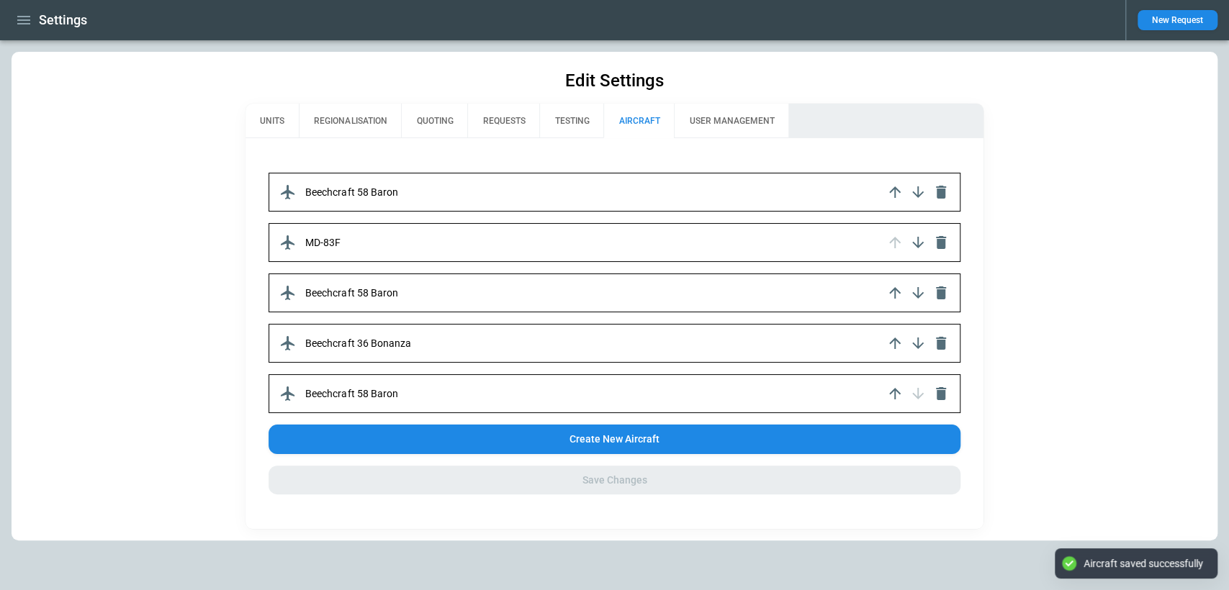
click at [1022, 338] on div "Edit Settings UNITS REGIONALISATION QUOTING REQUESTS TESTING AIRCRAFT USER MANA…" at bounding box center [615, 296] width 1206 height 489
click at [480, 228] on div "MD-83F" at bounding box center [614, 242] width 691 height 39
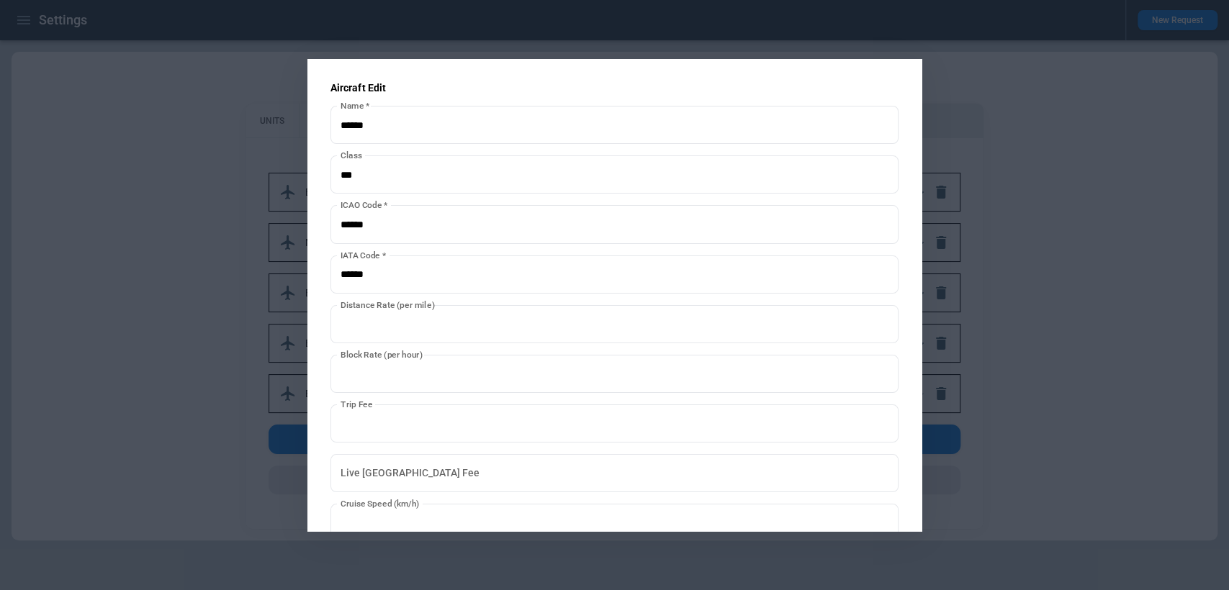
click at [310, 306] on div "**********" at bounding box center [614, 295] width 615 height 472
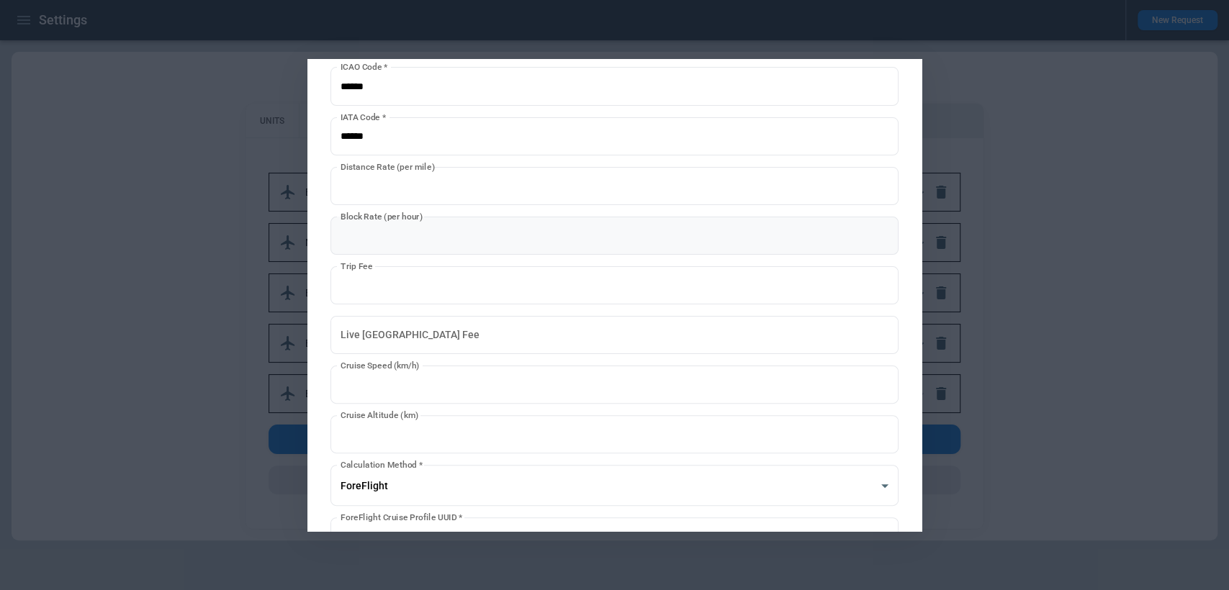
scroll to position [140, 0]
click at [1133, 347] on div at bounding box center [614, 295] width 1229 height 590
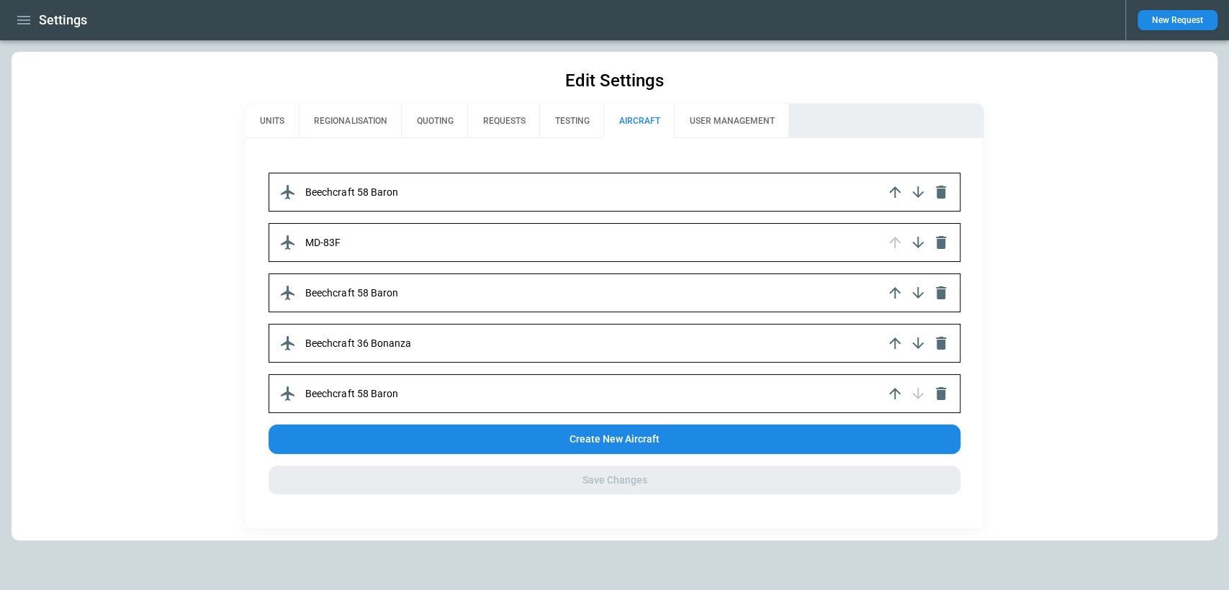
click at [27, 17] on icon "button" at bounding box center [23, 20] width 13 height 9
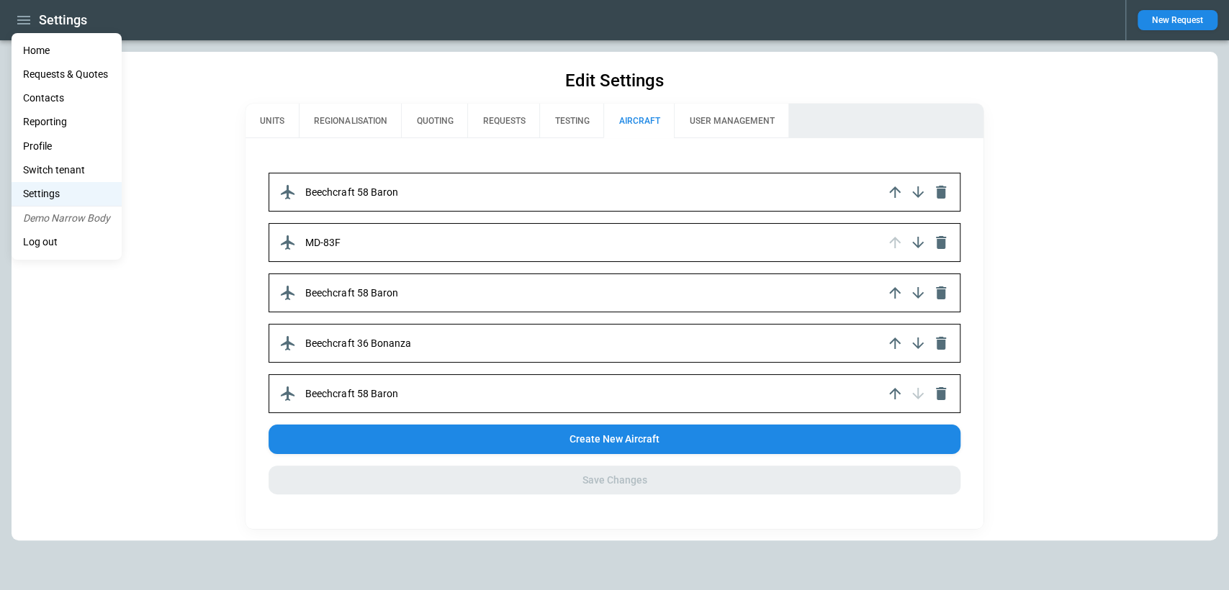
click at [38, 50] on li "Home" at bounding box center [67, 51] width 110 height 24
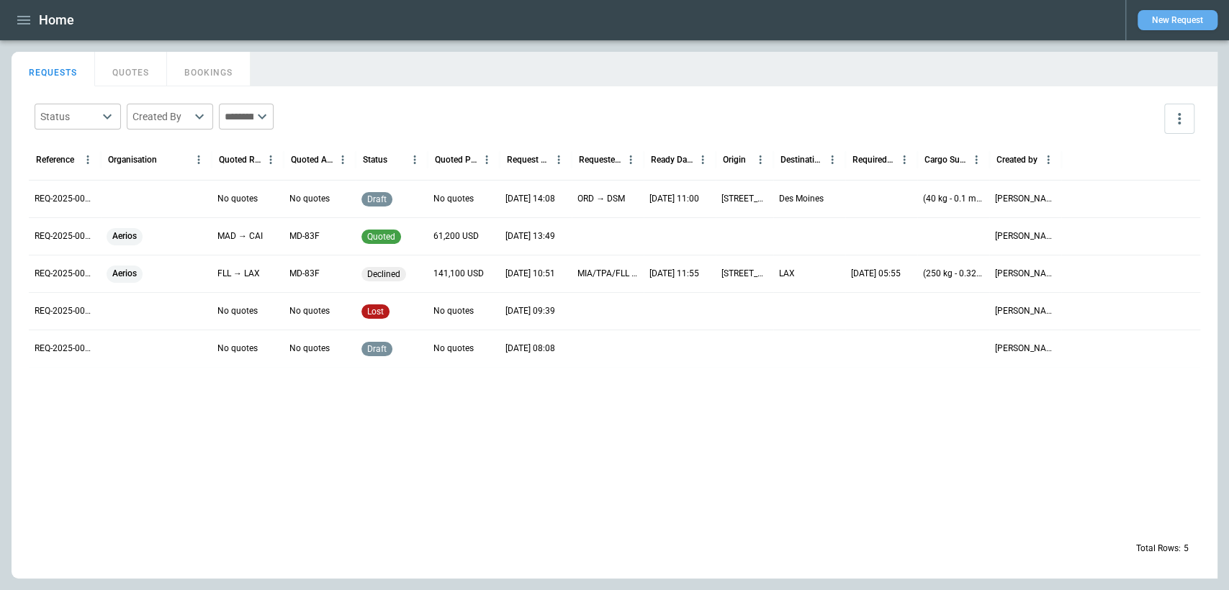
click at [1153, 12] on button "New Request" at bounding box center [1178, 20] width 80 height 20
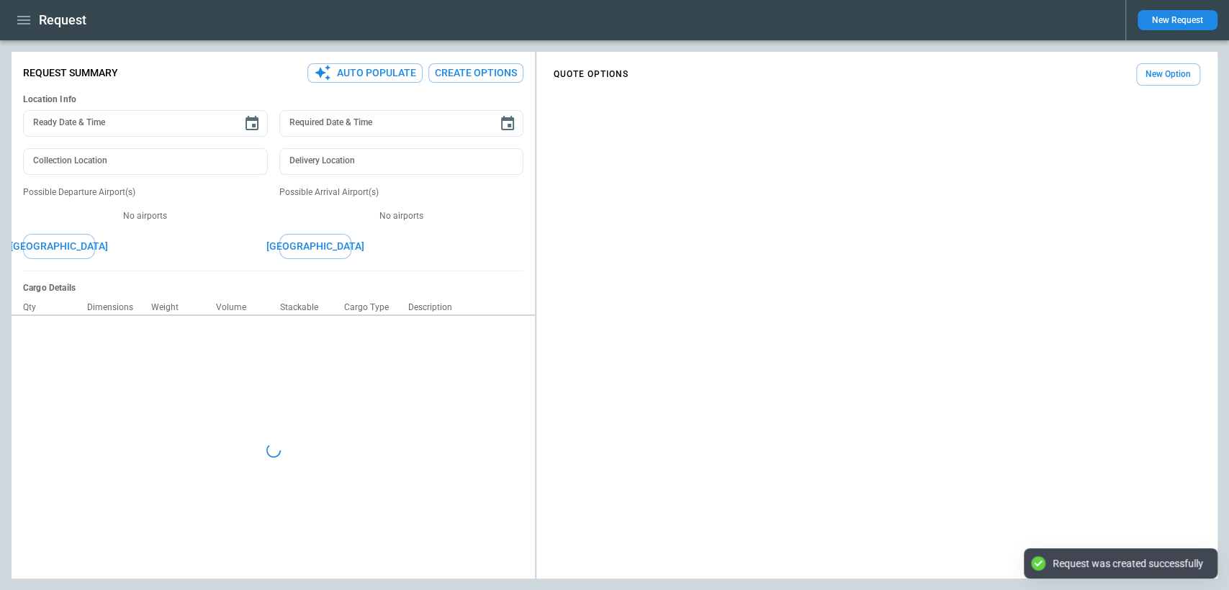
type textarea "*"
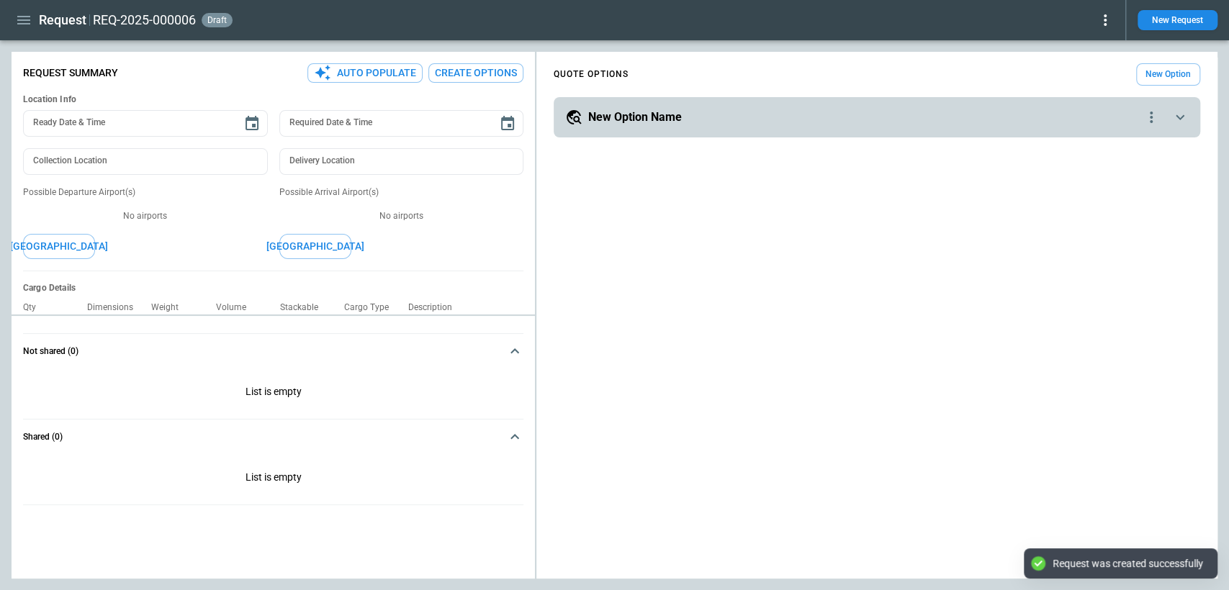
click at [1105, 125] on div "New Option Name" at bounding box center [853, 117] width 577 height 17
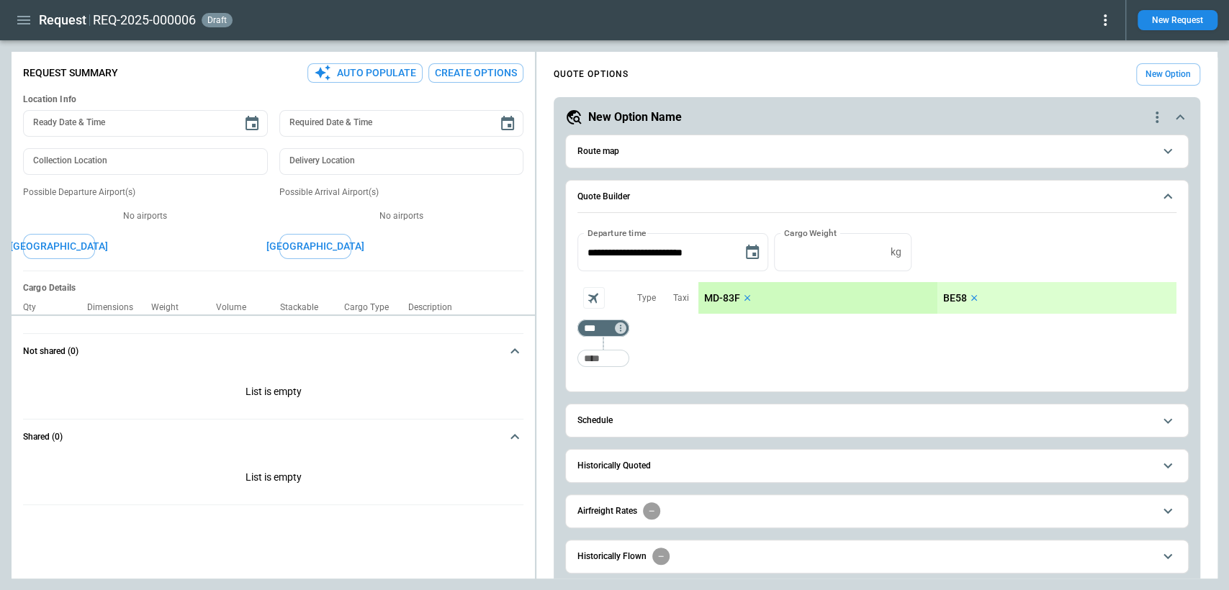
click at [14, 20] on button "button" at bounding box center [24, 20] width 24 height 25
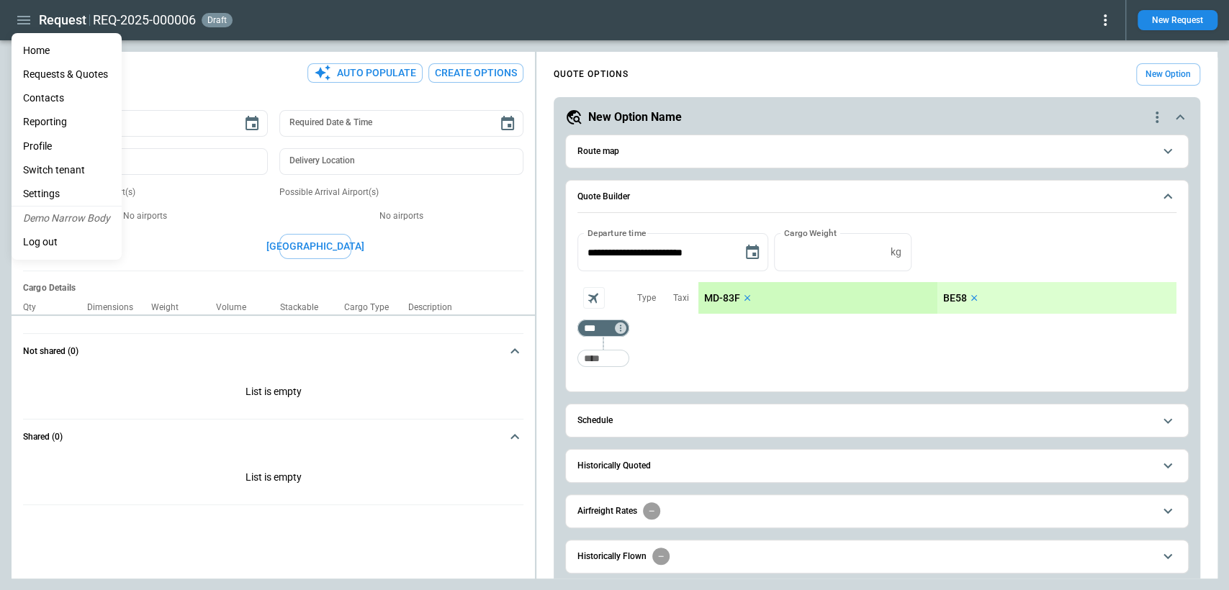
click at [49, 190] on li "Settings" at bounding box center [67, 194] width 110 height 24
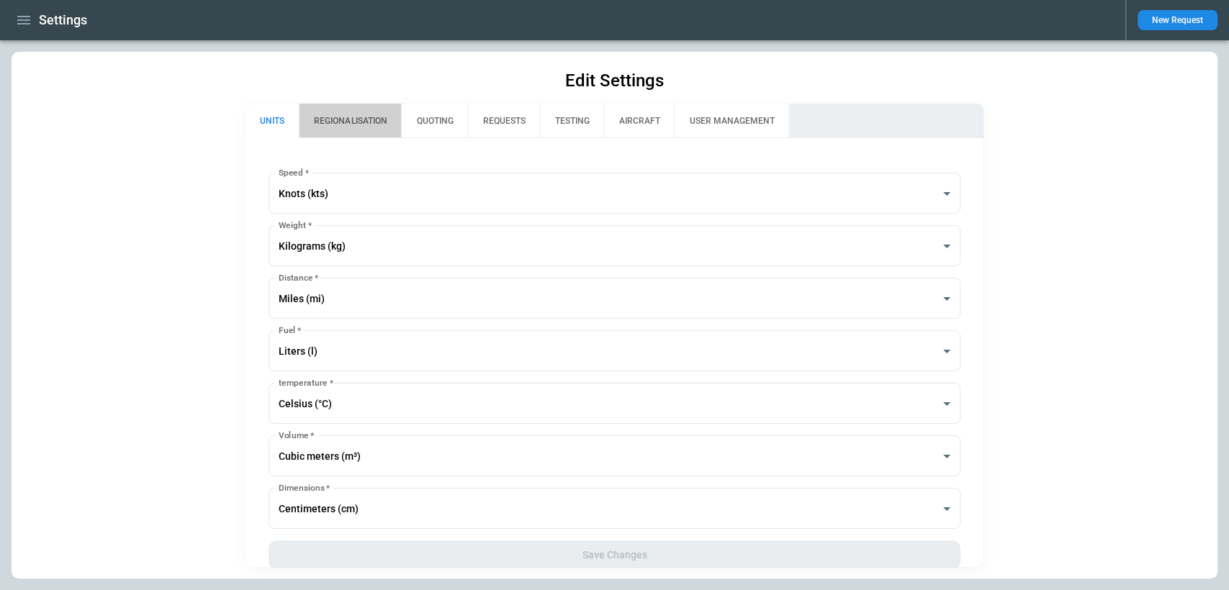
click at [356, 120] on button "REGIONALISATION" at bounding box center [350, 121] width 102 height 35
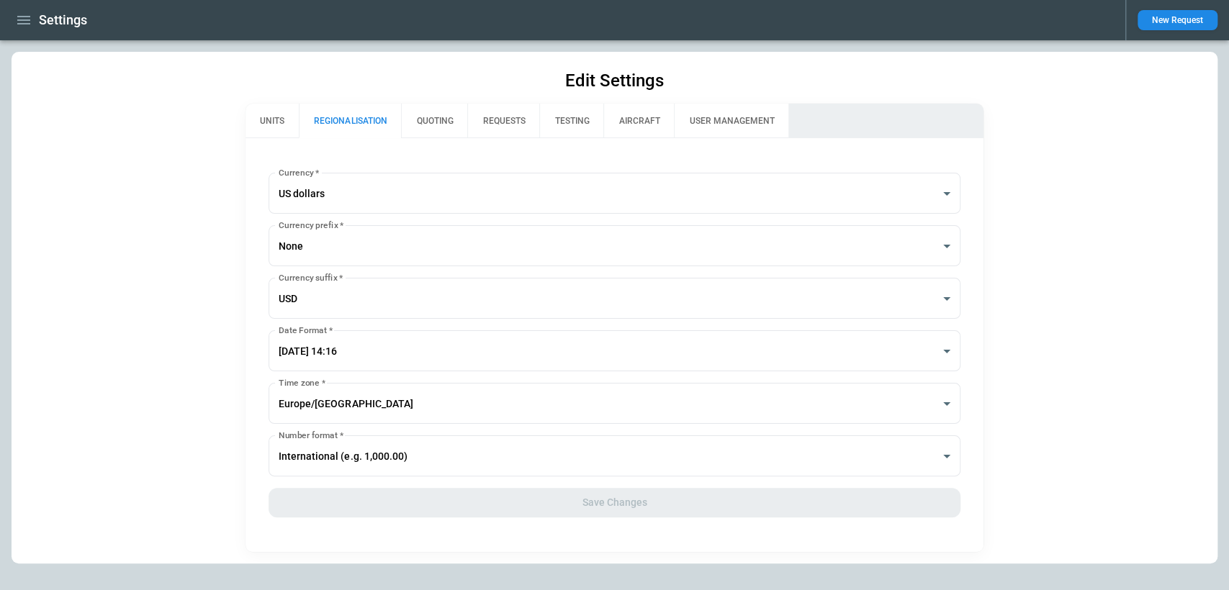
click at [422, 120] on button "QUOTING" at bounding box center [434, 121] width 66 height 35
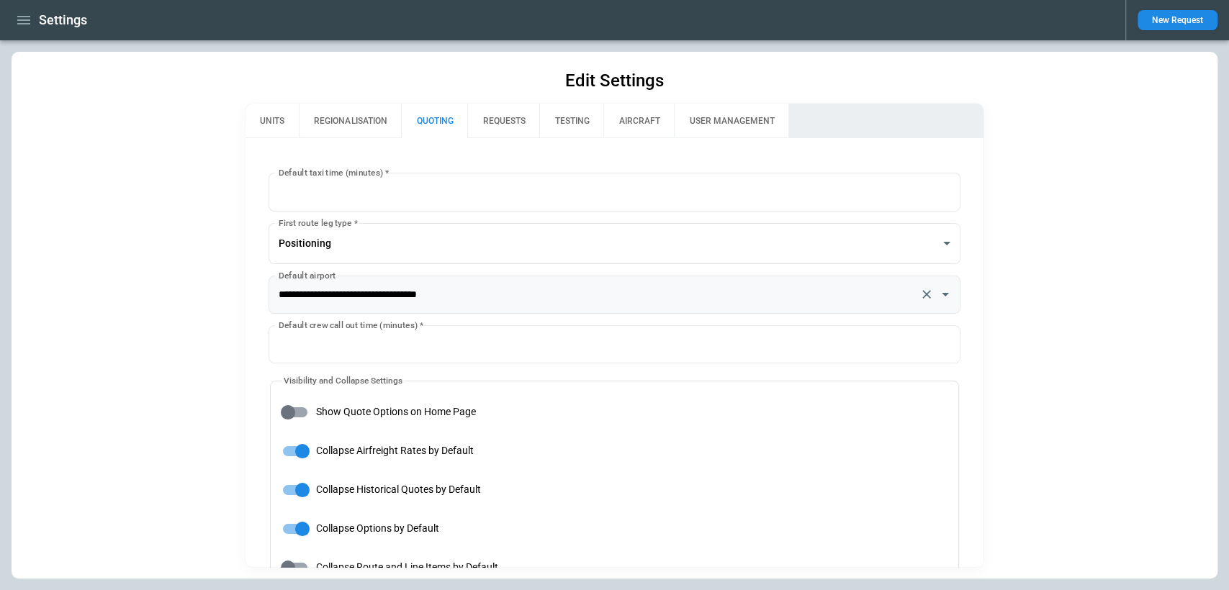
click at [485, 285] on input "**********" at bounding box center [594, 294] width 638 height 25
type input "**********"
click at [1123, 379] on div "**********" at bounding box center [615, 315] width 1206 height 527
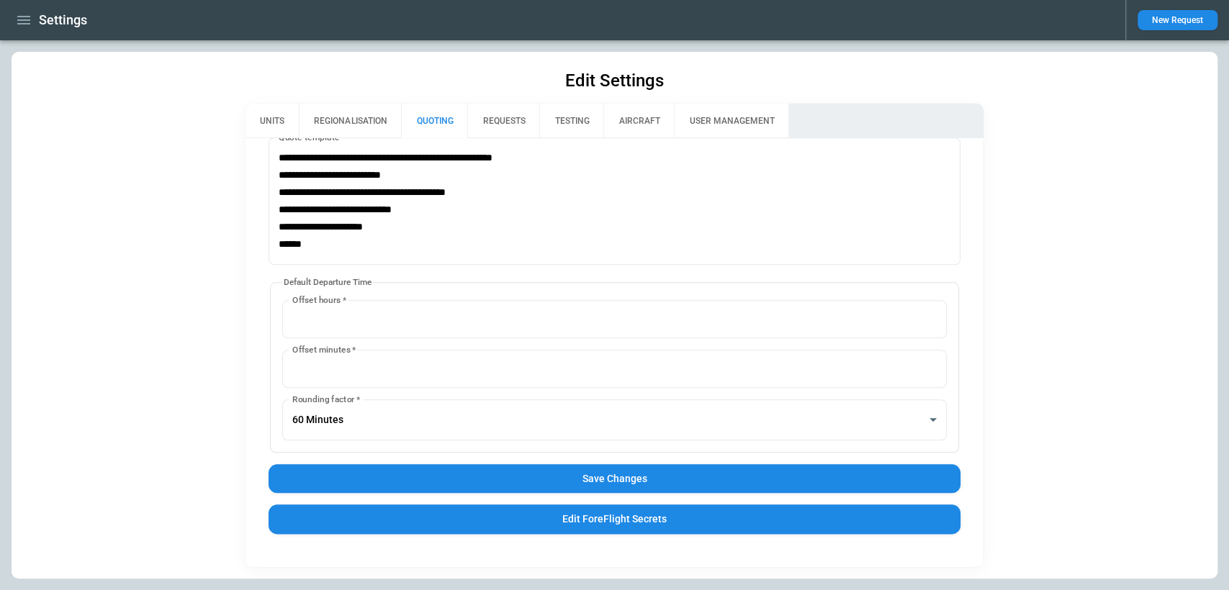
click at [655, 476] on button "Save Changes" at bounding box center [614, 479] width 691 height 30
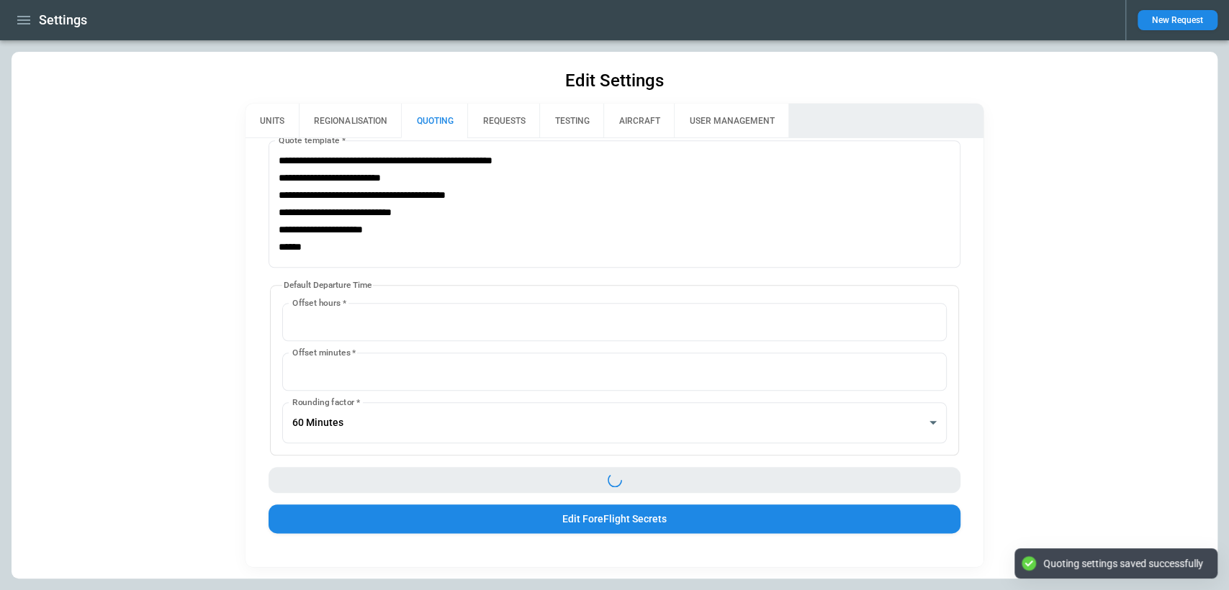
scroll to position [1009, 0]
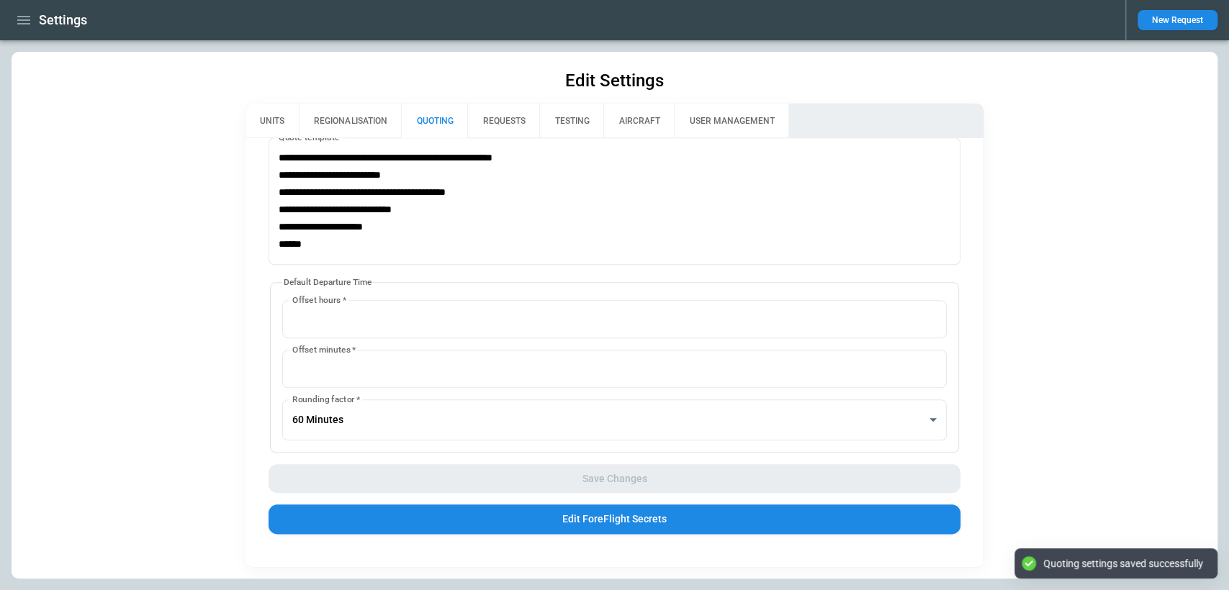
click at [32, 18] on button "button" at bounding box center [24, 20] width 24 height 25
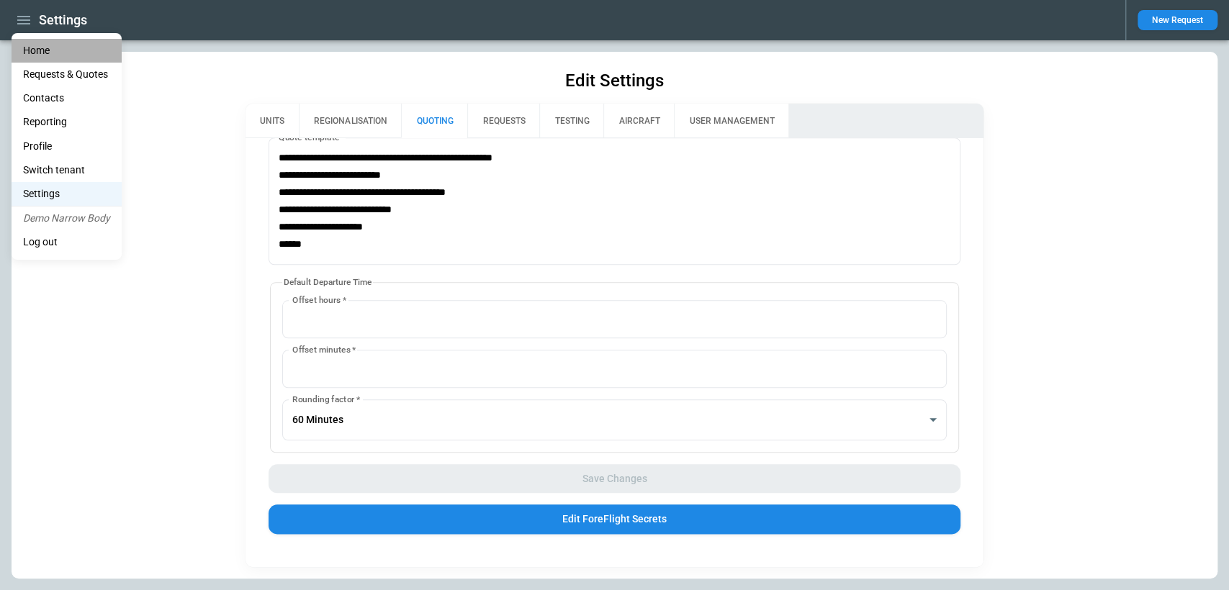
click at [49, 53] on li "Home" at bounding box center [67, 51] width 110 height 24
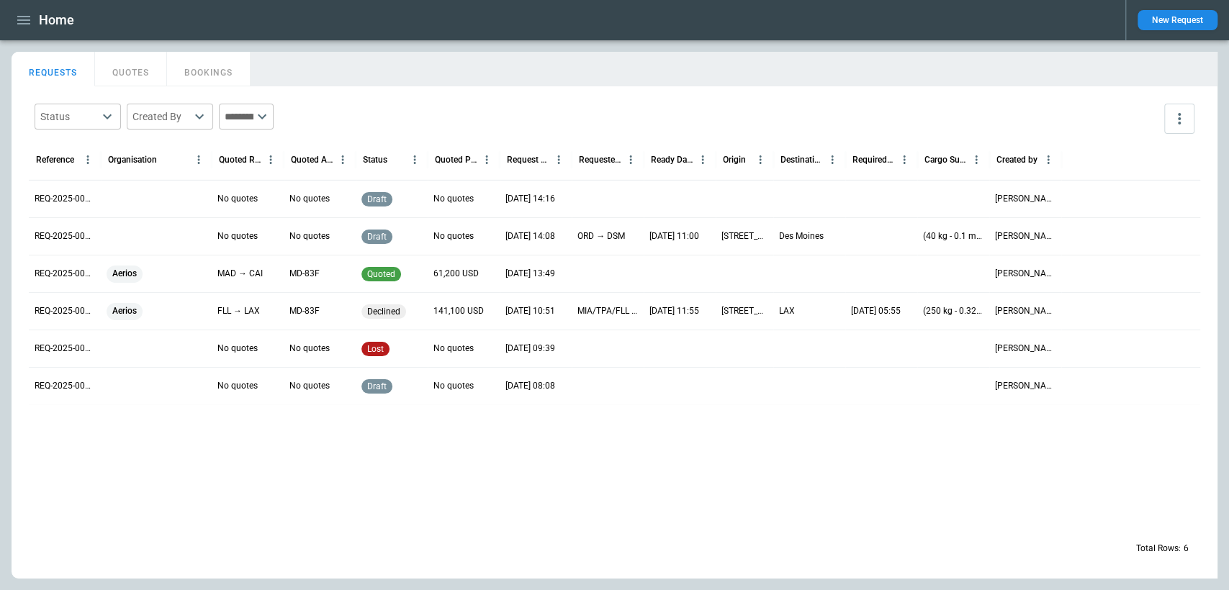
click at [1181, 25] on button "New Request" at bounding box center [1178, 20] width 80 height 20
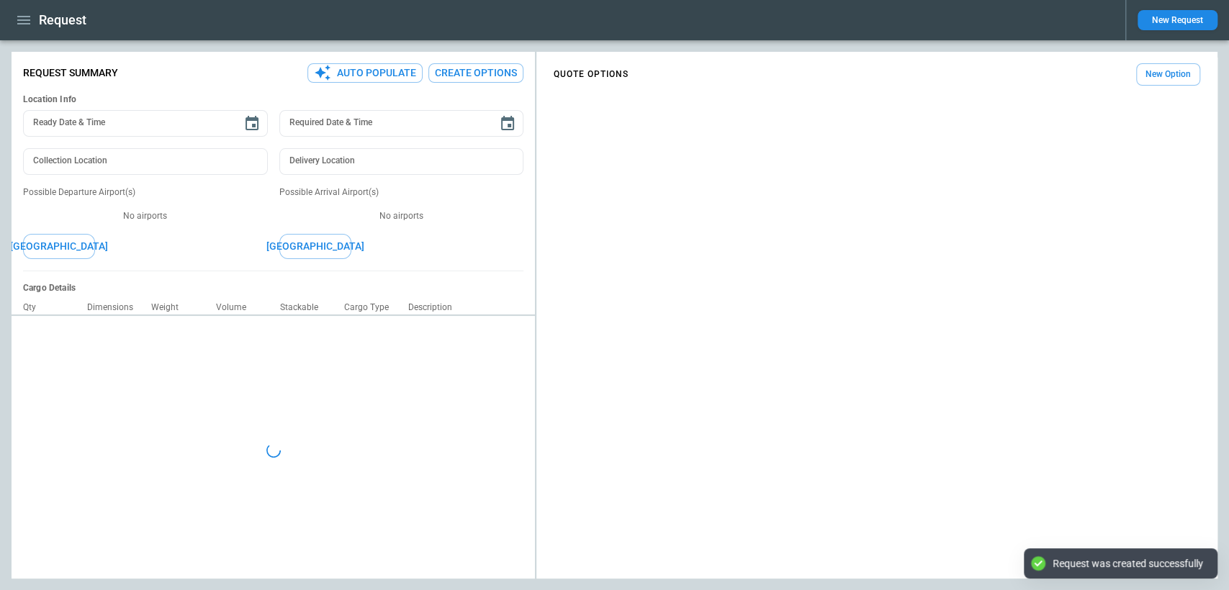
type textarea "*"
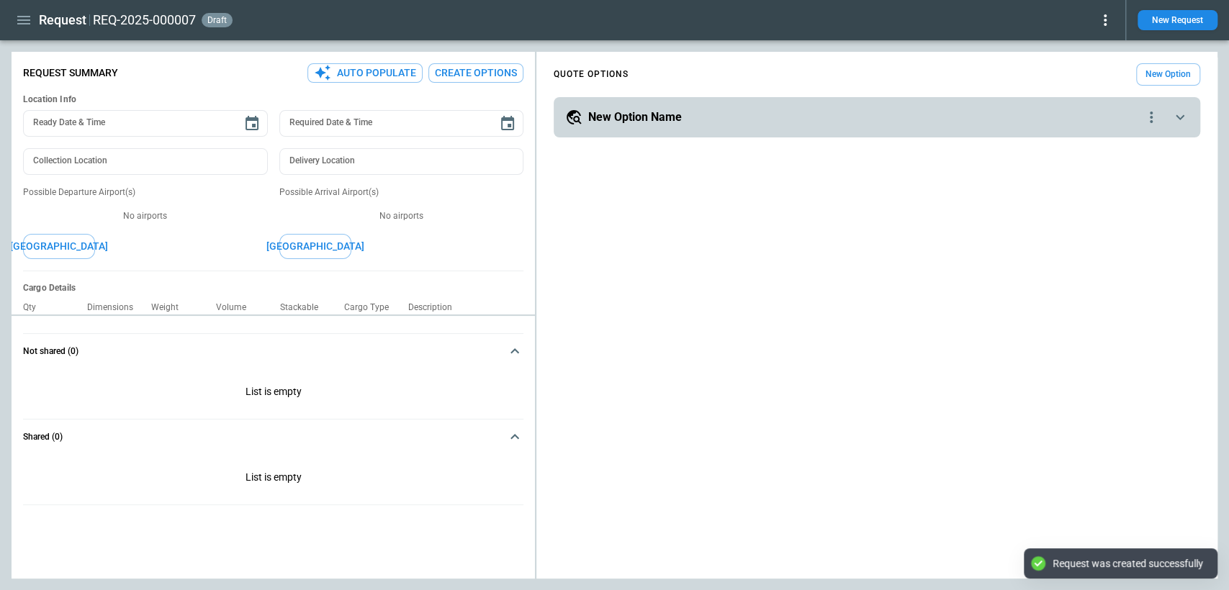
click at [928, 121] on div "New Option Name" at bounding box center [853, 117] width 577 height 17
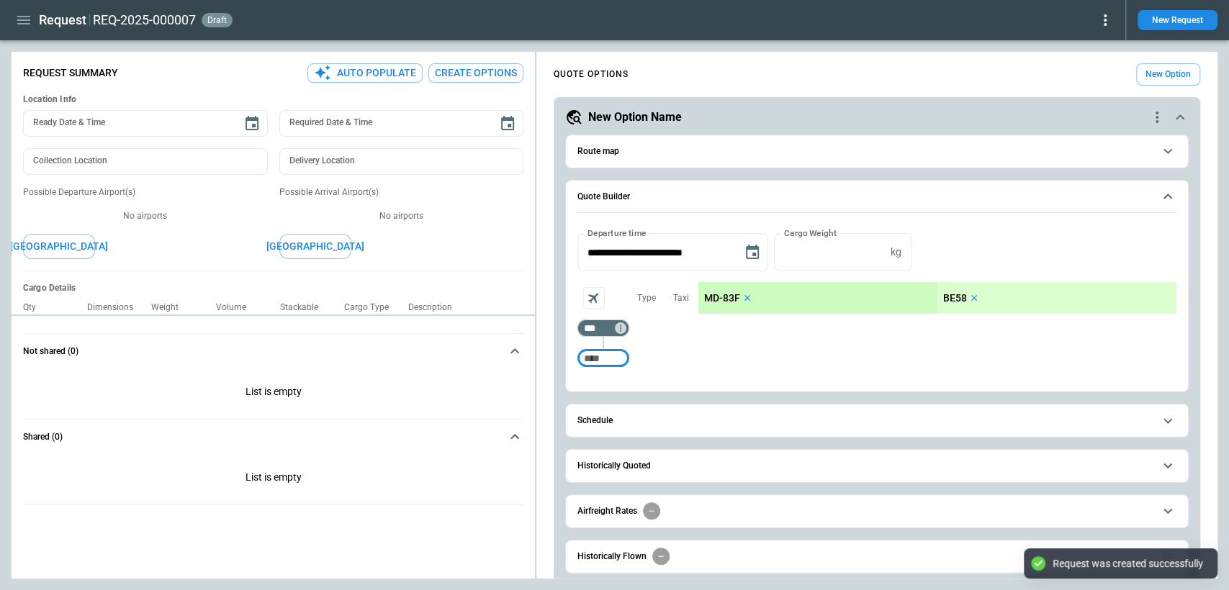
click at [611, 356] on input "Too short" at bounding box center [603, 359] width 46 height 26
type input "***"
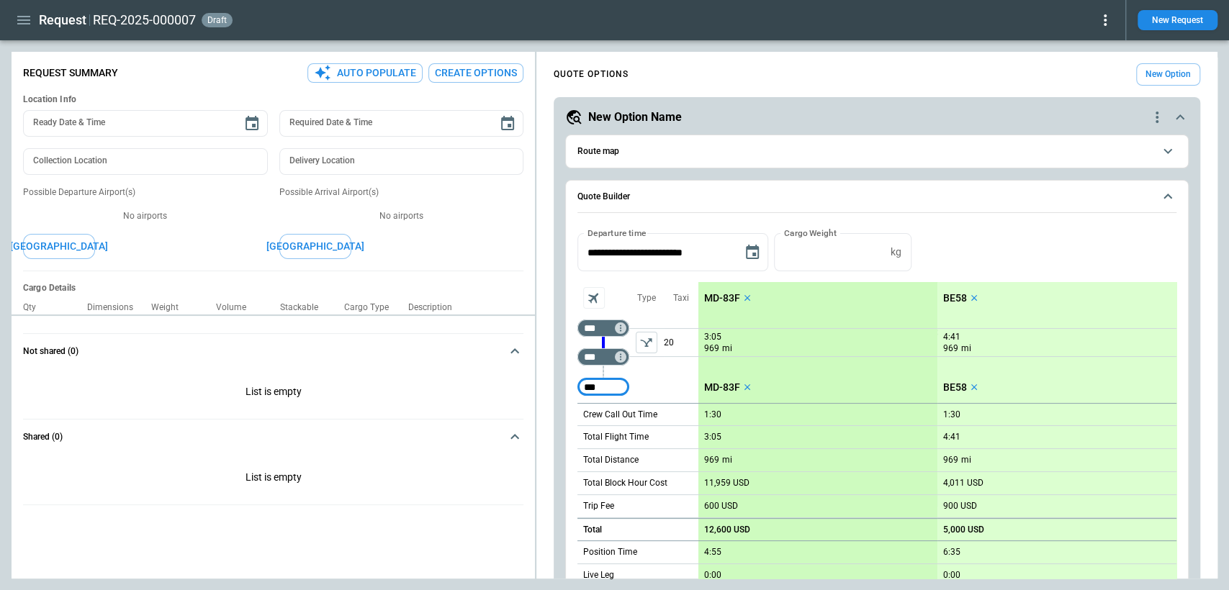
type input "***"
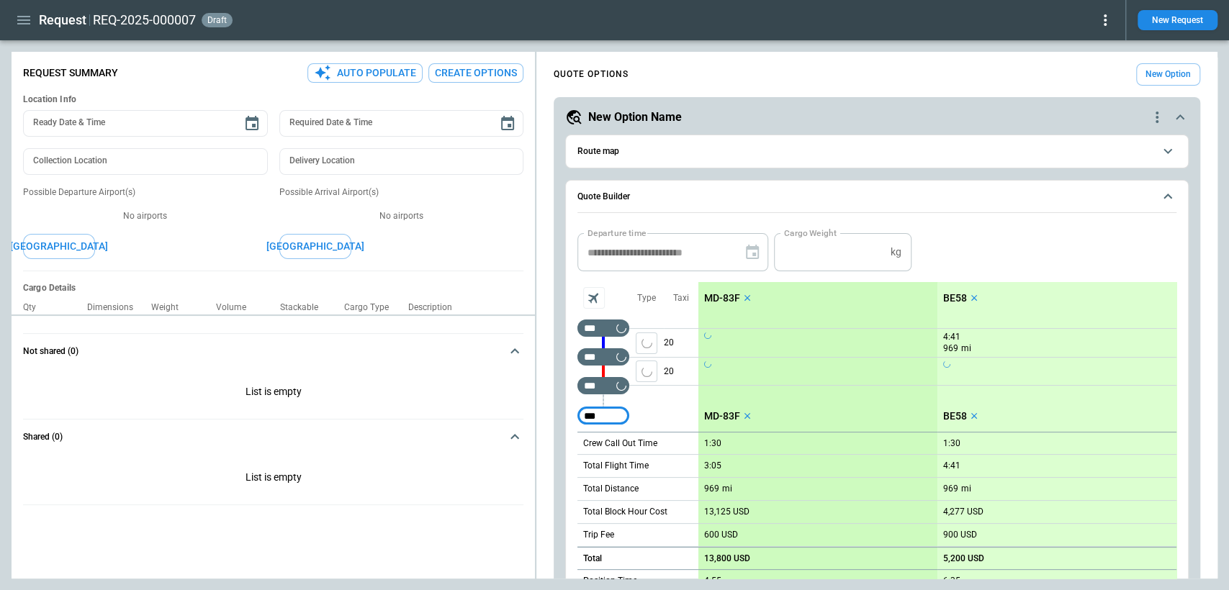
type input "***"
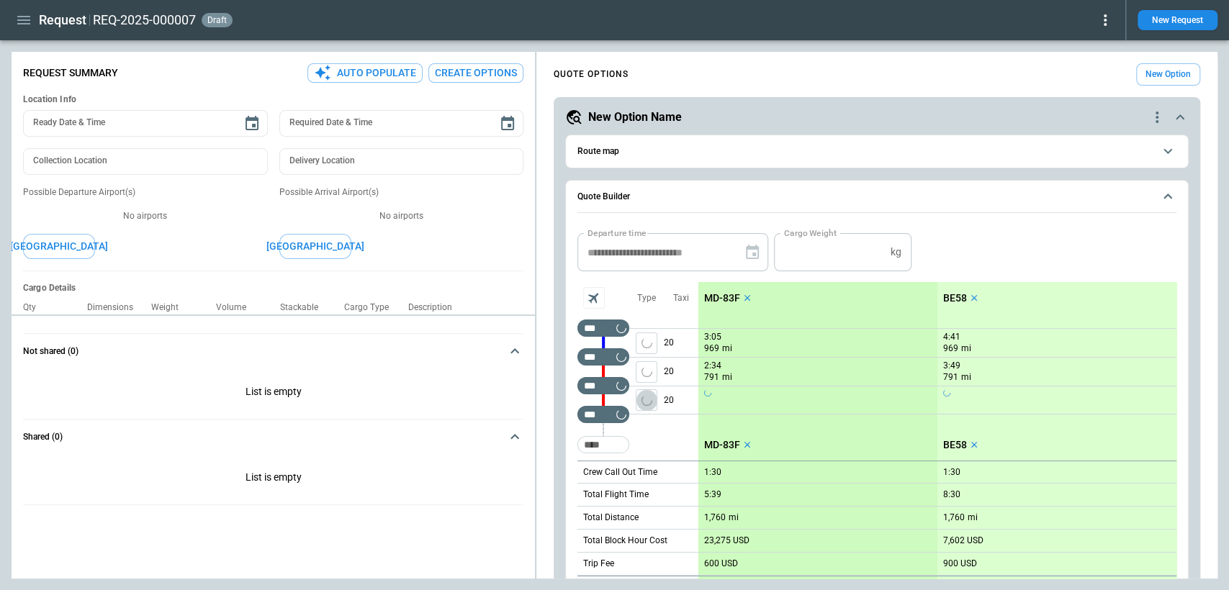
click at [649, 400] on icon "left aligned" at bounding box center [647, 400] width 11 height 11
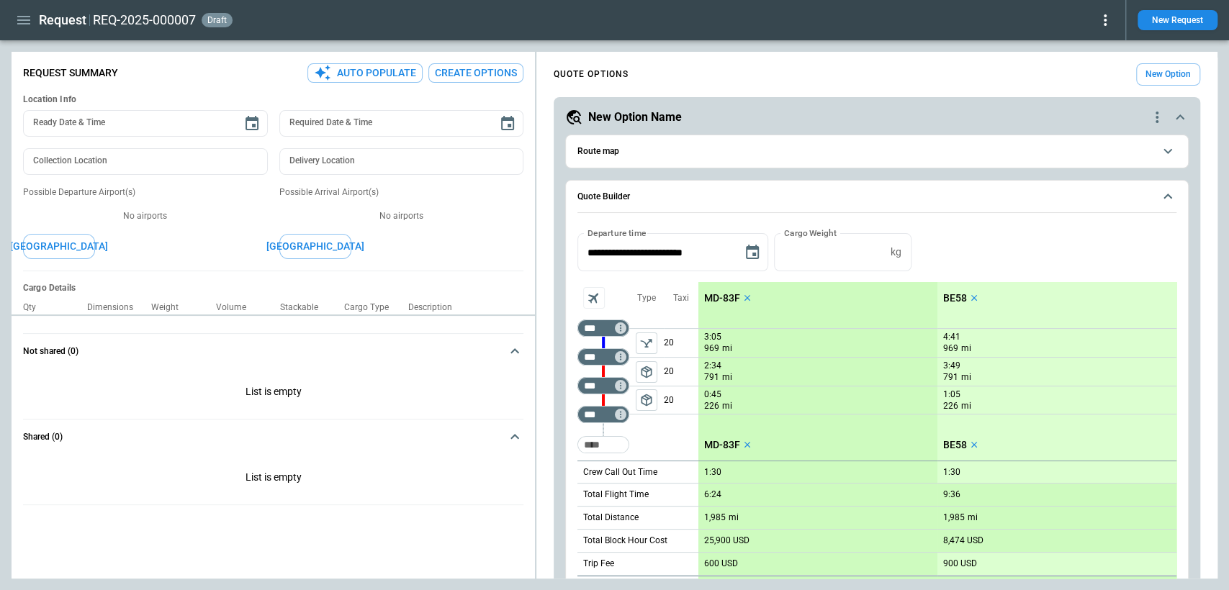
click at [643, 400] on span "package_2" at bounding box center [646, 400] width 14 height 14
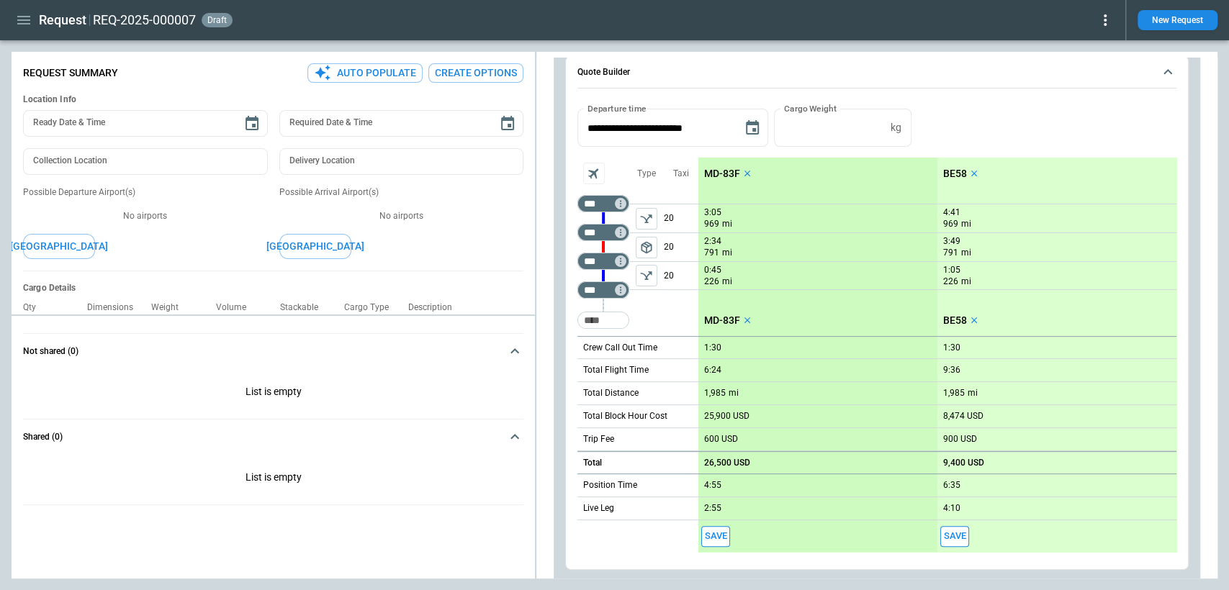
scroll to position [125, 0]
click at [722, 173] on p "MD-83F" at bounding box center [722, 173] width 36 height 12
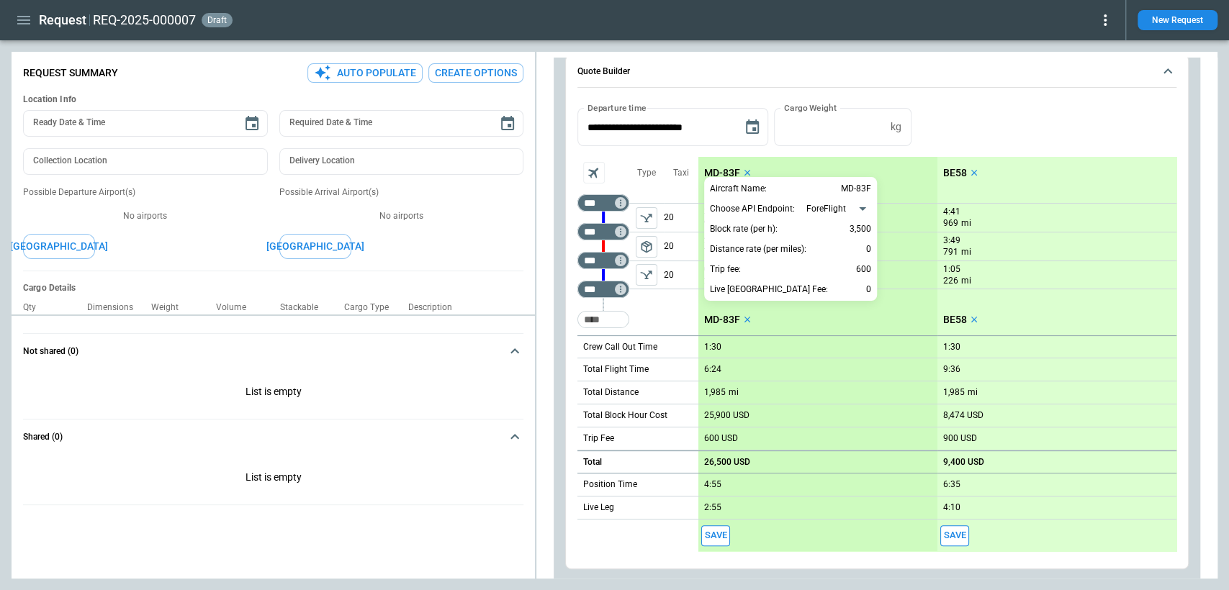
click at [722, 173] on div at bounding box center [614, 295] width 1229 height 590
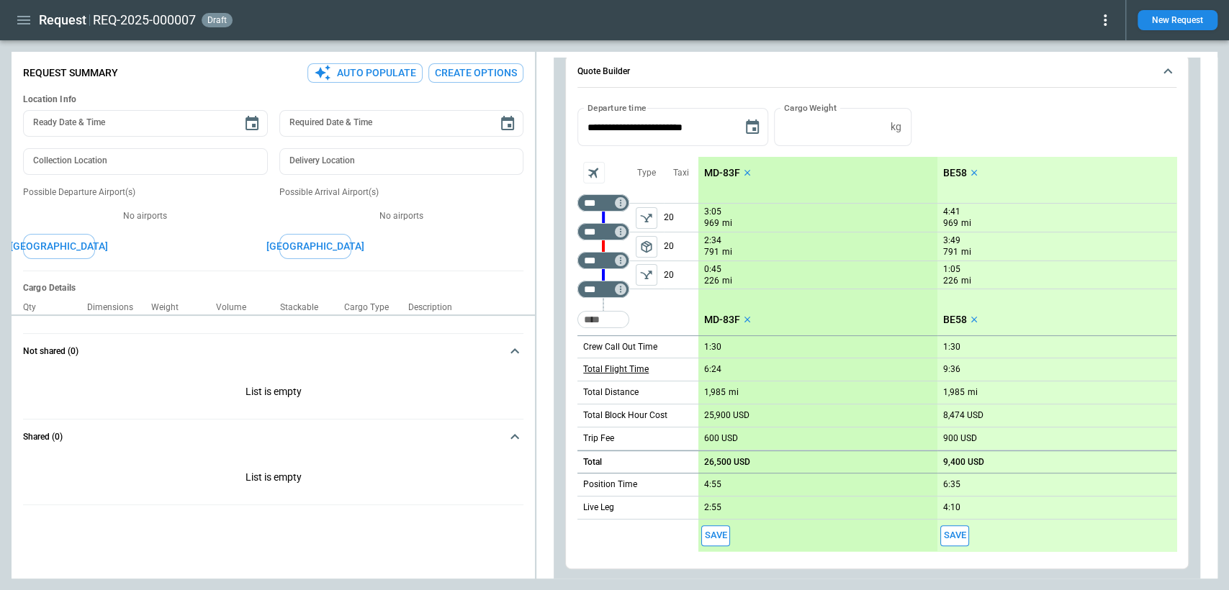
click at [627, 372] on p "Total Flight Time" at bounding box center [616, 370] width 66 height 12
click at [627, 372] on div at bounding box center [614, 295] width 1229 height 590
click at [606, 405] on div "Total Block Hour Cost" at bounding box center [637, 416] width 121 height 23
click at [611, 395] on div at bounding box center [614, 295] width 1229 height 590
click at [611, 395] on p "Total Distance" at bounding box center [610, 393] width 55 height 12
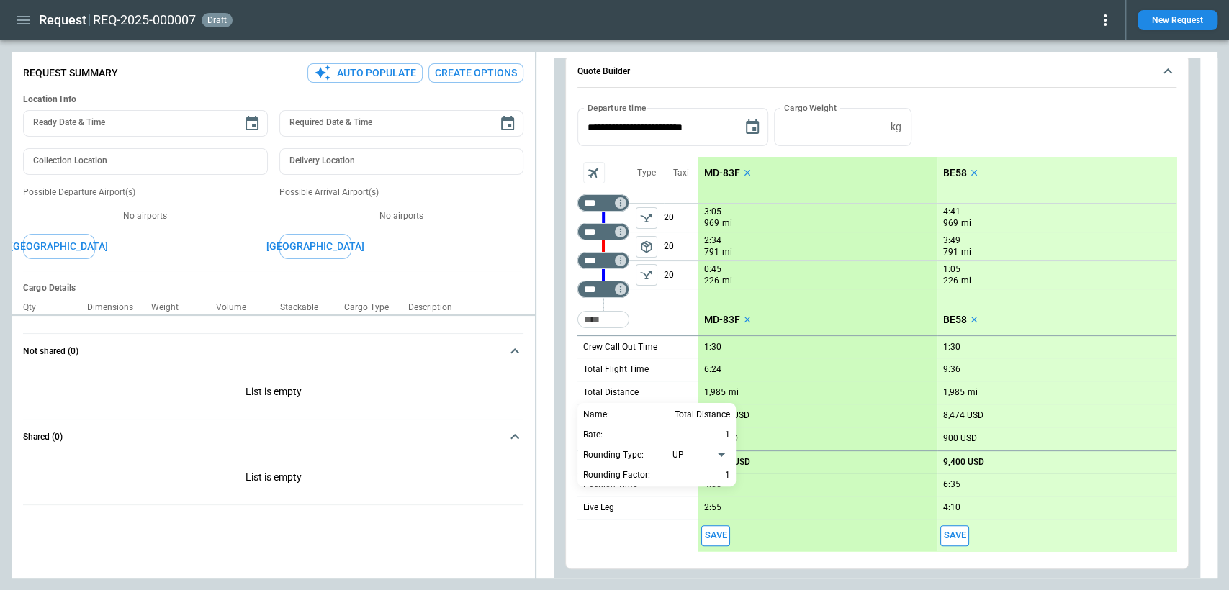
click at [611, 395] on div at bounding box center [614, 295] width 1229 height 590
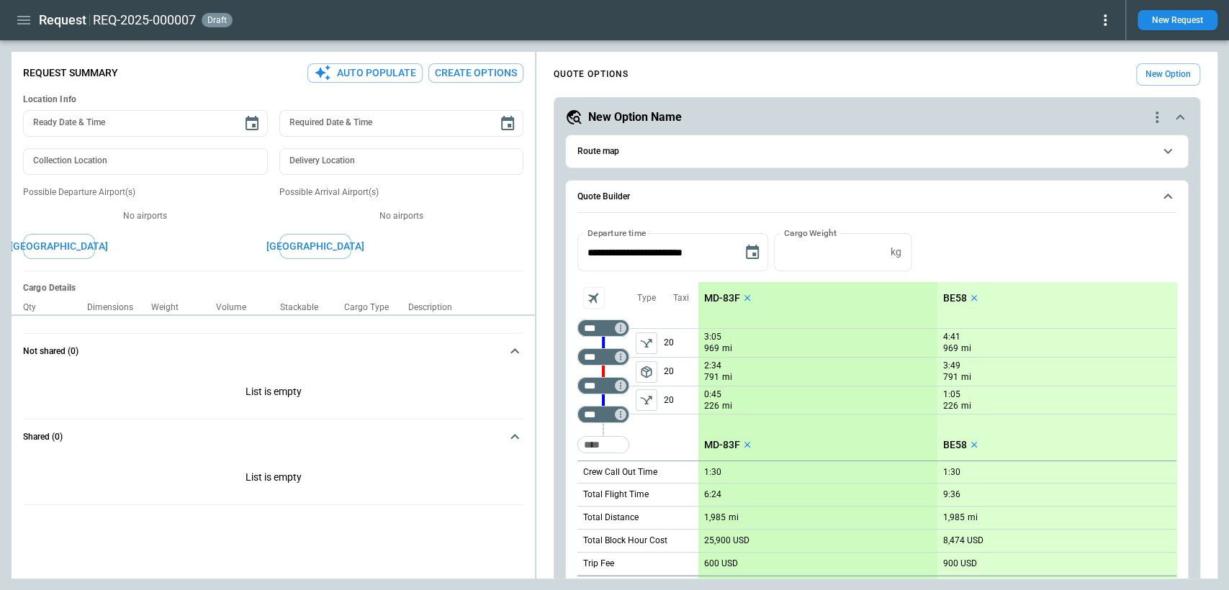
click at [863, 153] on span "Route map" at bounding box center [864, 151] width 575 height 9
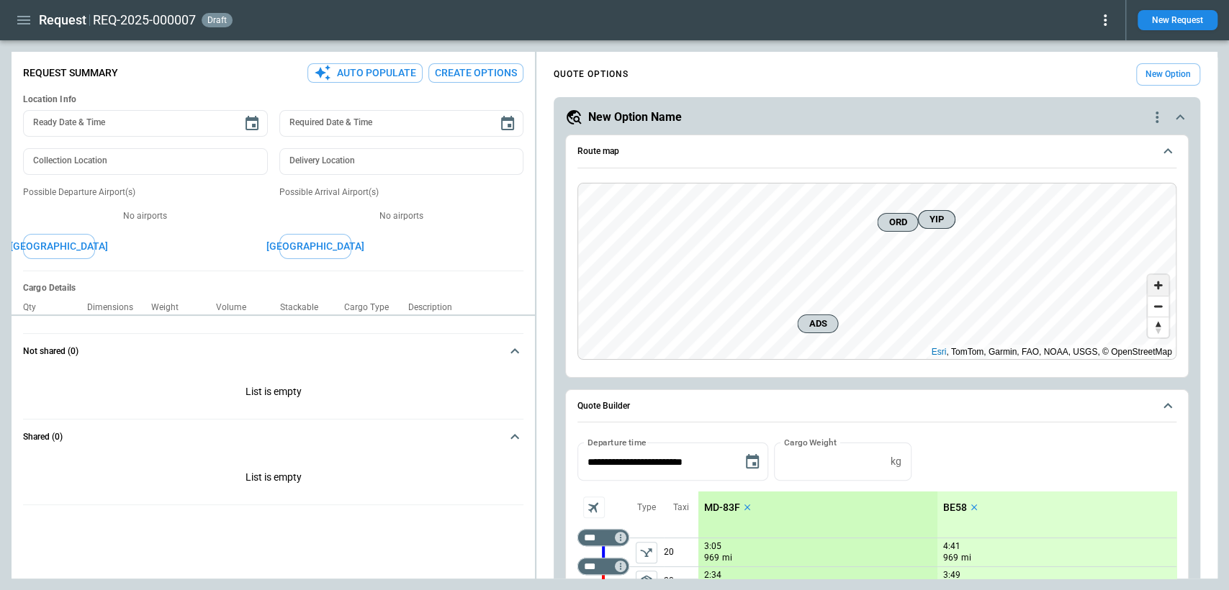
click at [1162, 284] on span "Zoom in" at bounding box center [1158, 285] width 21 height 21
click at [1158, 309] on span "Zoom out" at bounding box center [1158, 307] width 21 height 20
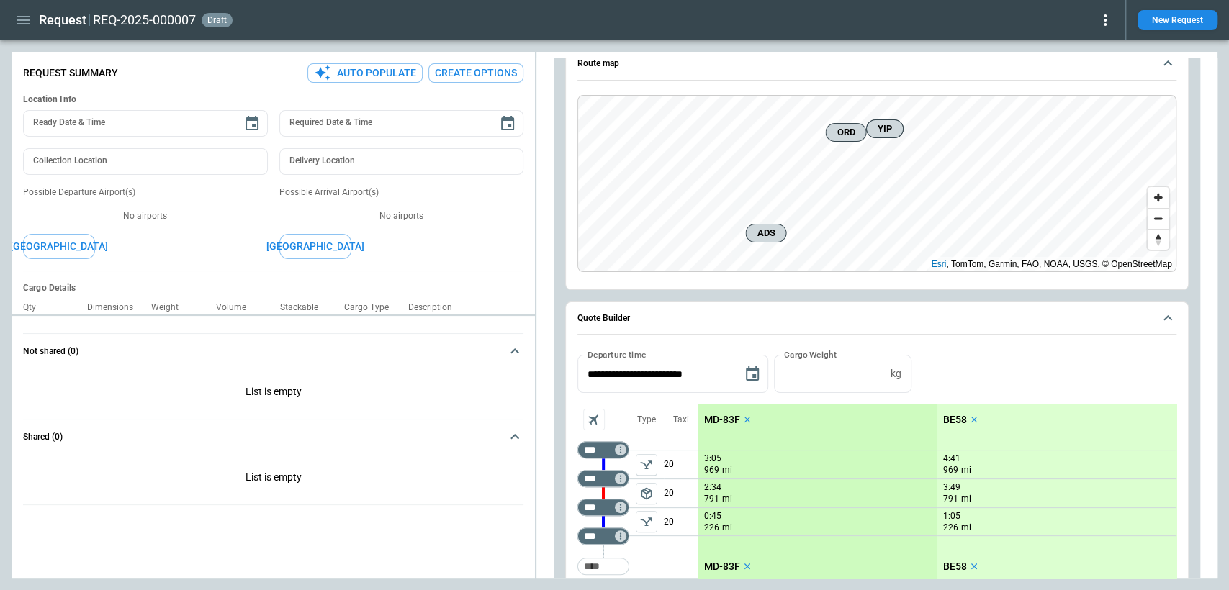
scroll to position [102, 0]
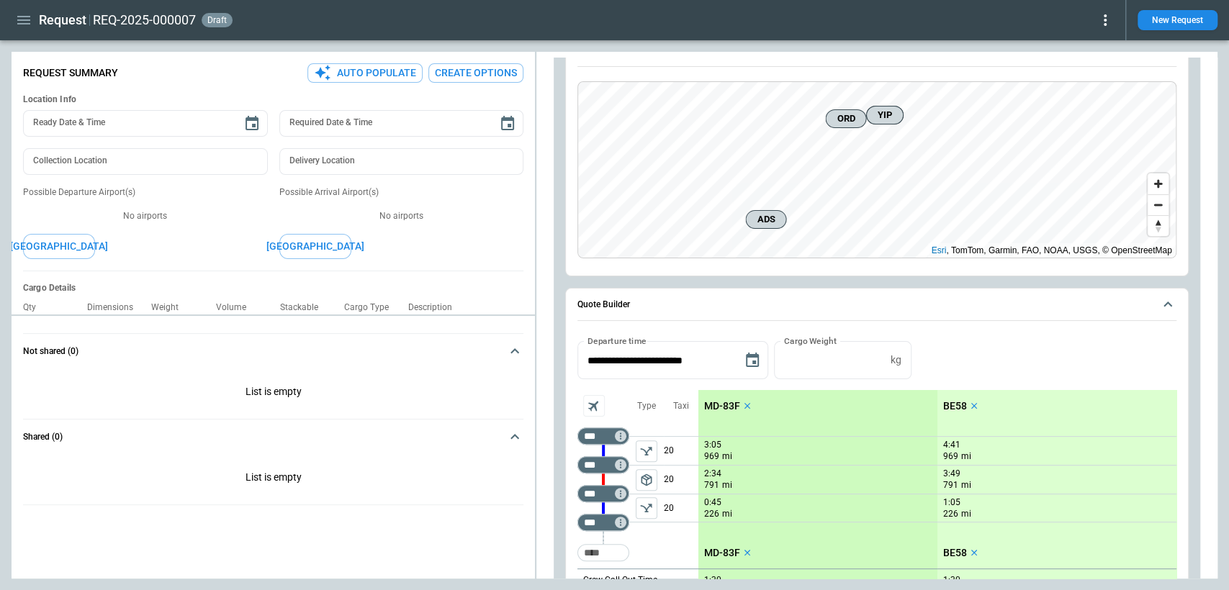
click at [840, 382] on div "*** ​ *** ​ *** ​ *** ​ ​ Type package_2 Taxi 20 20 20 Crew Call Out Time Total…" at bounding box center [876, 581] width 598 height 405
click at [840, 366] on input "*" at bounding box center [829, 360] width 111 height 38
type input "***"
click at [953, 367] on button "Apply" at bounding box center [940, 360] width 46 height 38
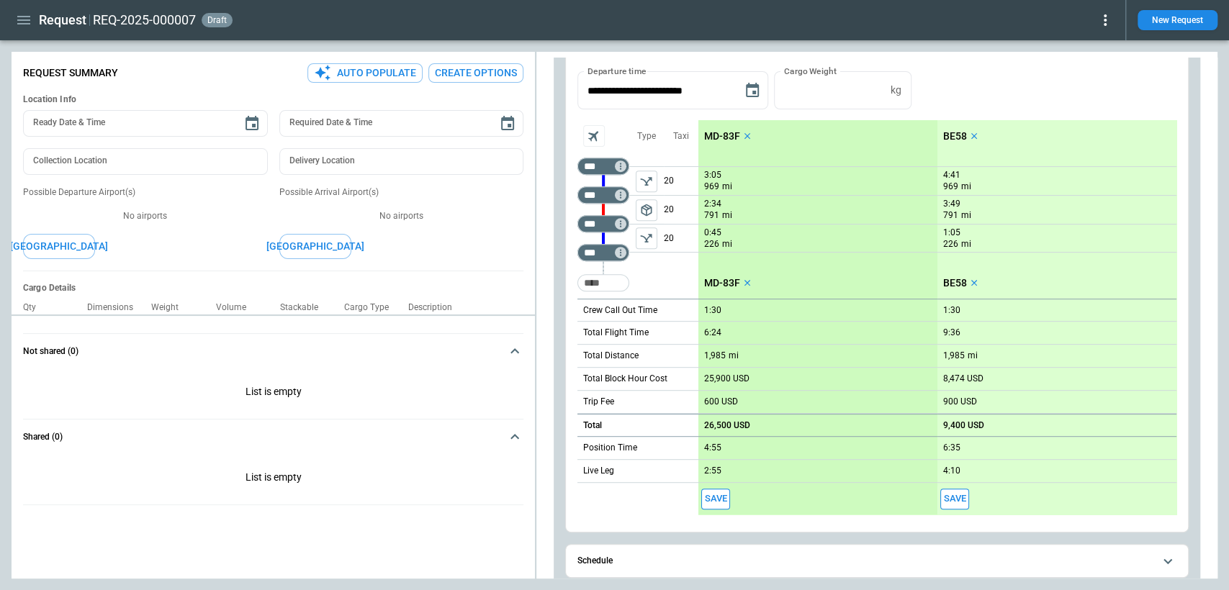
scroll to position [376, 0]
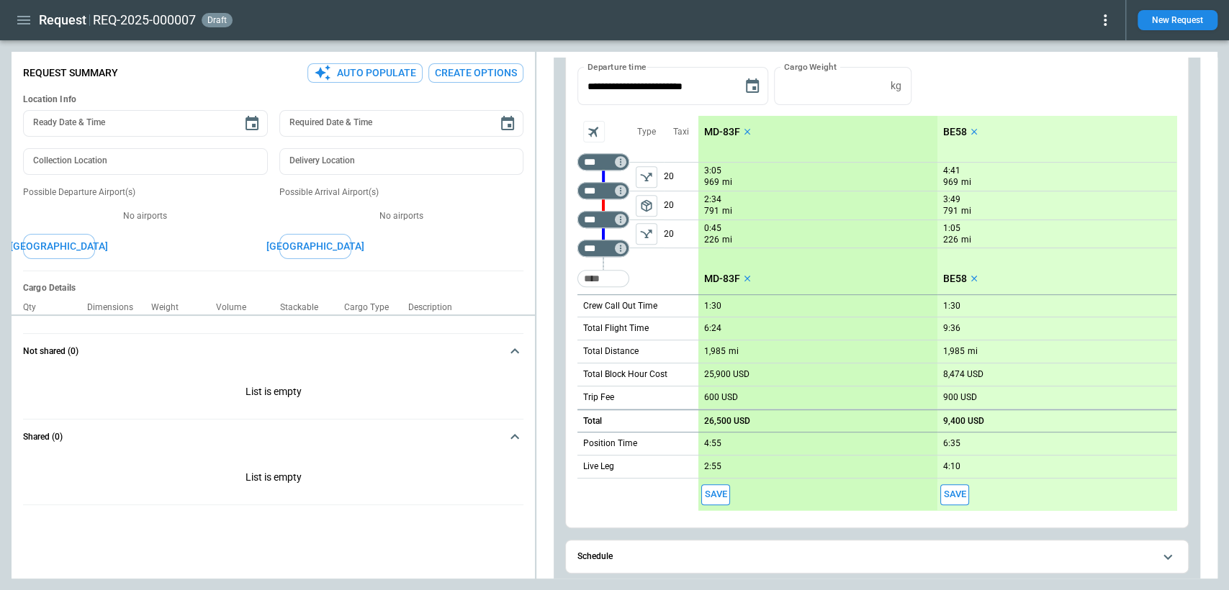
click at [721, 131] on p "MD-83F" at bounding box center [722, 132] width 36 height 12
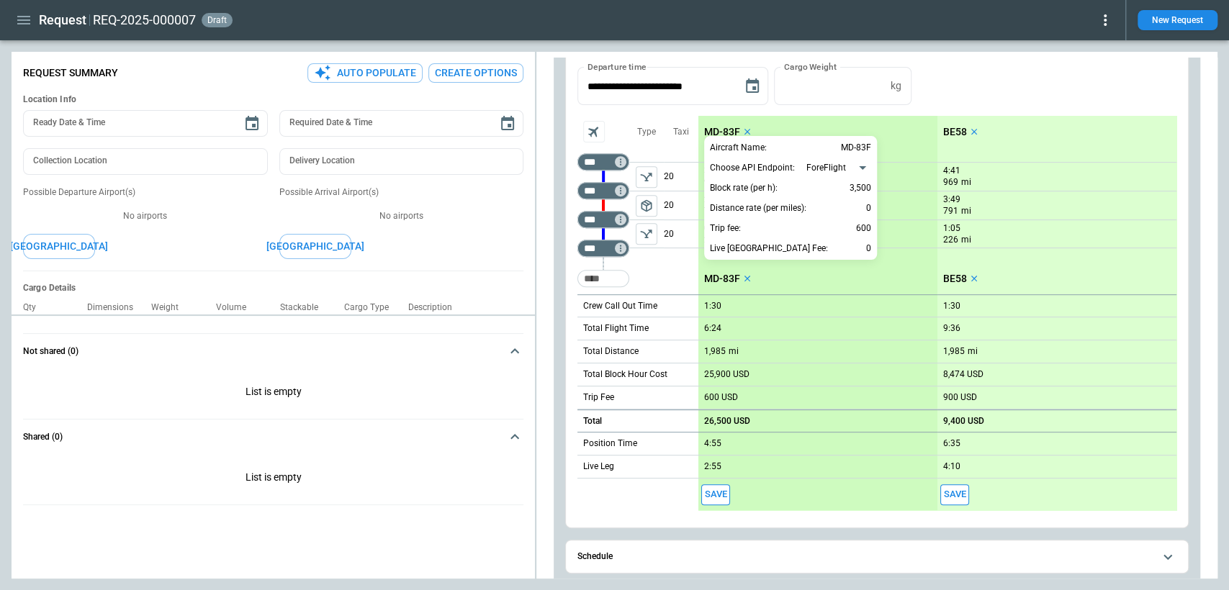
click at [919, 107] on div at bounding box center [614, 295] width 1229 height 590
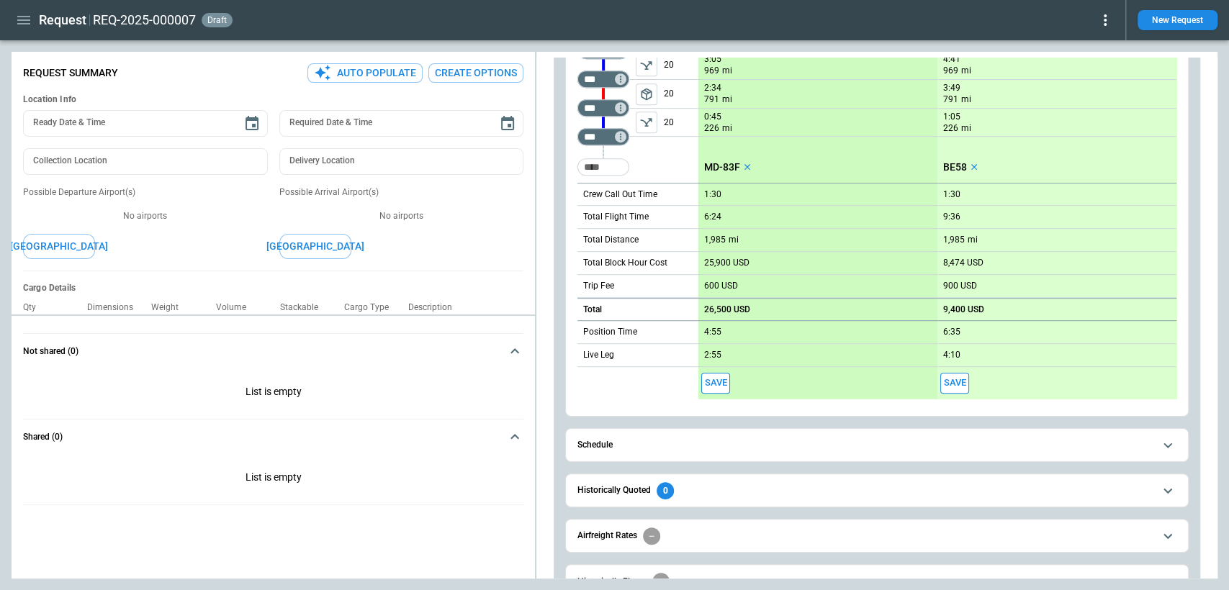
scroll to position [532, 0]
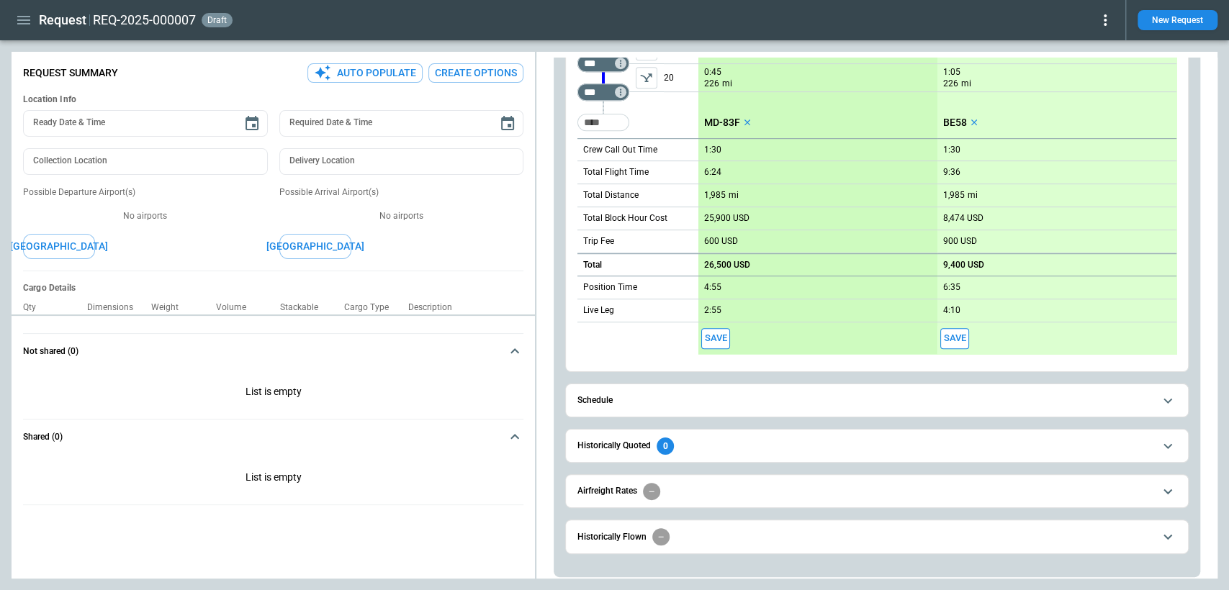
click at [842, 384] on button "Schedule" at bounding box center [876, 400] width 598 height 32
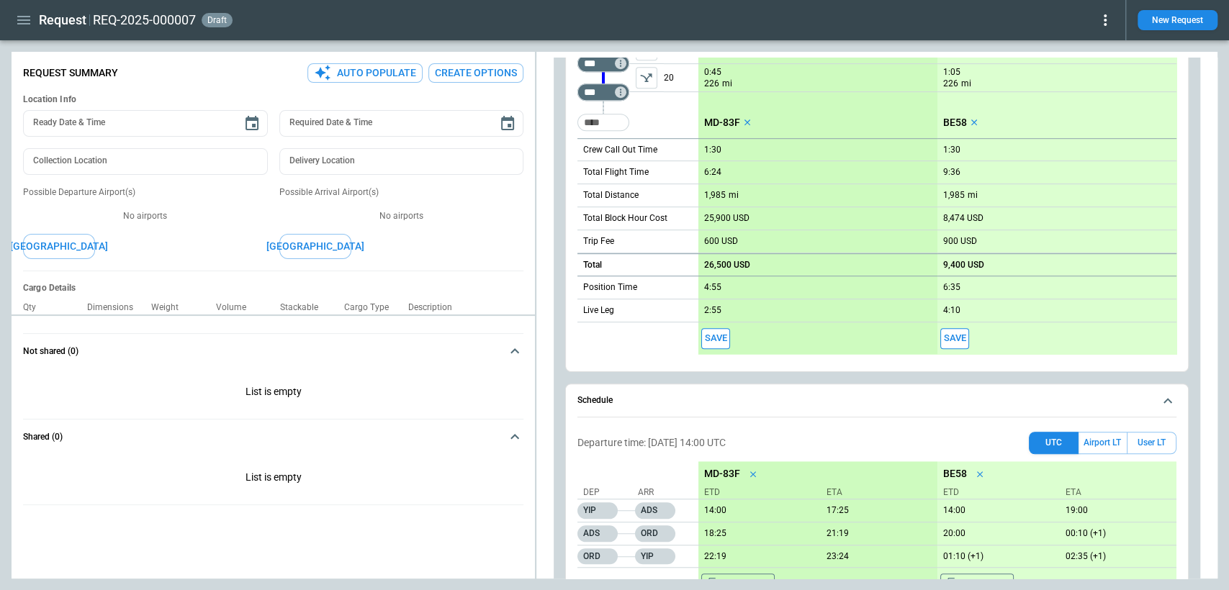
scroll to position [601, 0]
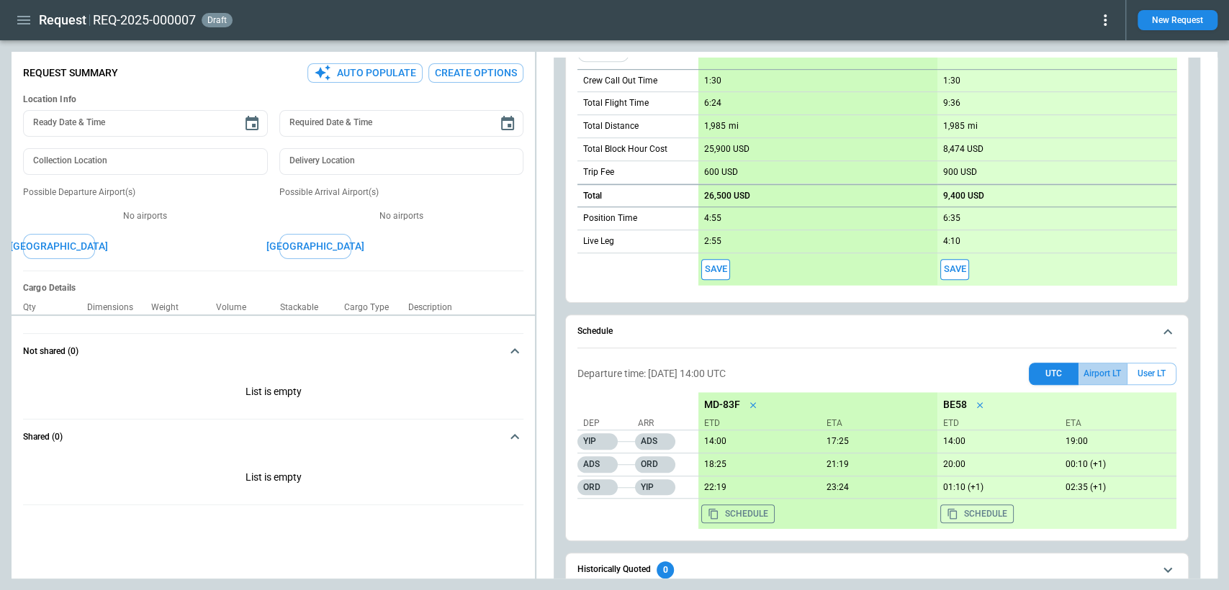
click at [1115, 373] on button "Airport LT" at bounding box center [1103, 374] width 48 height 22
click at [1149, 370] on button "User LT" at bounding box center [1152, 374] width 50 height 22
click at [32, 19] on button "button" at bounding box center [24, 20] width 24 height 25
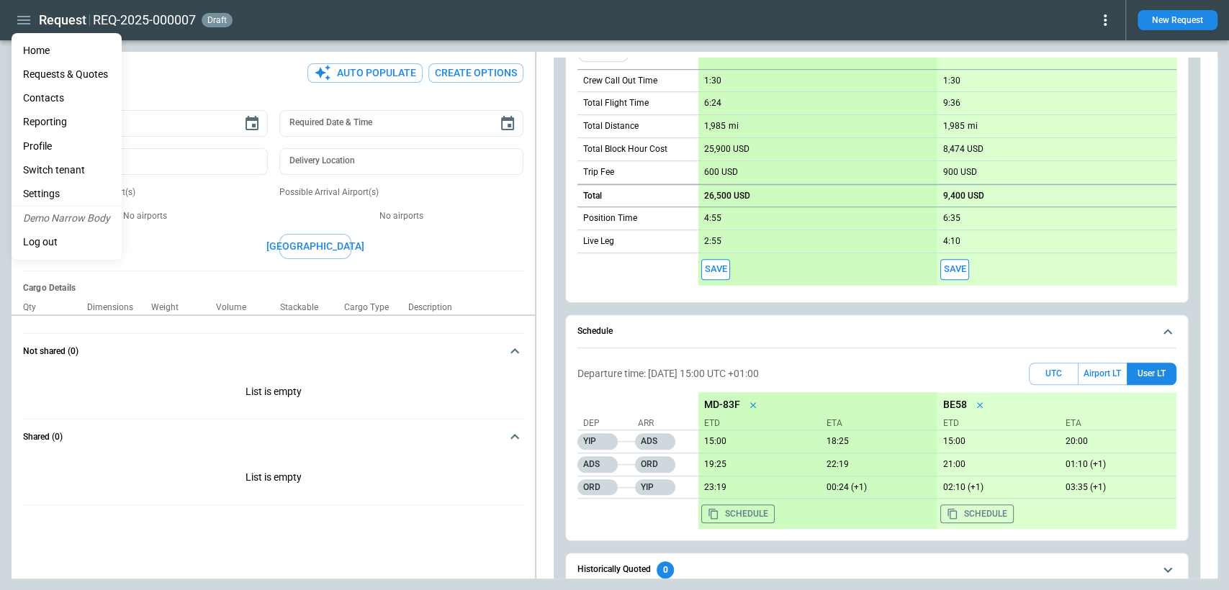
click at [73, 194] on li "Settings" at bounding box center [67, 194] width 110 height 24
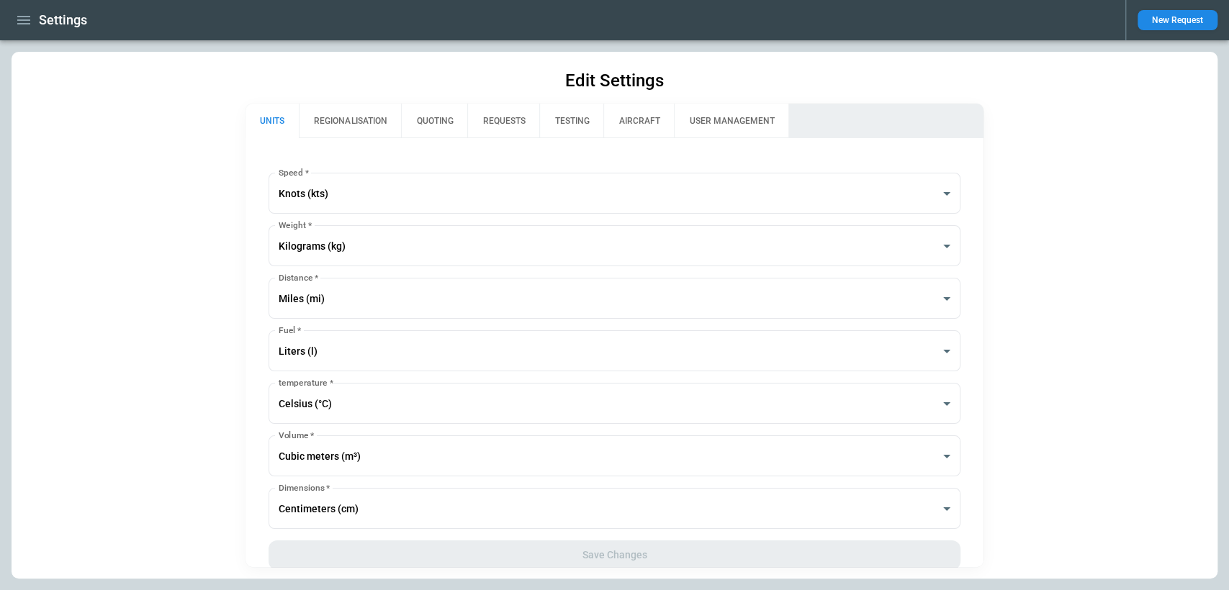
click at [447, 129] on button "QUOTING" at bounding box center [434, 121] width 66 height 35
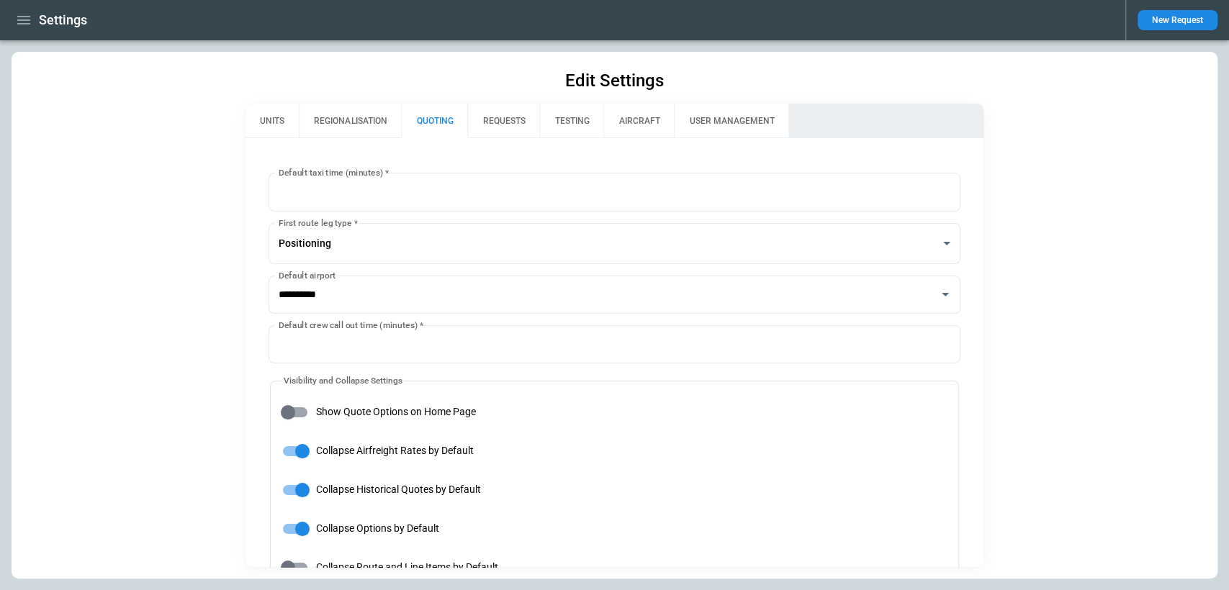
type input "**********"
click at [472, 127] on button "REQUESTS" at bounding box center [503, 121] width 72 height 35
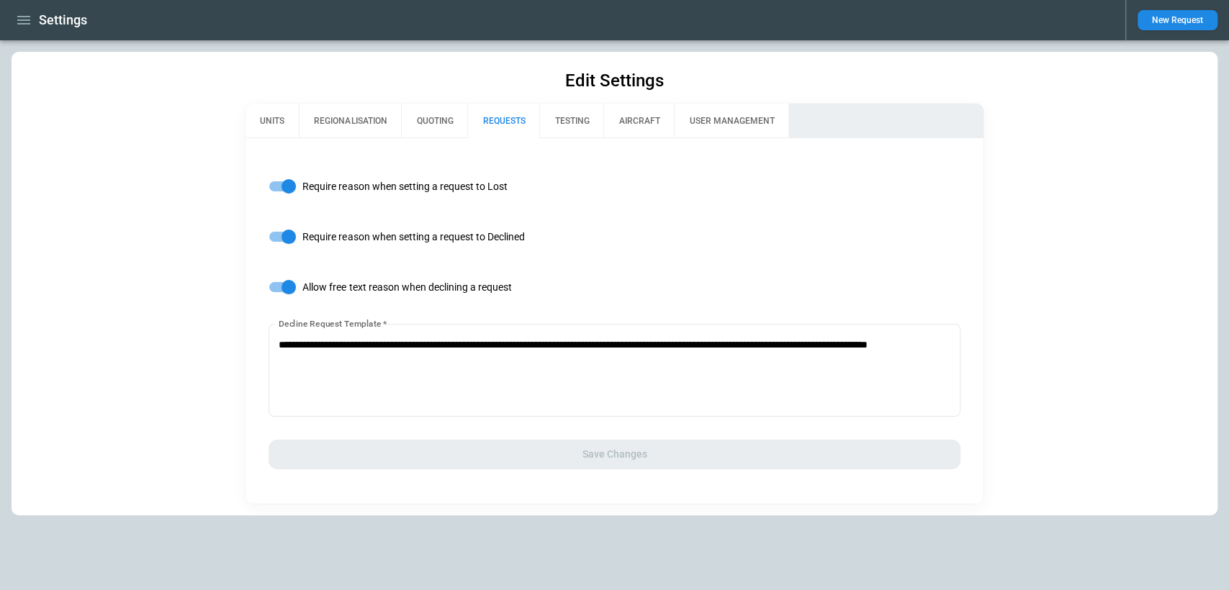
click at [567, 121] on button "TESTING" at bounding box center [571, 121] width 64 height 35
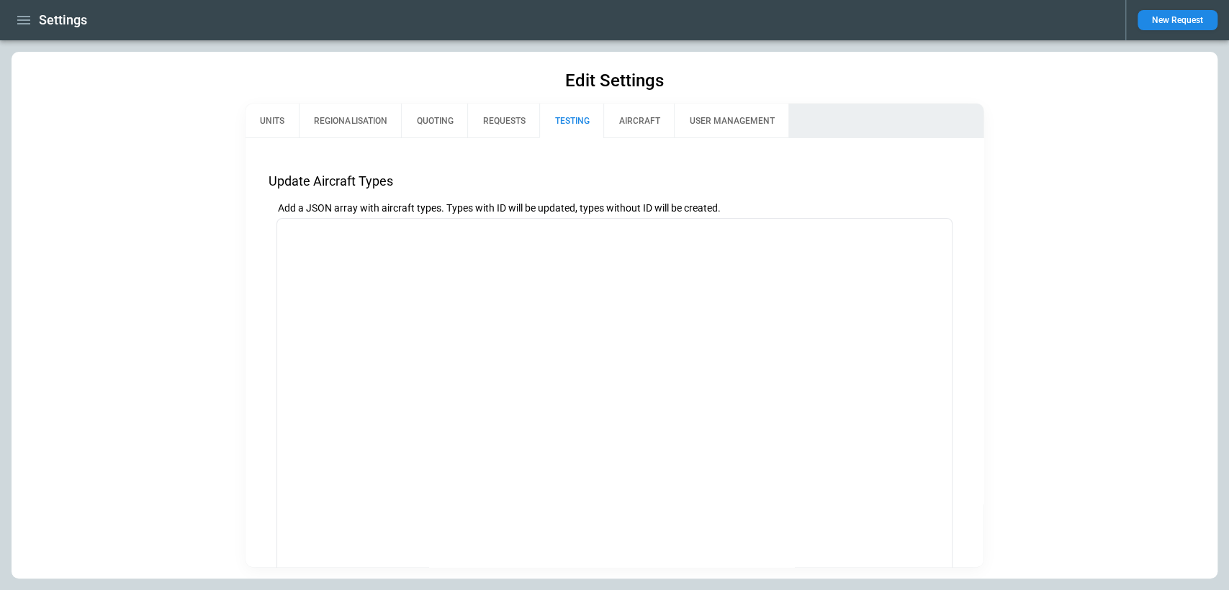
click at [364, 118] on button "REGIONALISATION" at bounding box center [350, 121] width 102 height 35
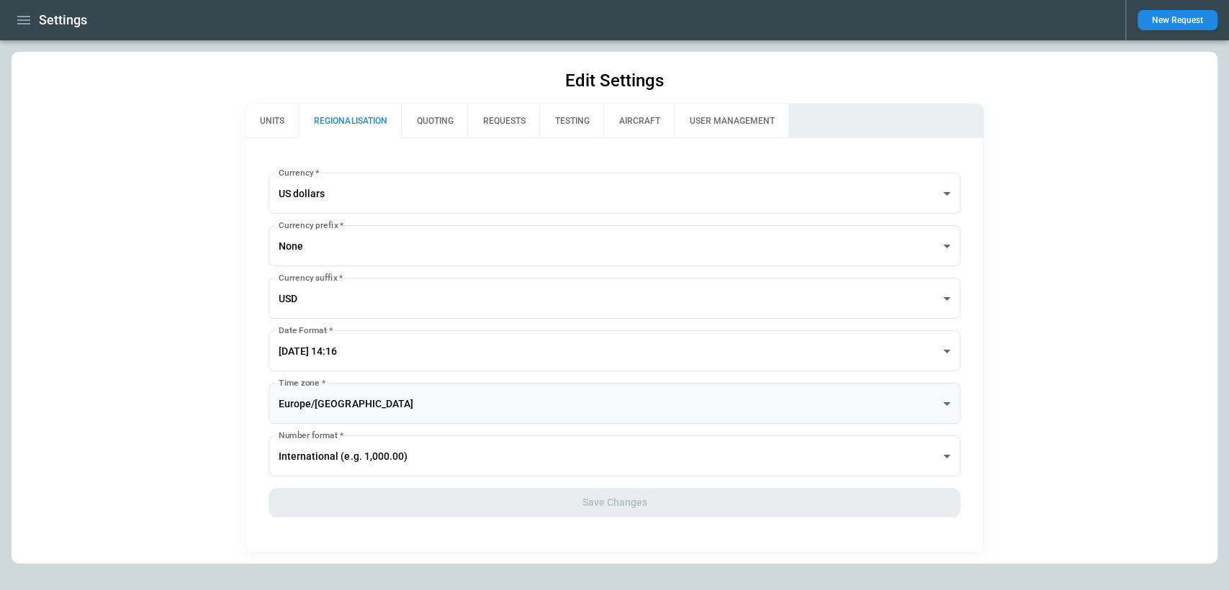
click at [400, 404] on body "**********" at bounding box center [614, 295] width 1229 height 590
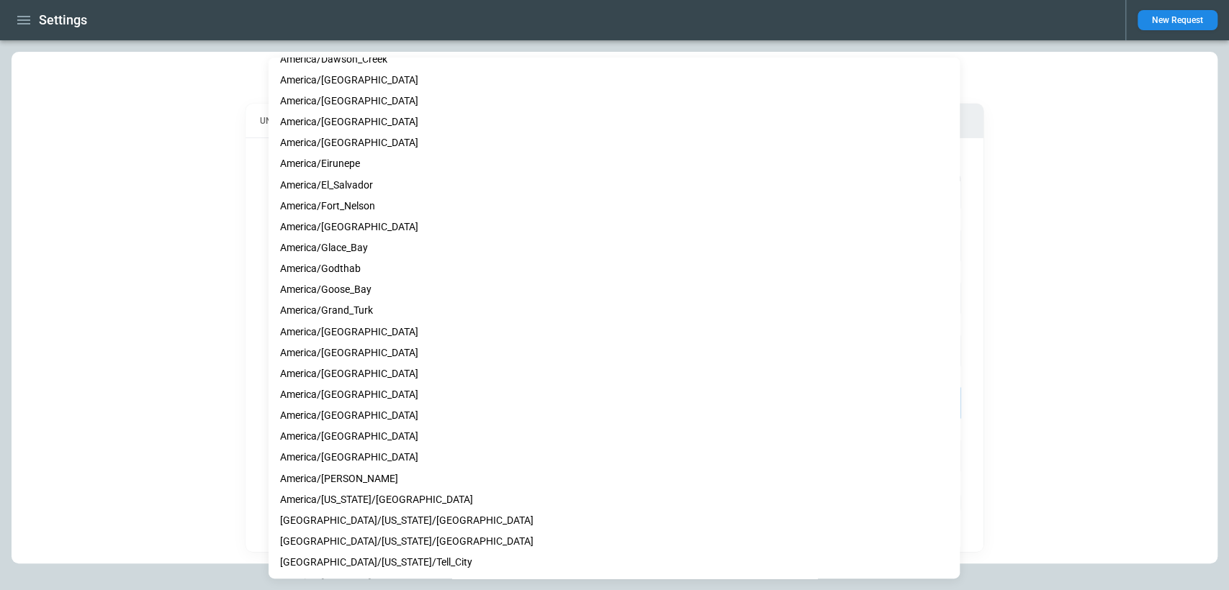
scroll to position [2062, 0]
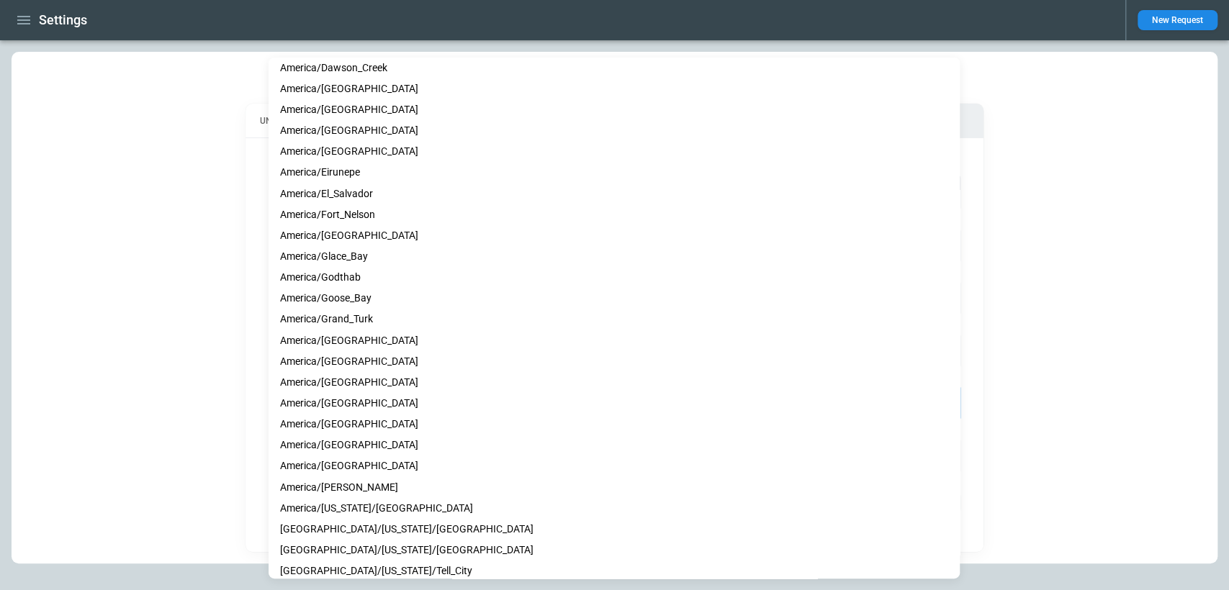
click at [354, 115] on li "America/[GEOGRAPHIC_DATA]" at bounding box center [614, 109] width 691 height 21
type input "**********"
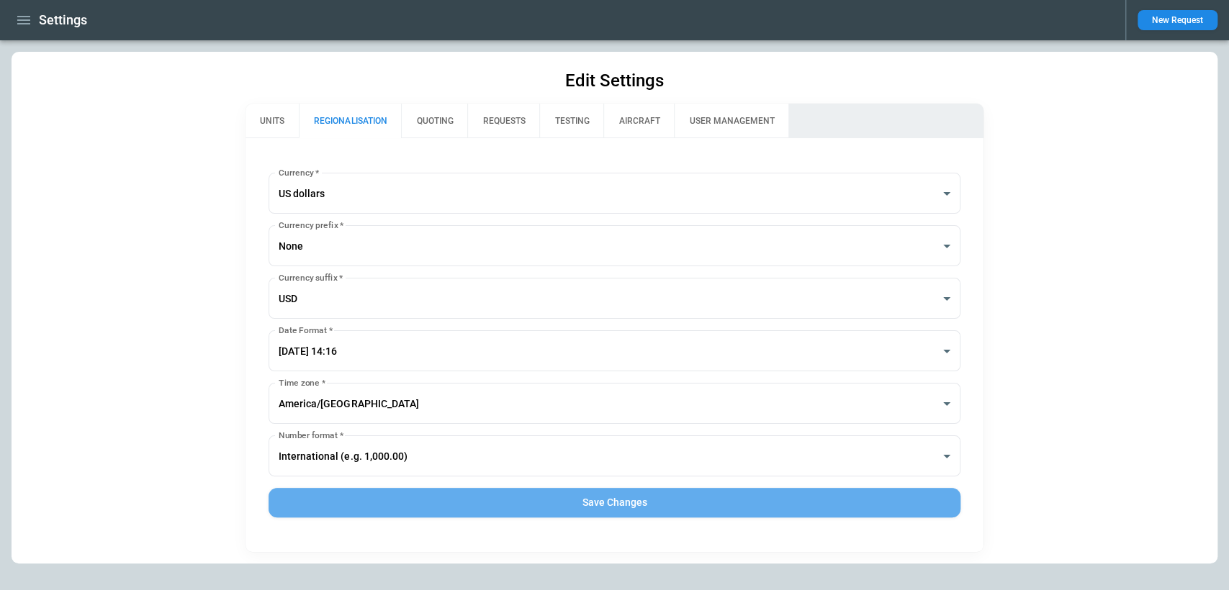
click at [554, 496] on button "Save Changes" at bounding box center [614, 503] width 691 height 30
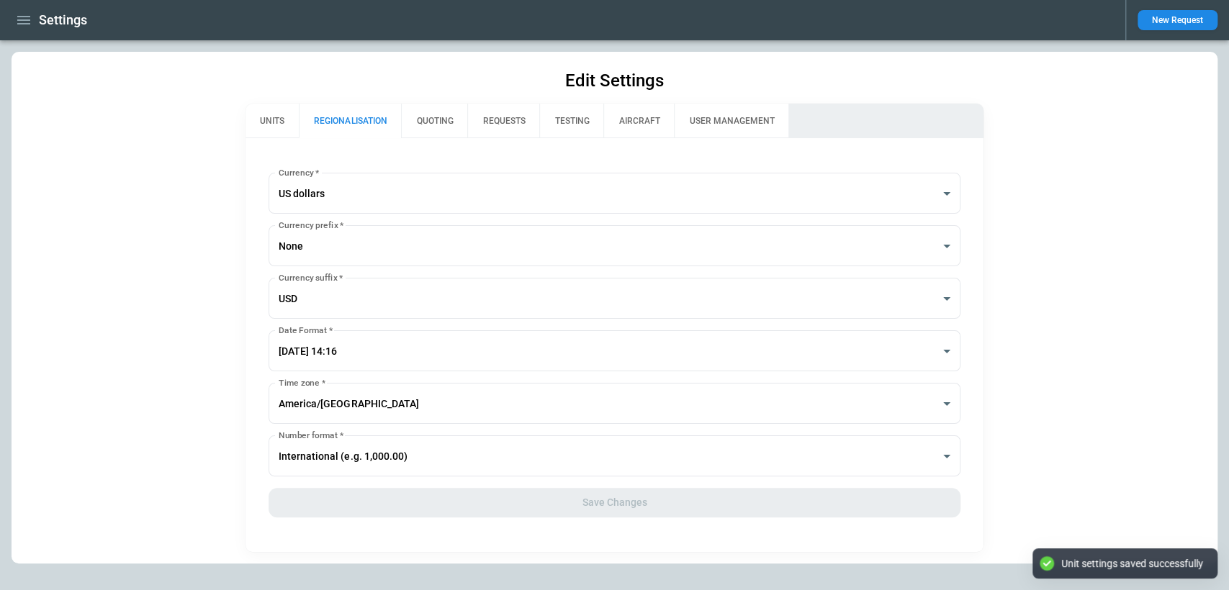
click at [1189, 405] on div "**********" at bounding box center [615, 308] width 1206 height 512
click at [27, 29] on button "button" at bounding box center [24, 20] width 24 height 25
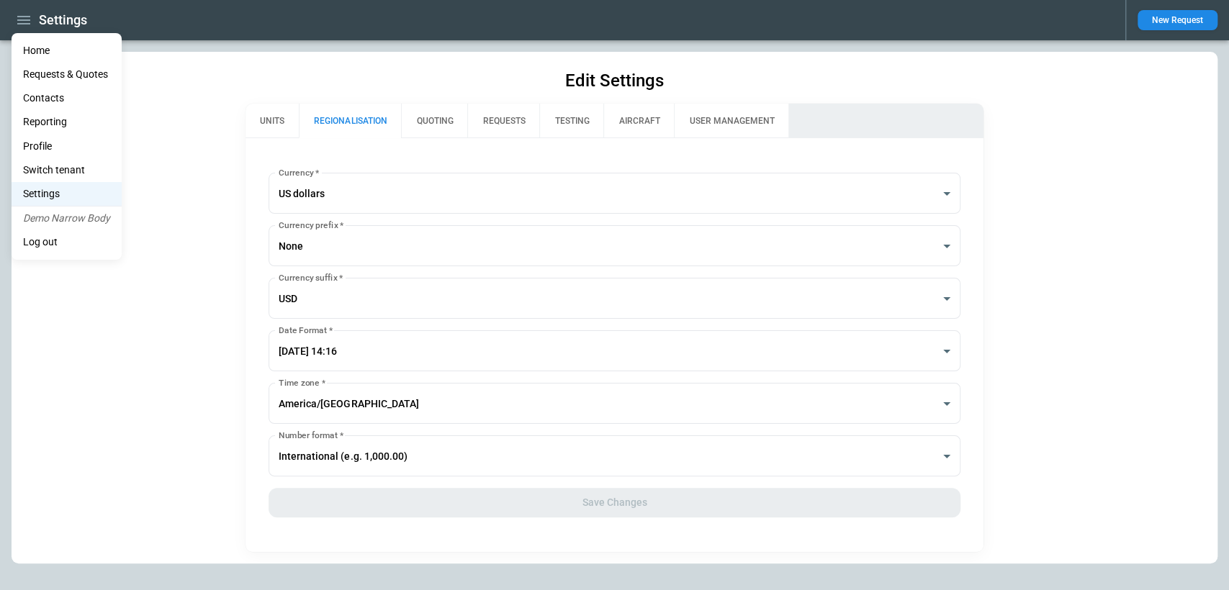
click at [37, 70] on Quotes "Requests & Quotes" at bounding box center [67, 75] width 110 height 24
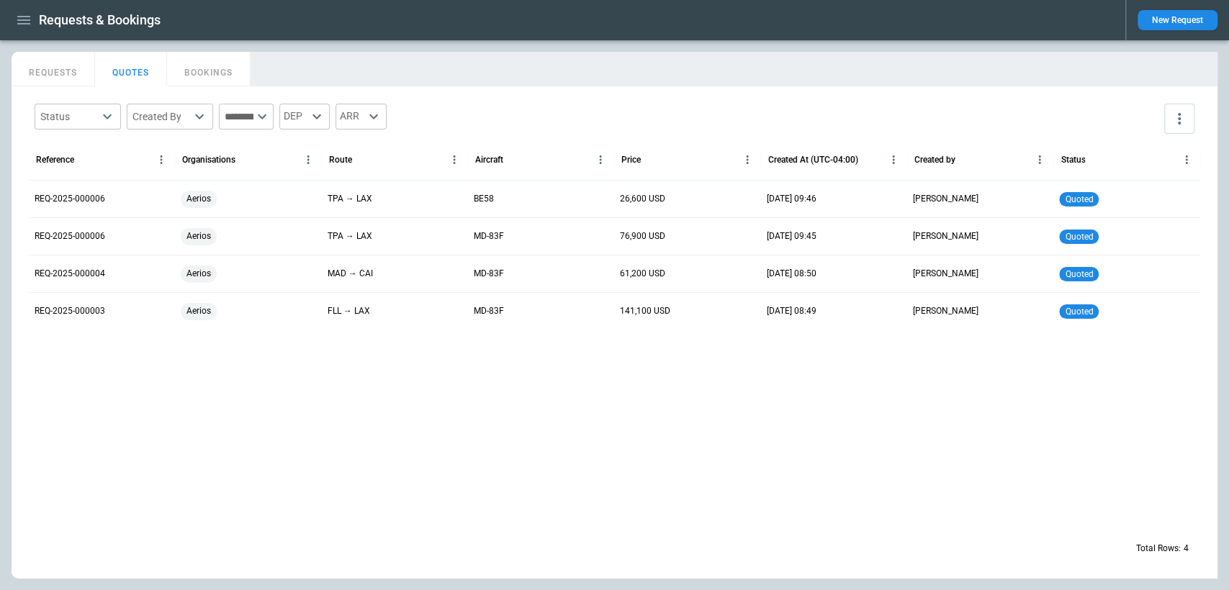
click at [1161, 17] on button "New Request" at bounding box center [1178, 20] width 80 height 20
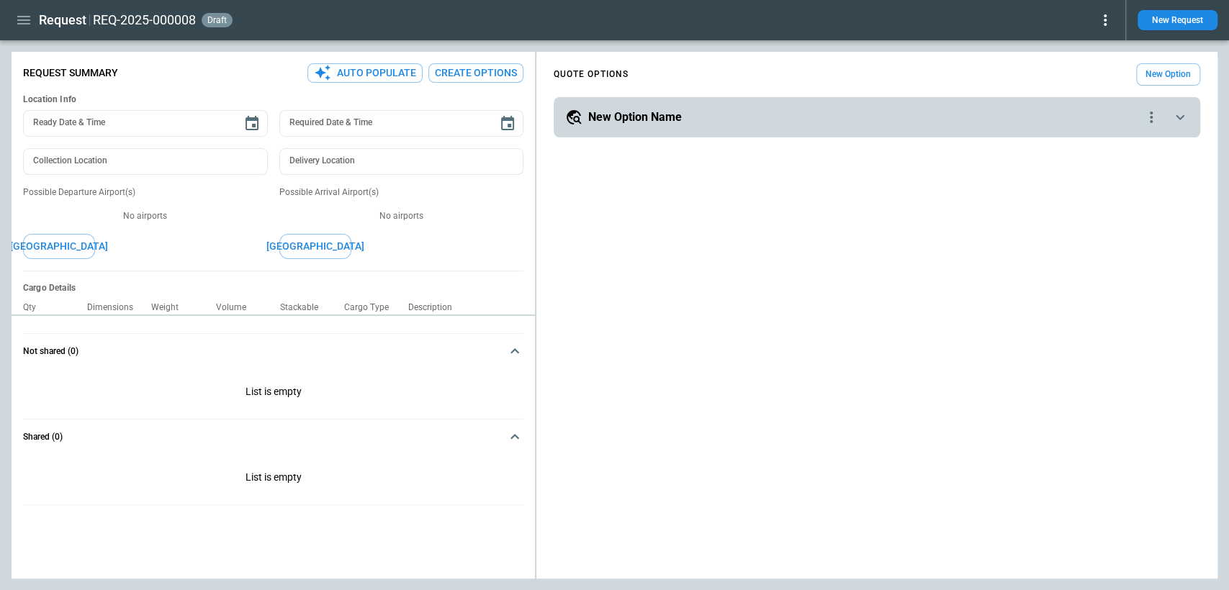
click at [1017, 127] on div "**********" at bounding box center [877, 117] width 646 height 40
click at [1097, 115] on div "New Option Name" at bounding box center [853, 117] width 577 height 17
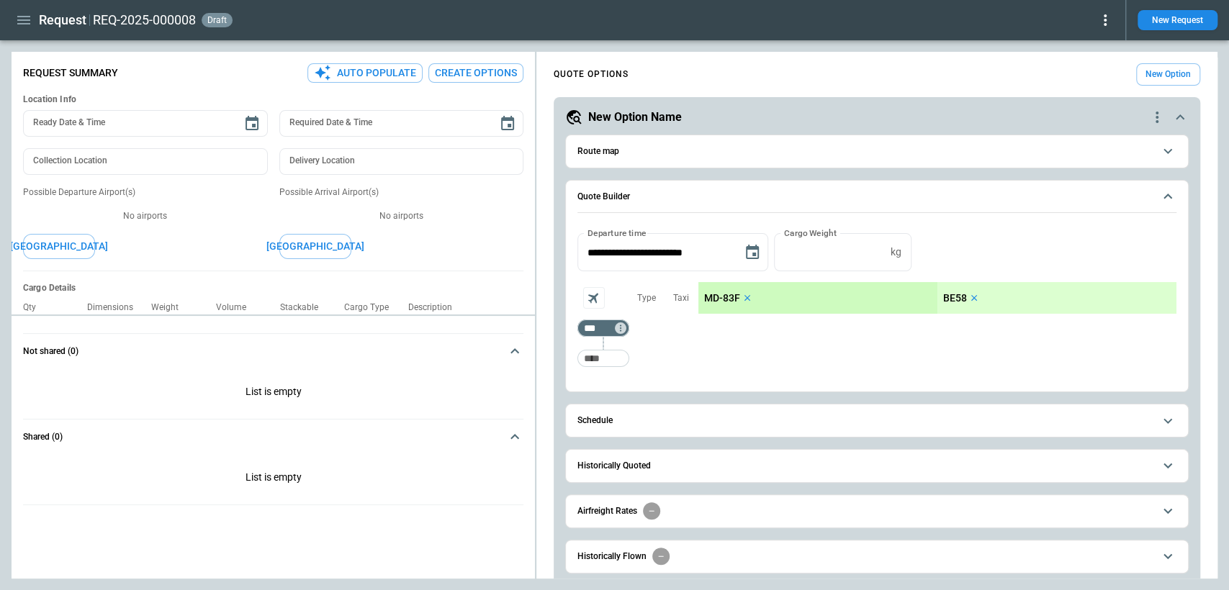
click at [691, 354] on div "Taxi" at bounding box center [681, 328] width 35 height 92
type textarea "*"
type input "**********"
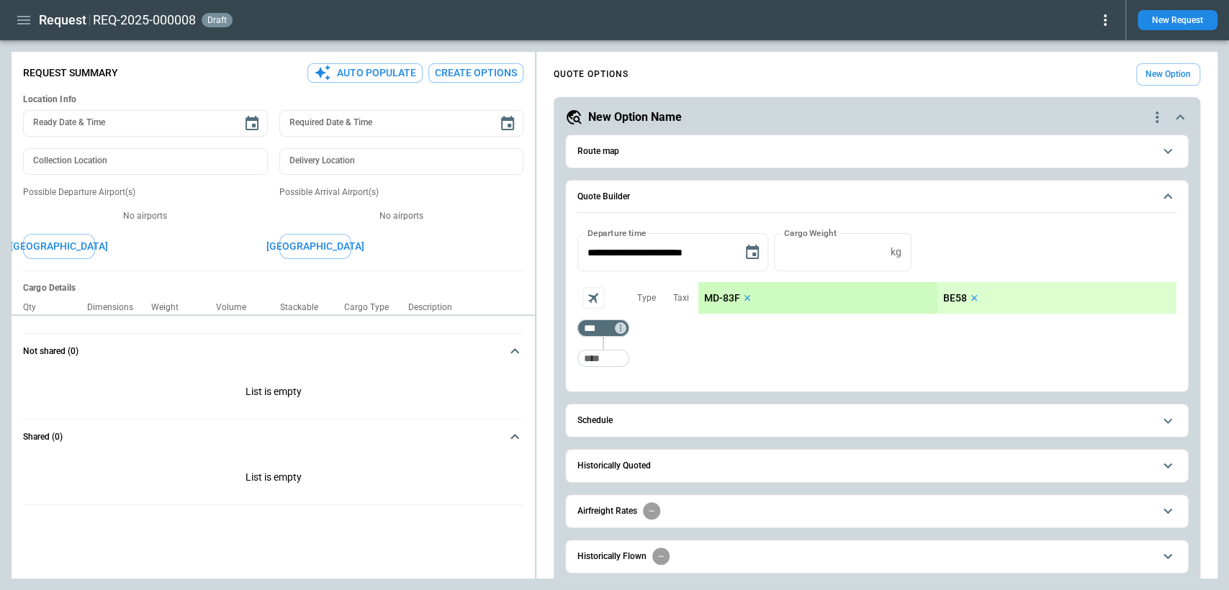
type input "***"
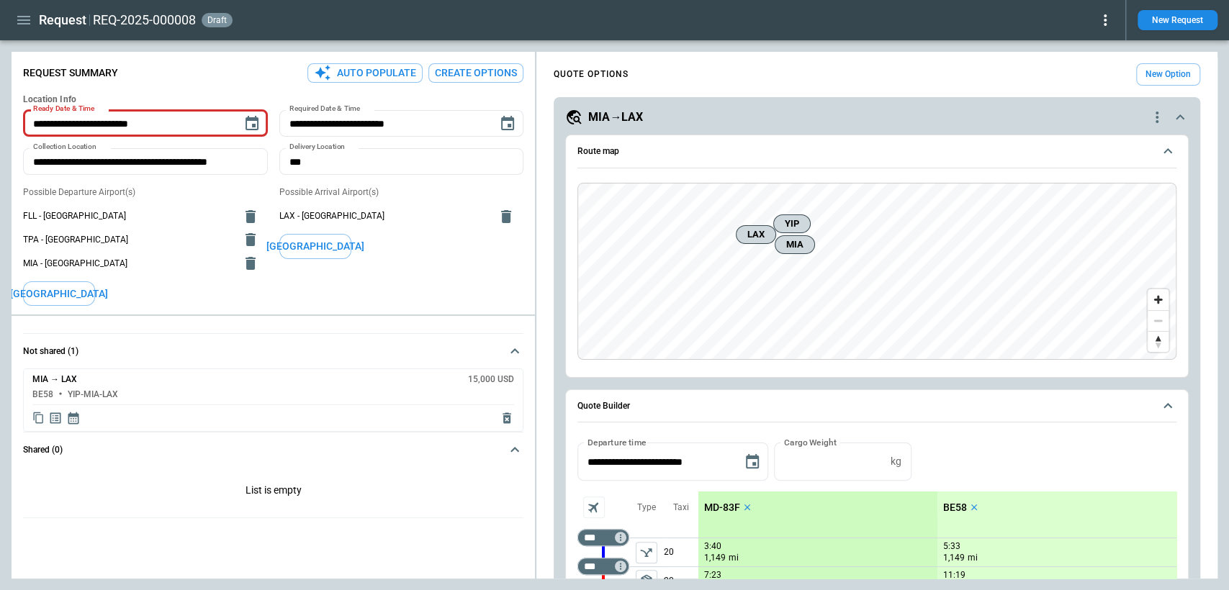
type textarea "*"
